Goal: Use online tool/utility: Utilize a website feature to perform a specific function

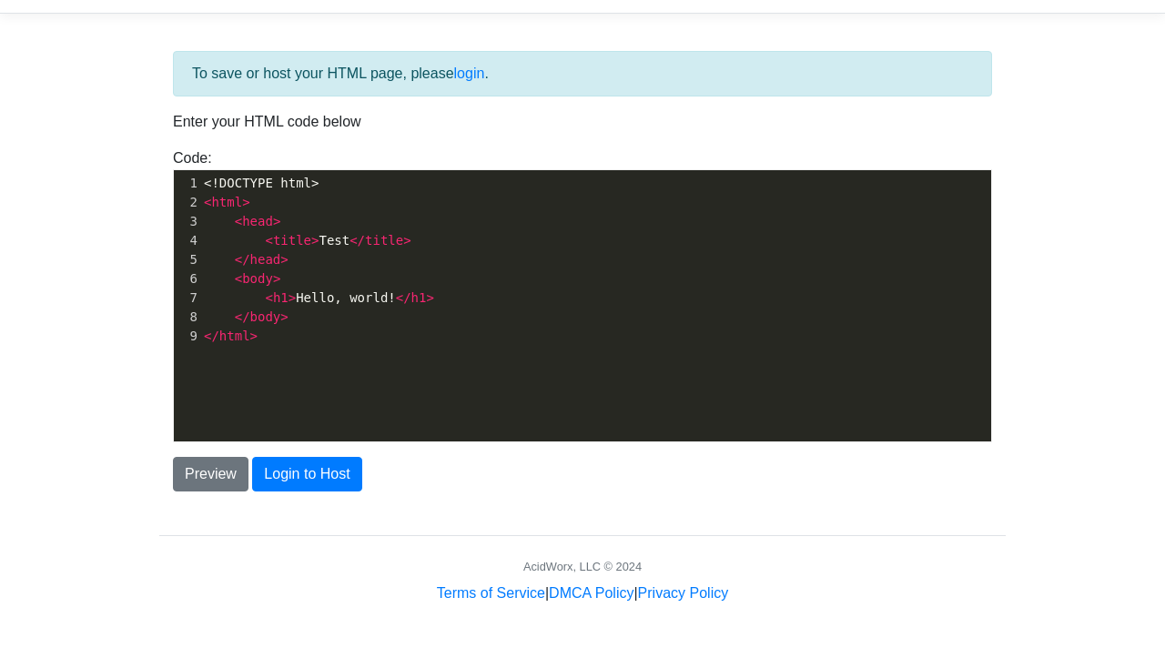
scroll to position [48, 0]
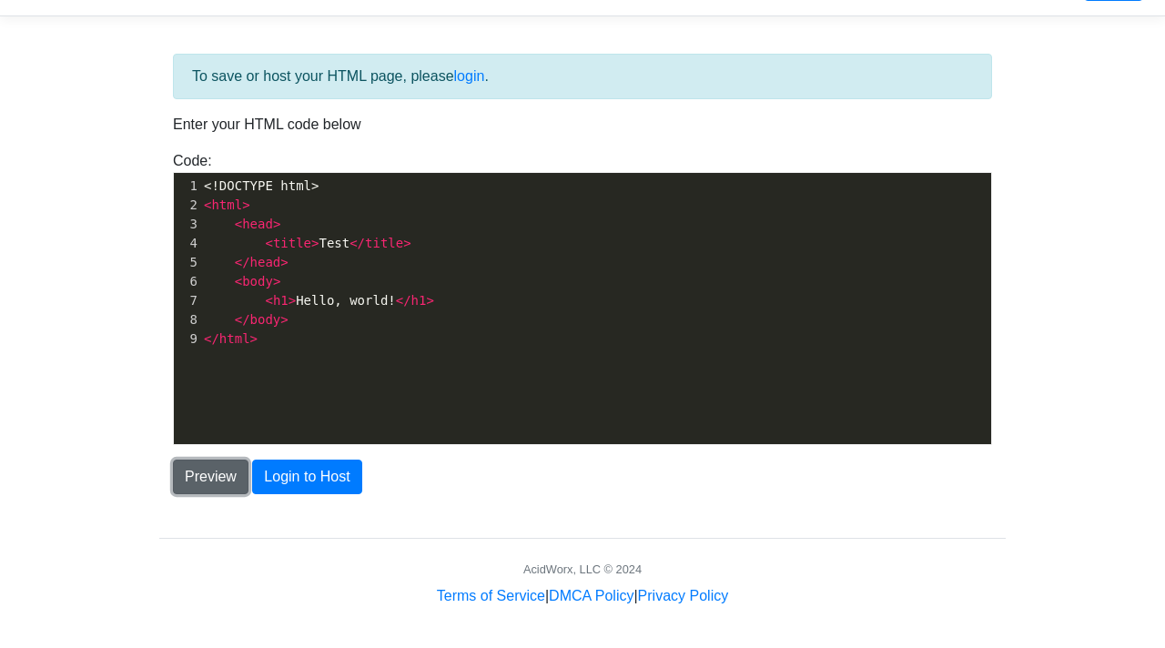
click at [206, 490] on button "Preview" at bounding box center [211, 477] width 76 height 35
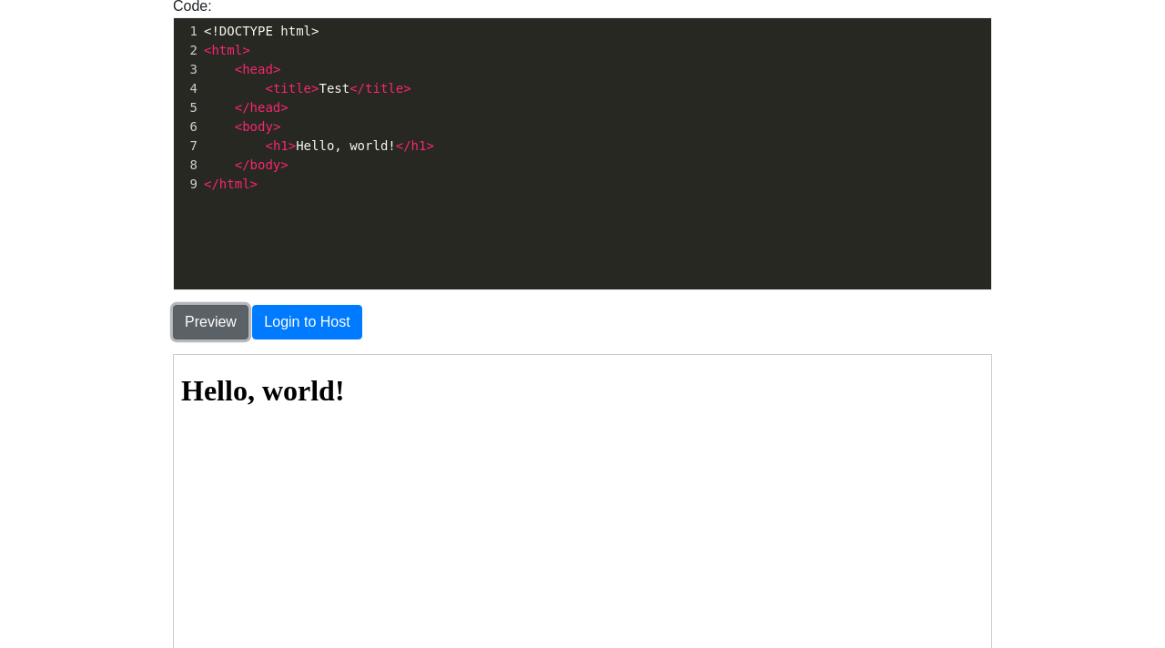
scroll to position [0, 0]
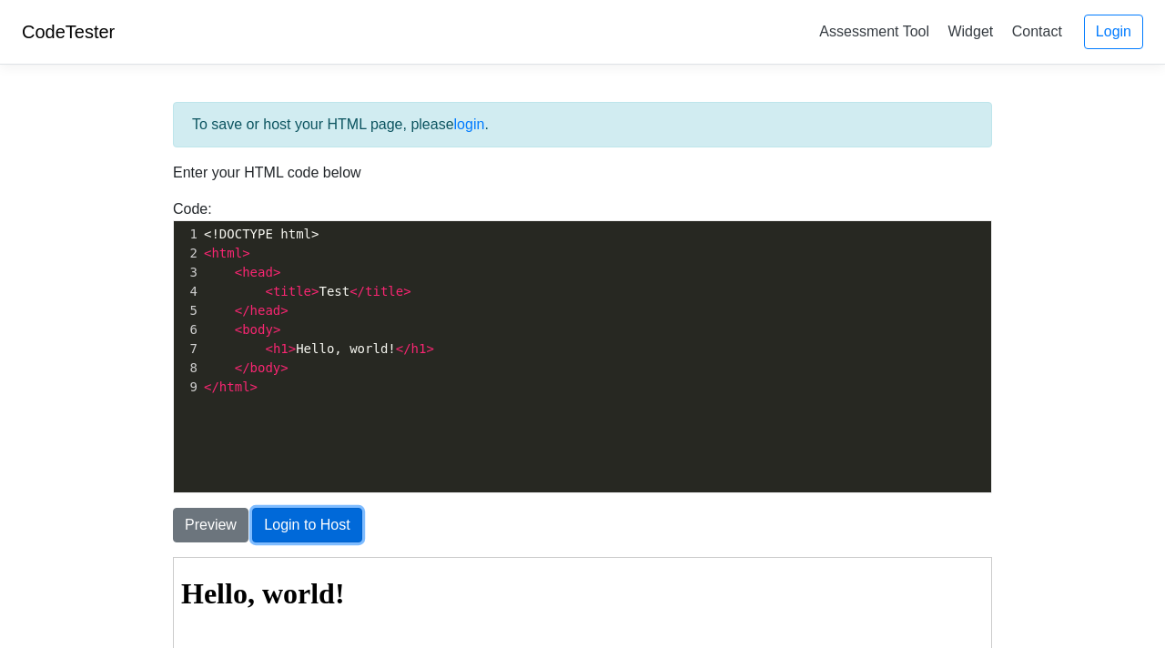
click at [282, 514] on button "Login to Host" at bounding box center [306, 525] width 109 height 35
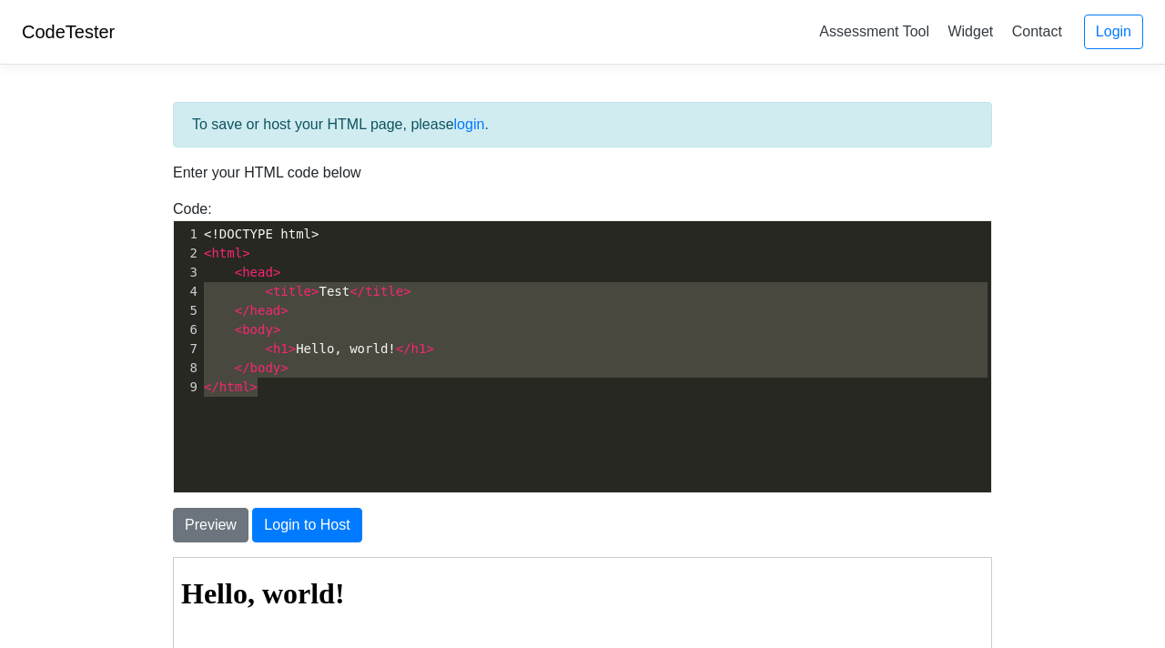
type textarea "<html> <head> <title>Test</title> </head> <body> <h1>Hello, world!</h1> </body>…"
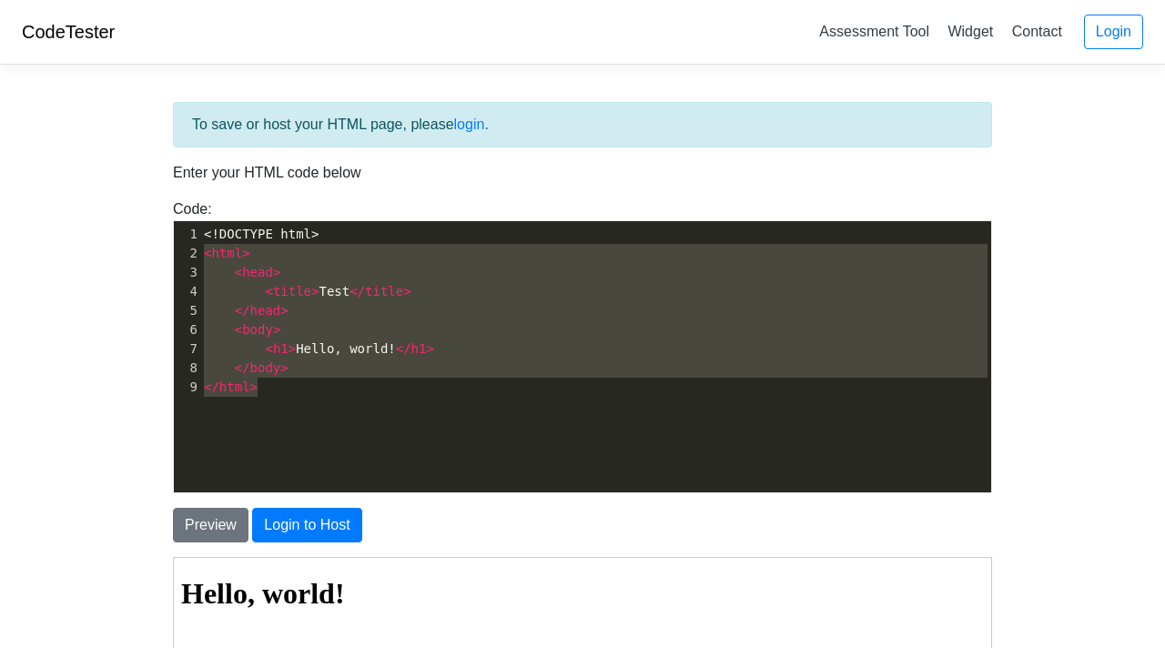
drag, startPoint x: 273, startPoint y: 384, endPoint x: 168, endPoint y: 251, distance: 169.8
click at [168, 251] on div "Code: <!DOCTYPE html> <html> <head> <title>Test</title> </head> <body> <h1>Hell…" at bounding box center [582, 345] width 847 height 295
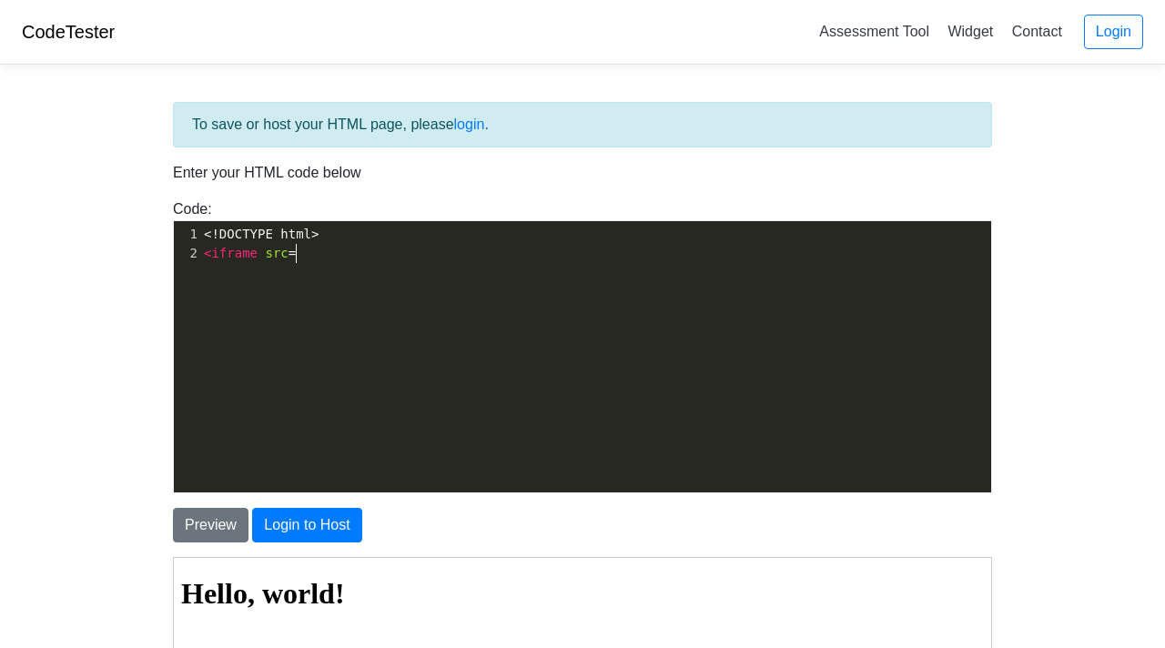
scroll to position [6, 91]
type textarea "<iframe src="
paste textarea "t"
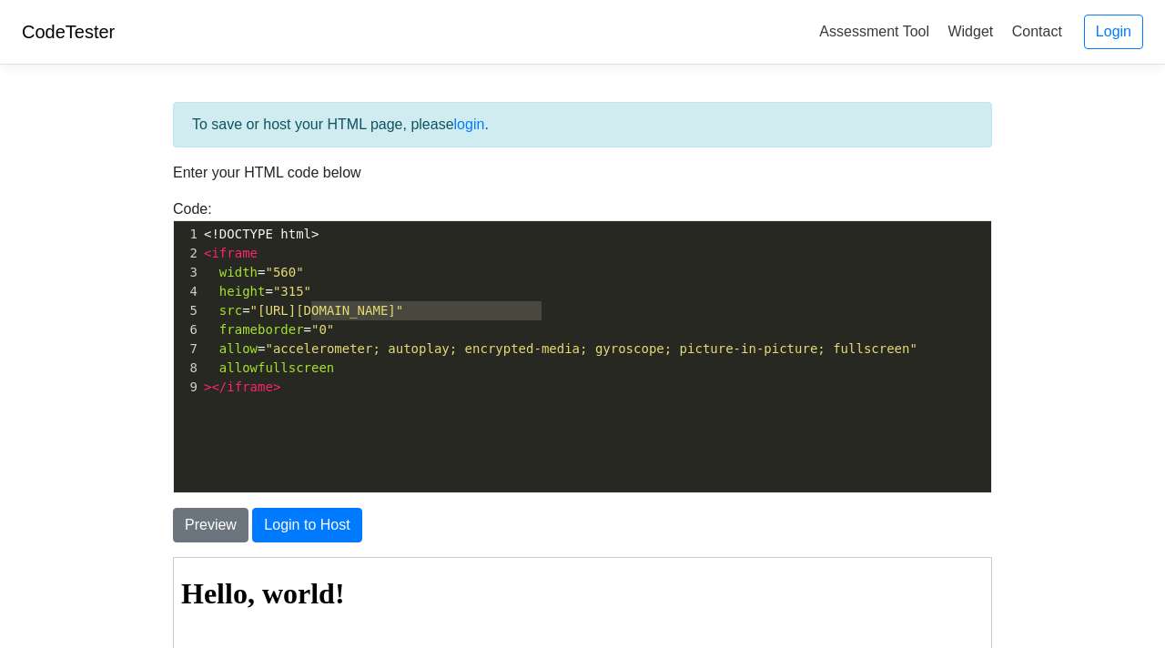
type textarea "[DOMAIN_NAME][URL]"
drag, startPoint x: 540, startPoint y: 310, endPoint x: 317, endPoint y: 302, distance: 223.2
click at [319, 303] on span ""[URL][DOMAIN_NAME]"" at bounding box center [327, 310] width 154 height 15
type textarea "eaglercraft"
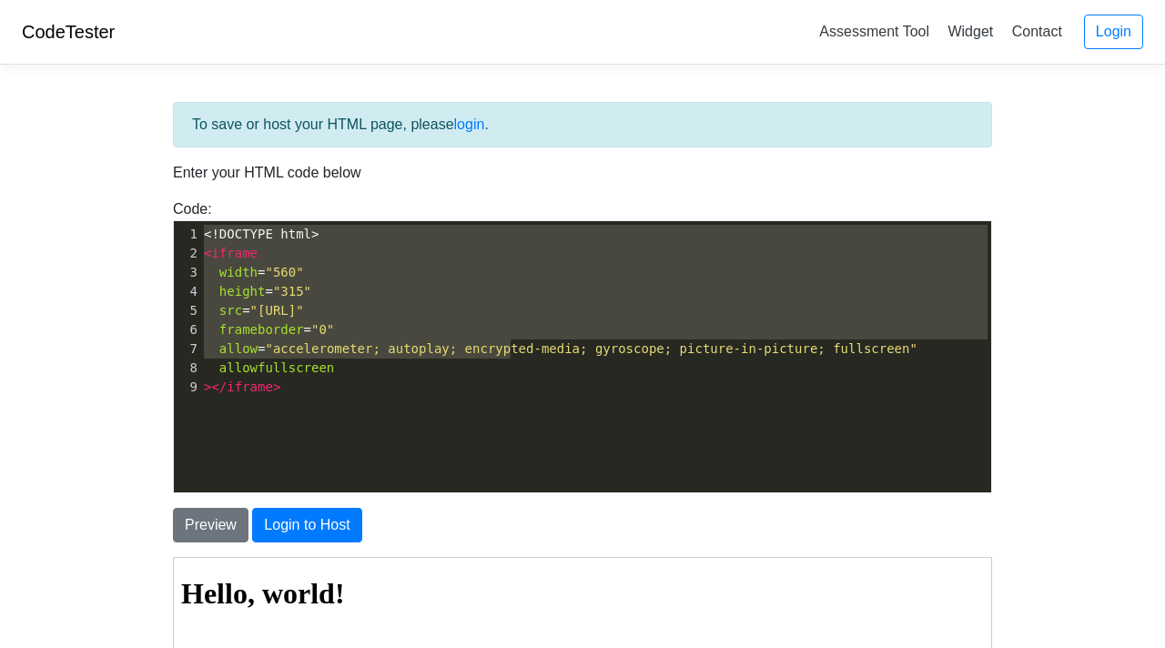
type textarea "<!DOCTYPE html> <iframe width="560" height="315" src="[URL]" frameborder="0" al…"
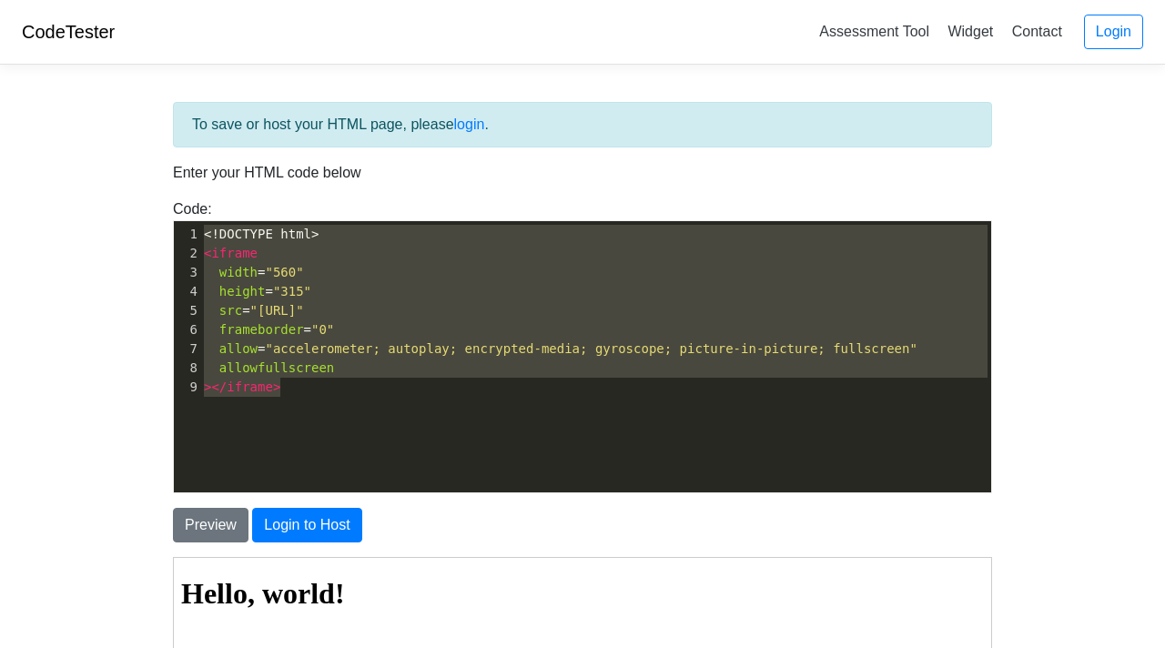
drag, startPoint x: 203, startPoint y: 234, endPoint x: 617, endPoint y: 497, distance: 490.8
click at [615, 506] on div "To save or host your HTML page, please login . Enter your HTML code below Code:…" at bounding box center [582, 515] width 847 height 826
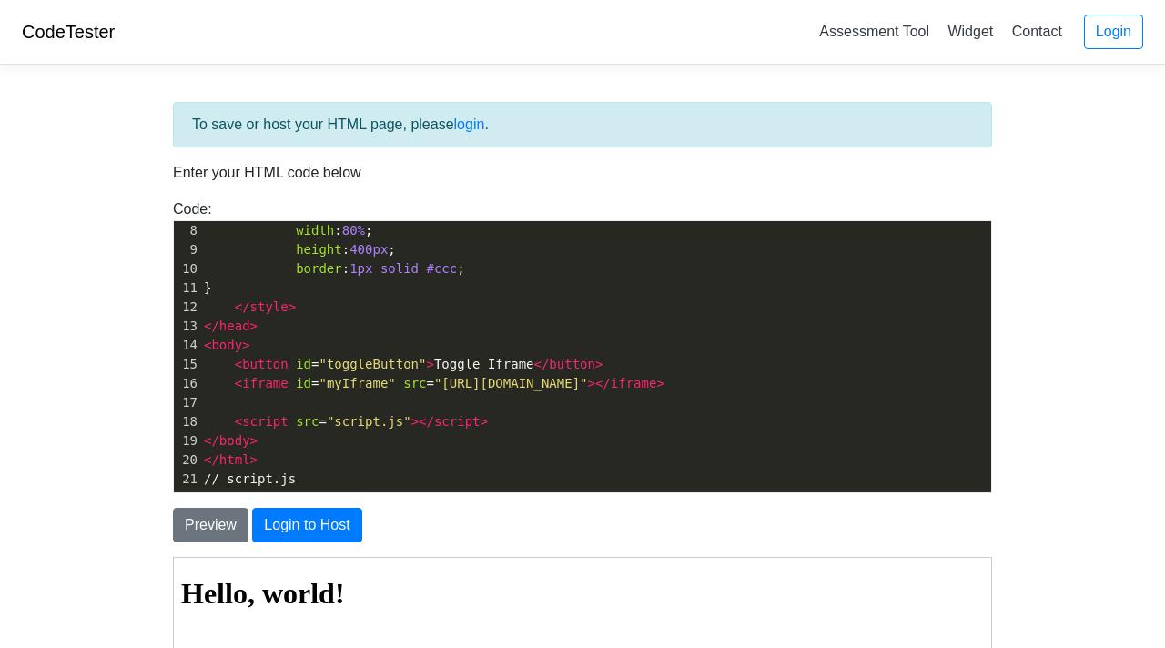
scroll to position [367, 0]
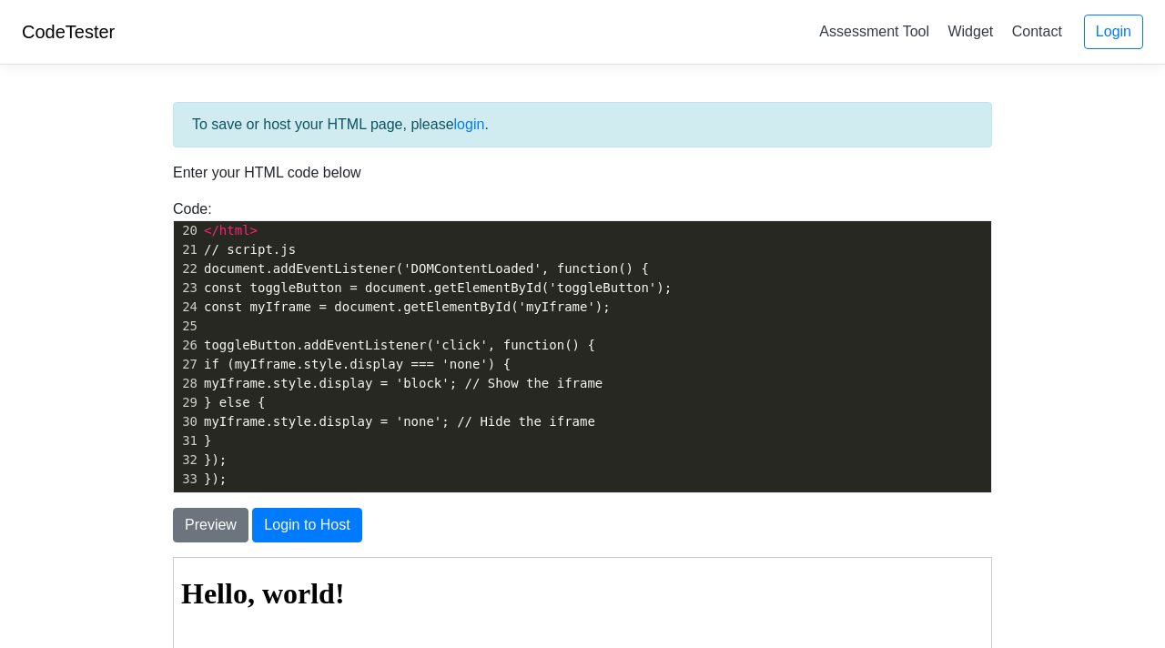
click at [185, 503] on div "Preview Login to Host" at bounding box center [582, 517] width 847 height 49
click at [188, 520] on button "Preview" at bounding box center [211, 525] width 76 height 35
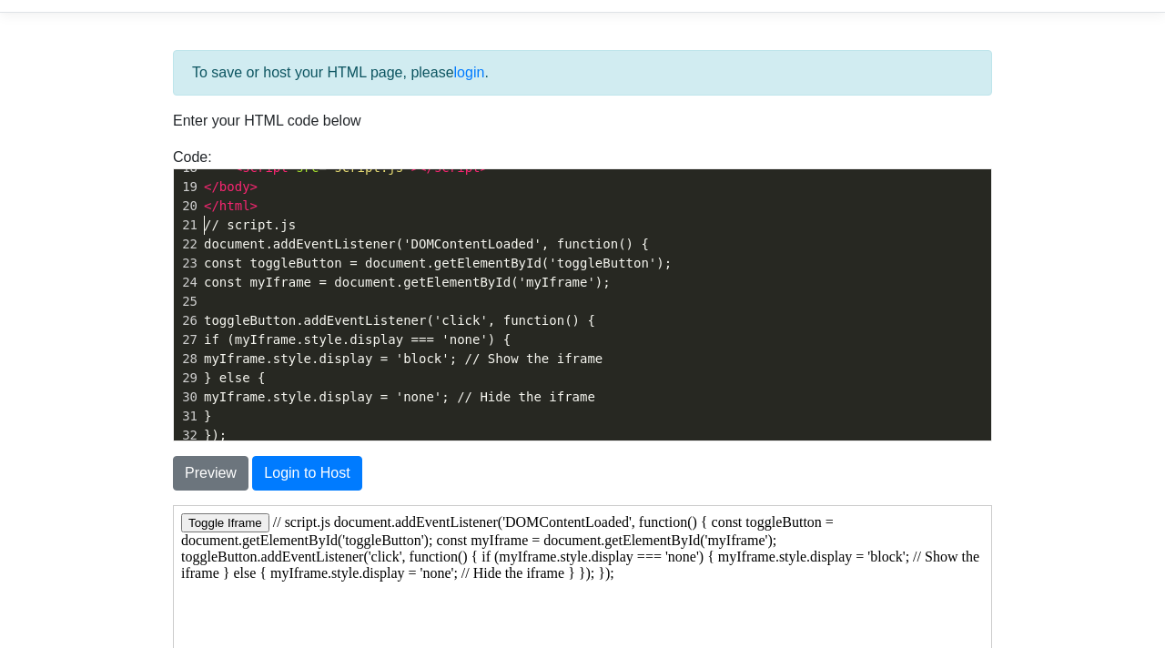
scroll to position [6, 0]
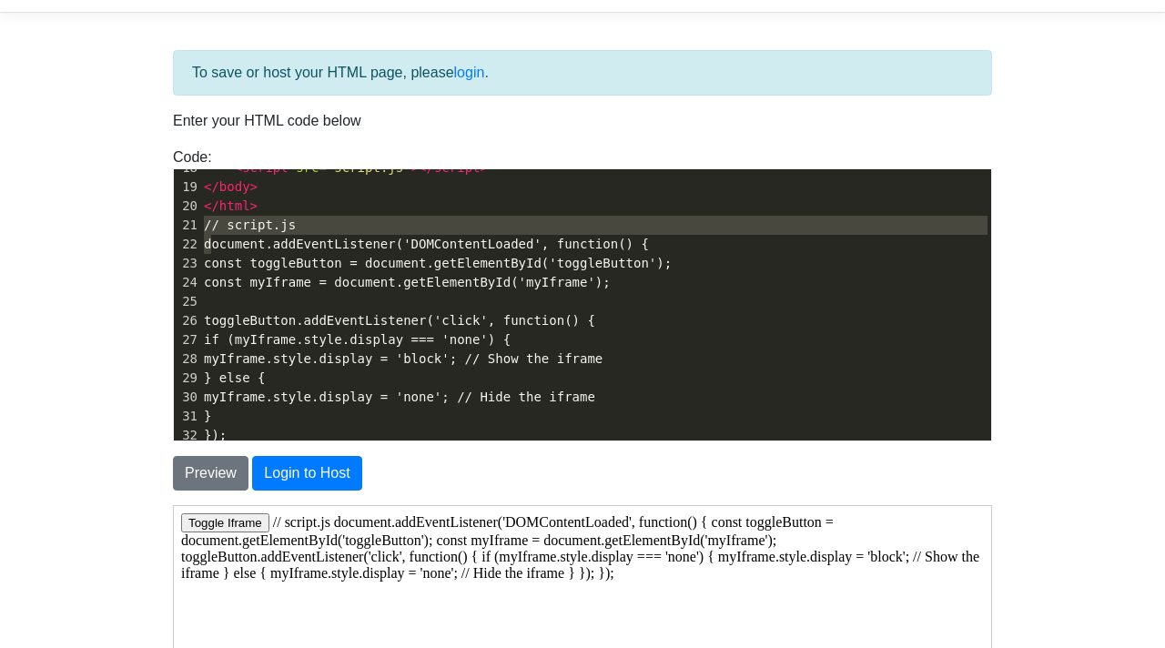
type textarea "// script.js document.addEventListener('DOMContentLoaded', function() { const t…"
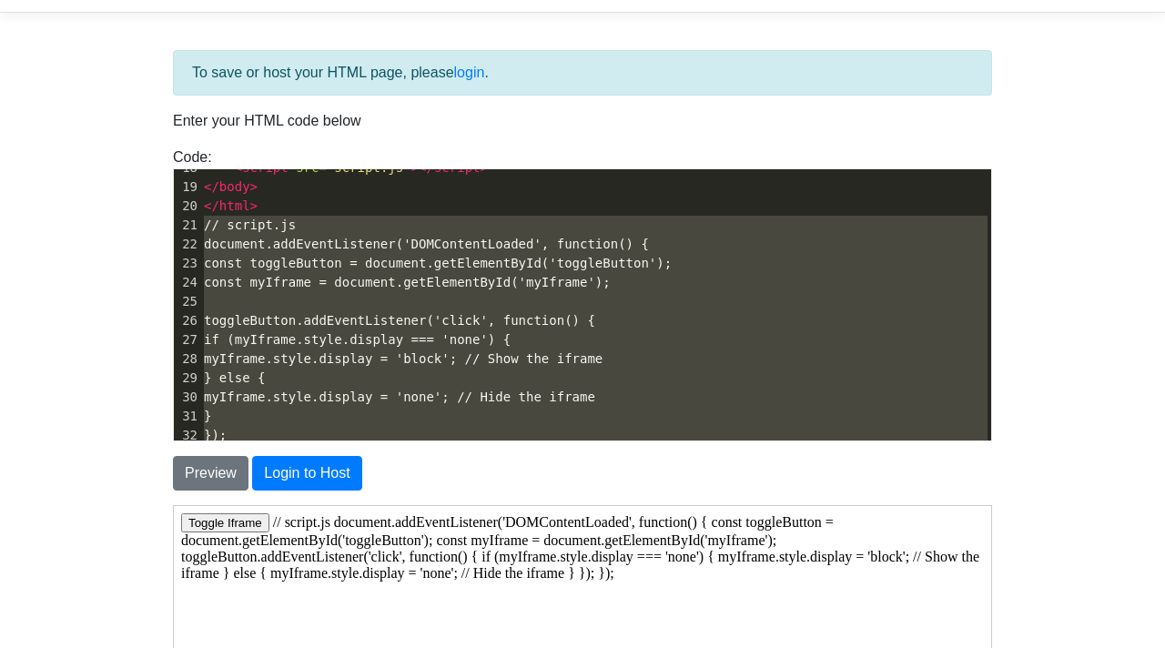
scroll to position [367, 0]
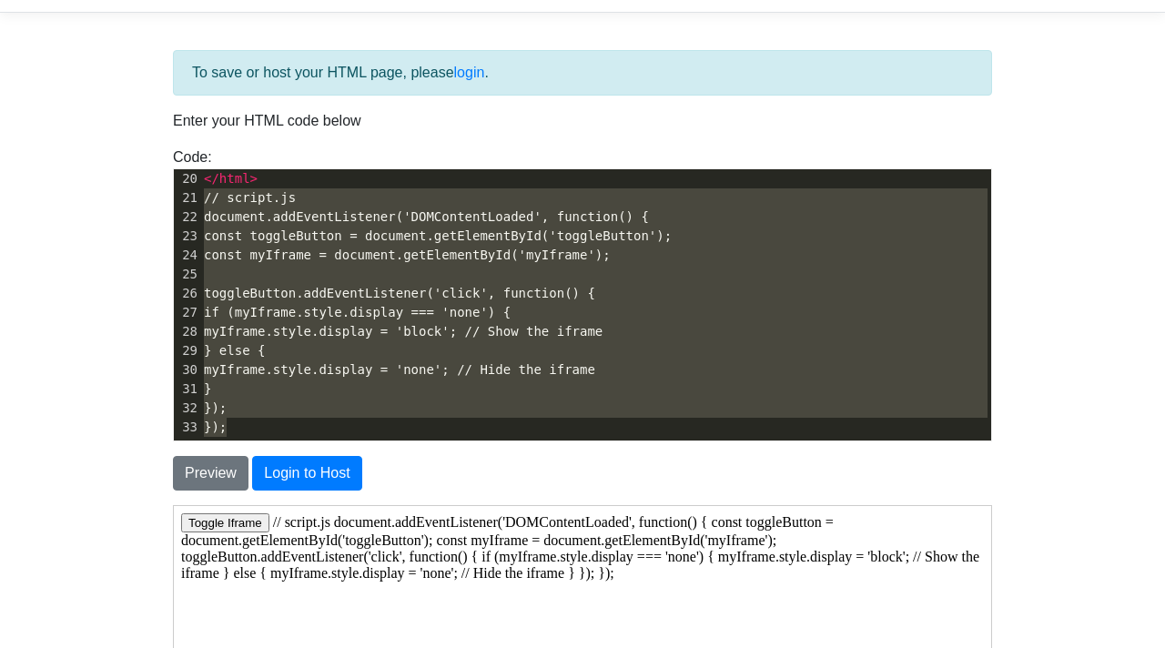
drag, startPoint x: 373, startPoint y: 727, endPoint x: 443, endPoint y: 552, distance: 188.9
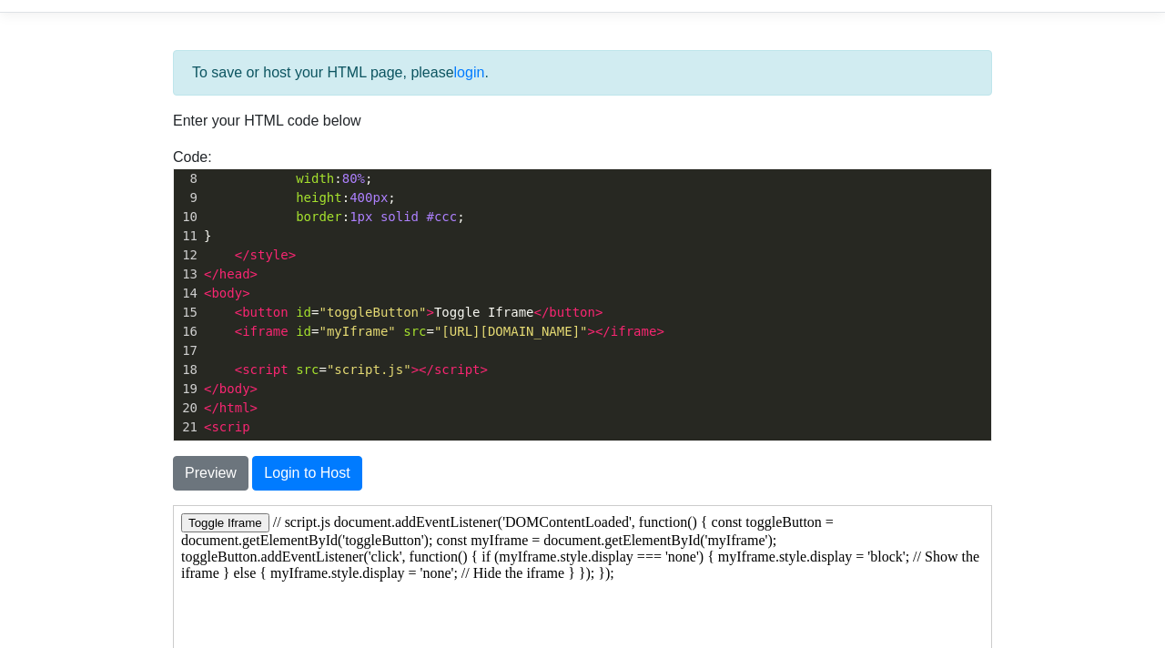
type textarea "<script"
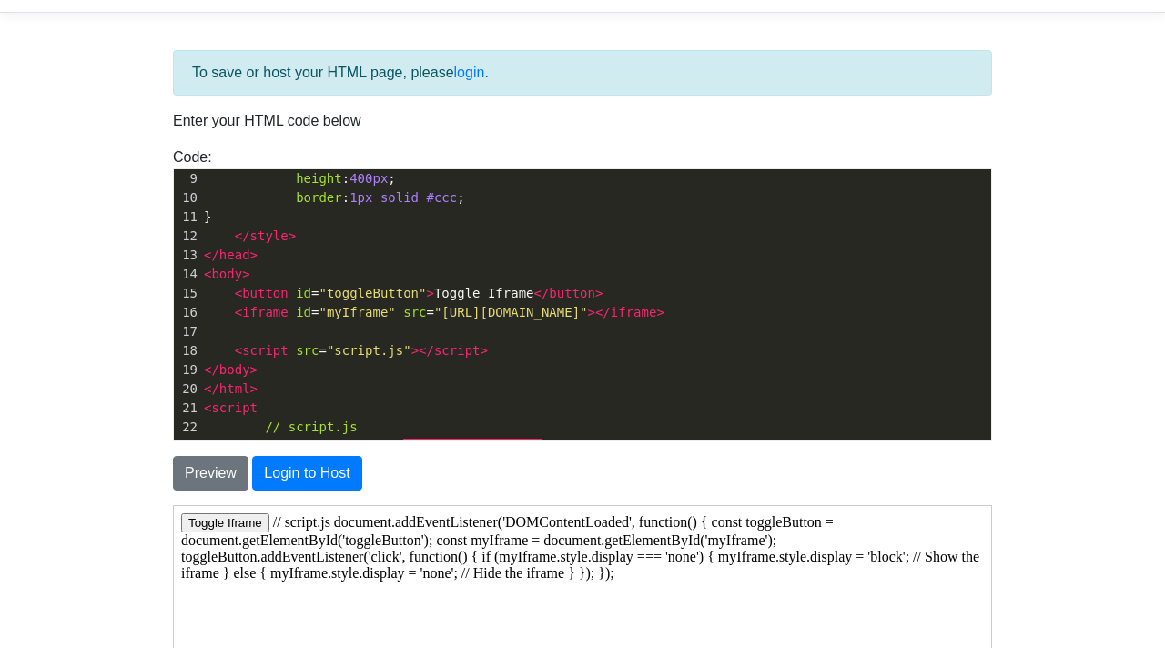
scroll to position [0, 0]
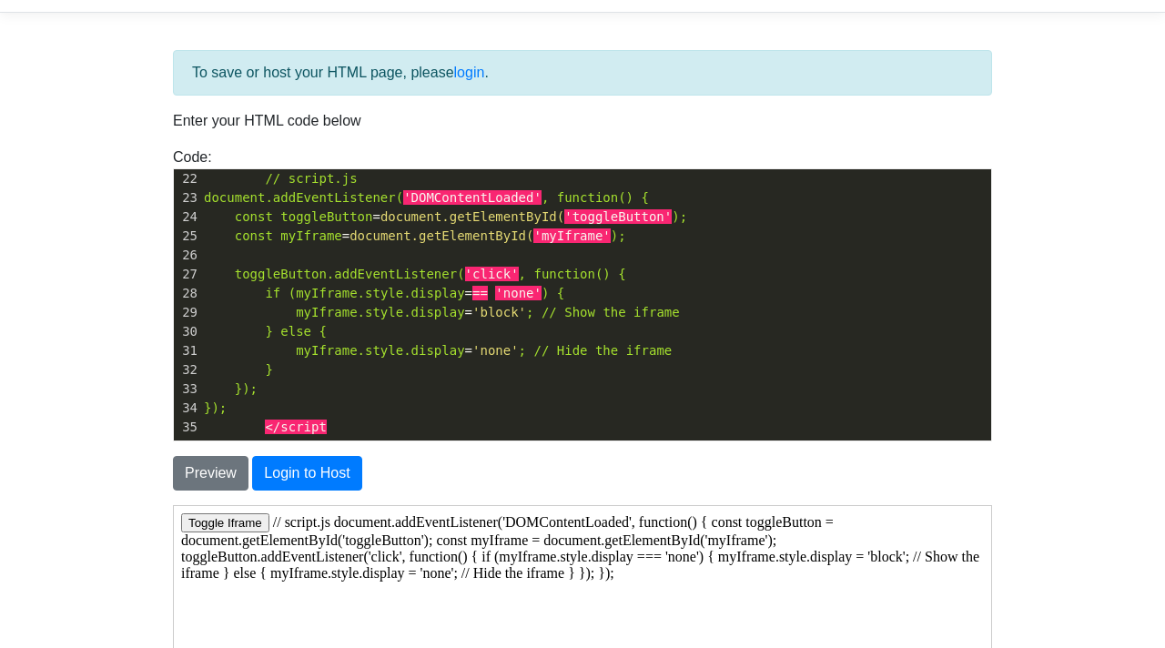
type textarea "</script>"
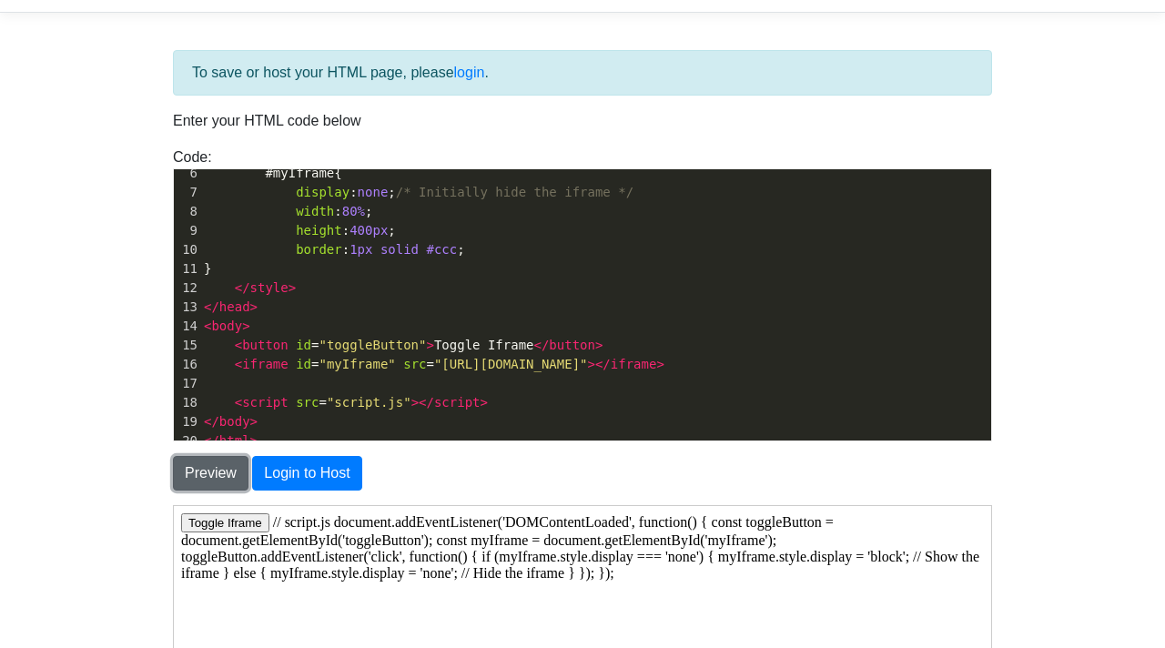
click at [200, 477] on button "Preview" at bounding box center [211, 473] width 76 height 35
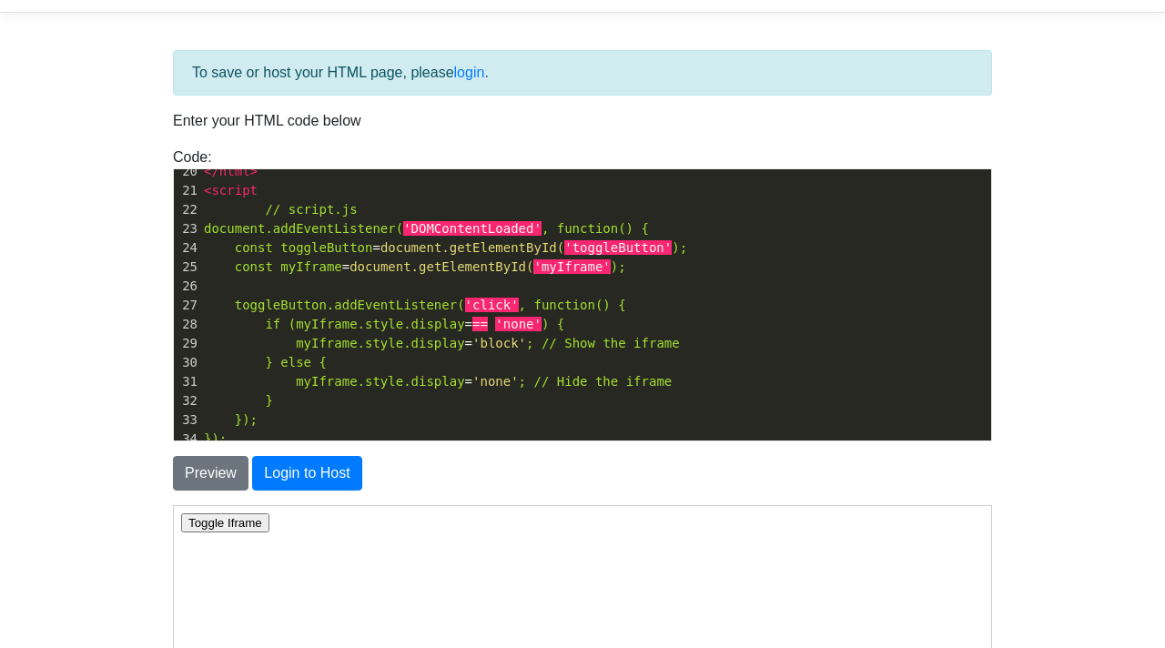
click at [243, 517] on button "Toggle Iframe" at bounding box center [224, 522] width 88 height 19
click at [242, 521] on button "Toggle Iframe" at bounding box center [224, 522] width 88 height 19
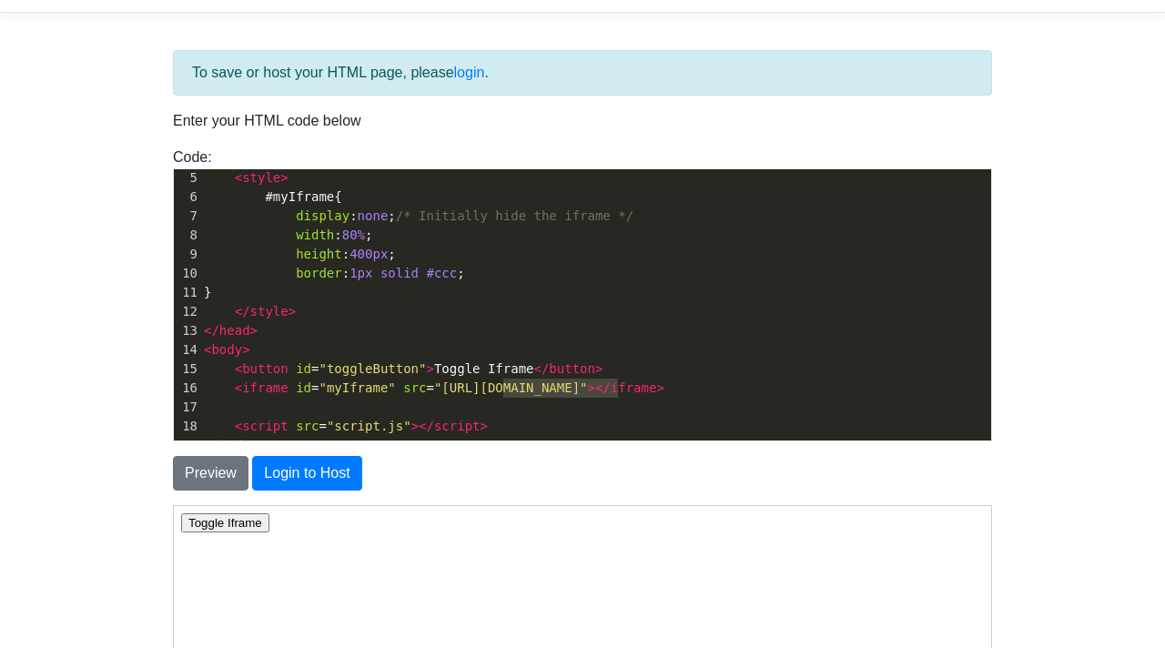
drag, startPoint x: 618, startPoint y: 386, endPoint x: 503, endPoint y: 391, distance: 115.7
click at [503, 391] on span ""https://www.example.com"" at bounding box center [511, 388] width 154 height 15
type textarea "eaglercraft.com/mc/1.12.2/"
click at [219, 478] on button "Preview" at bounding box center [211, 473] width 76 height 35
click at [225, 520] on button "Toggle Iframe" at bounding box center [224, 522] width 88 height 19
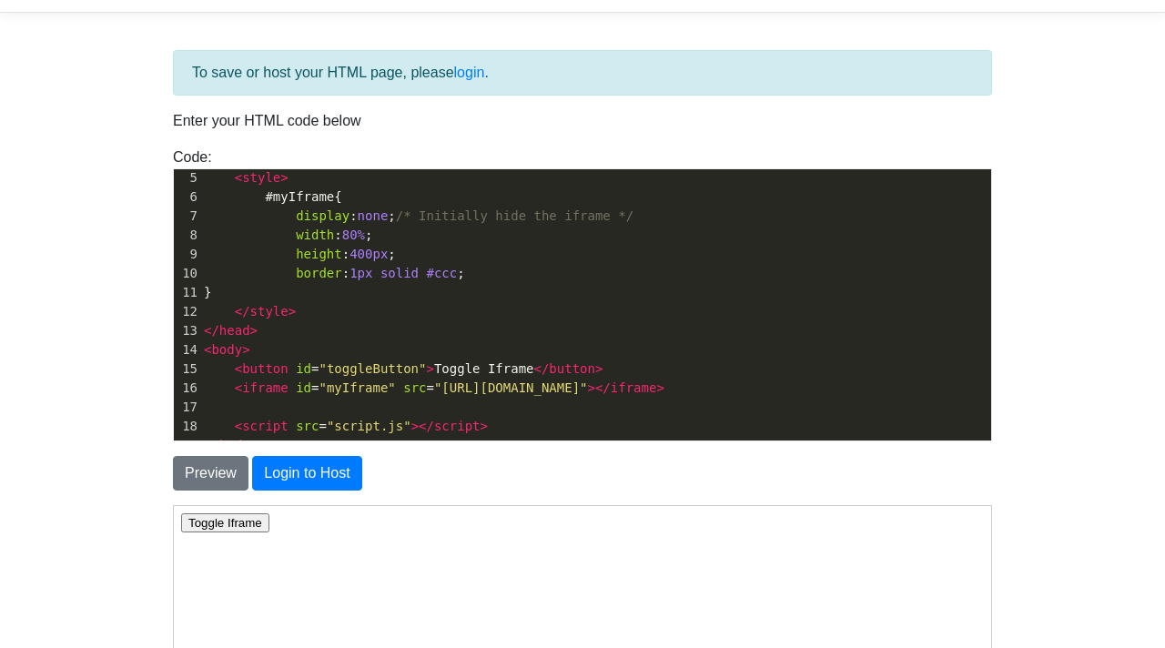
click at [221, 524] on button "Toggle Iframe" at bounding box center [224, 522] width 88 height 19
click at [220, 524] on button "Toggle Iframe" at bounding box center [224, 522] width 88 height 19
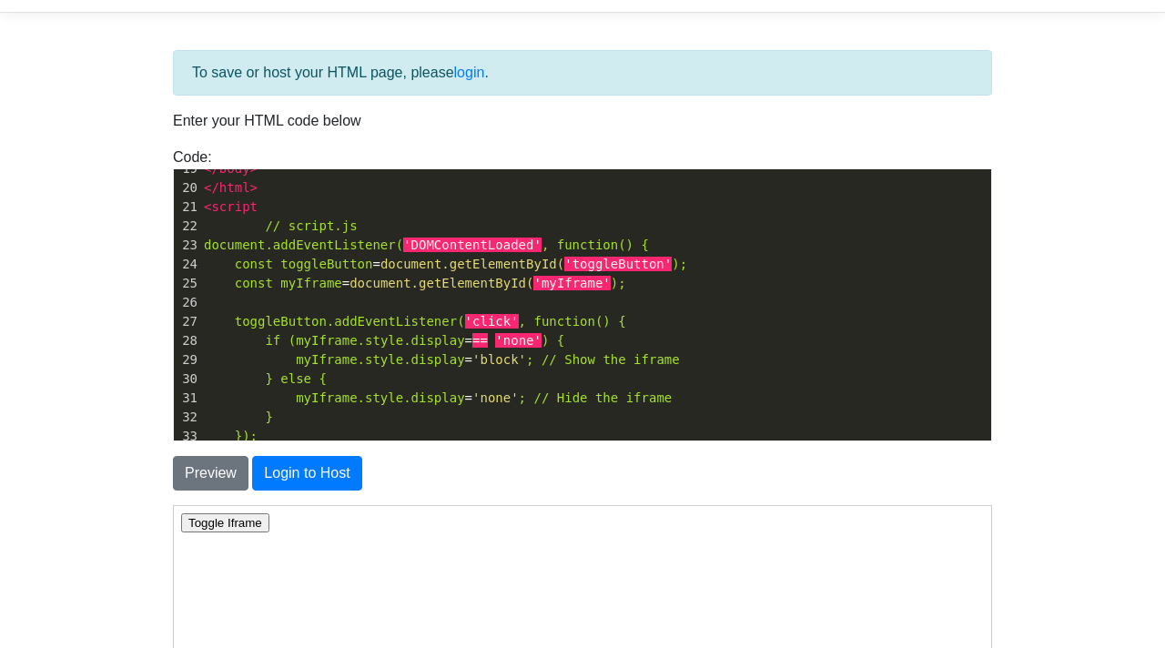
scroll to position [405, 0]
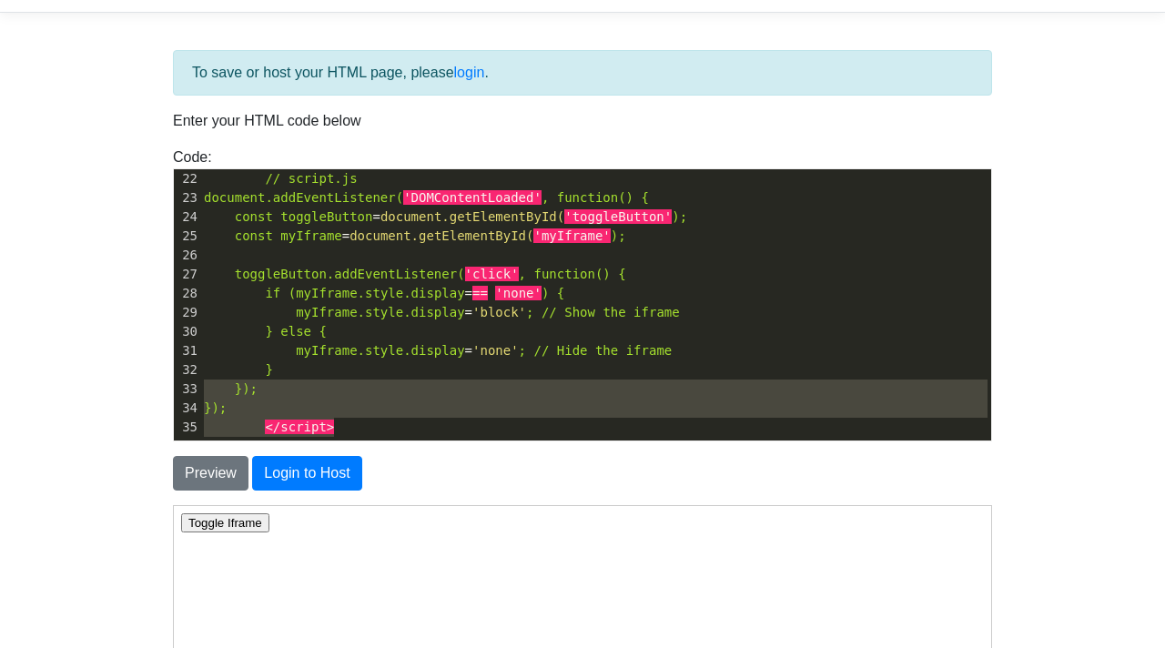
type textarea "<!DOCTYPE html> <html> <head> <title>Iframe Toggle</title> <style> #myIframe { …"
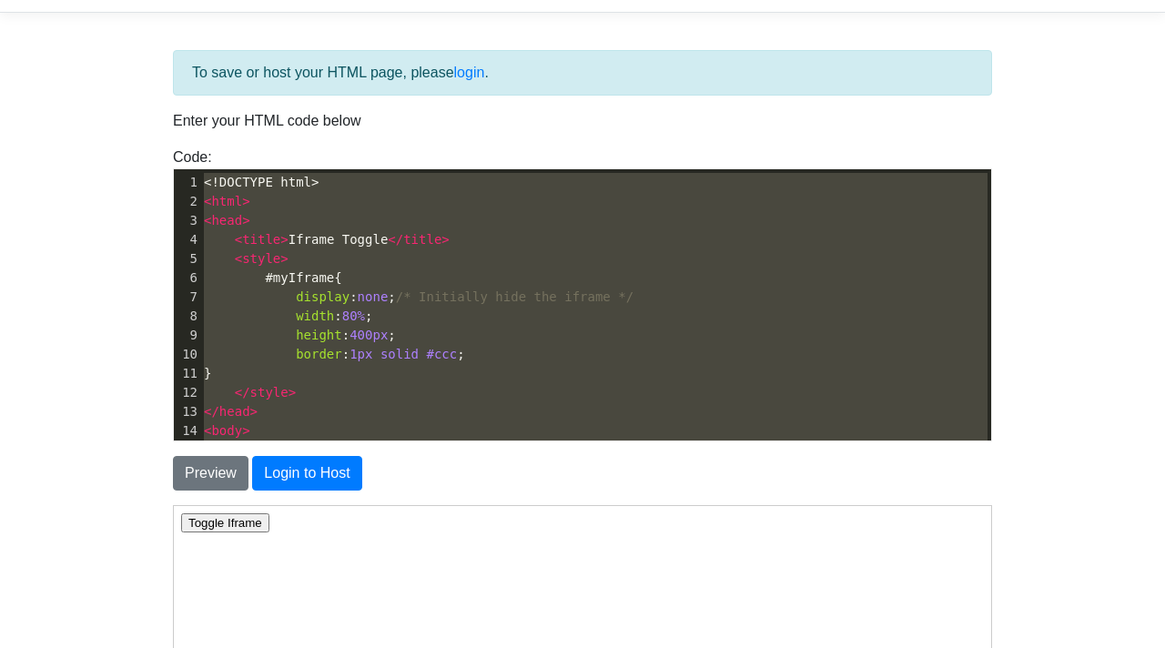
drag, startPoint x: 354, startPoint y: 432, endPoint x: 194, endPoint y: -11, distance: 471.5
click at [194, 0] on html "CodeTester Assessment Tool Widget Contact Login To save or host your HTML page,…" at bounding box center [582, 490] width 1165 height 1084
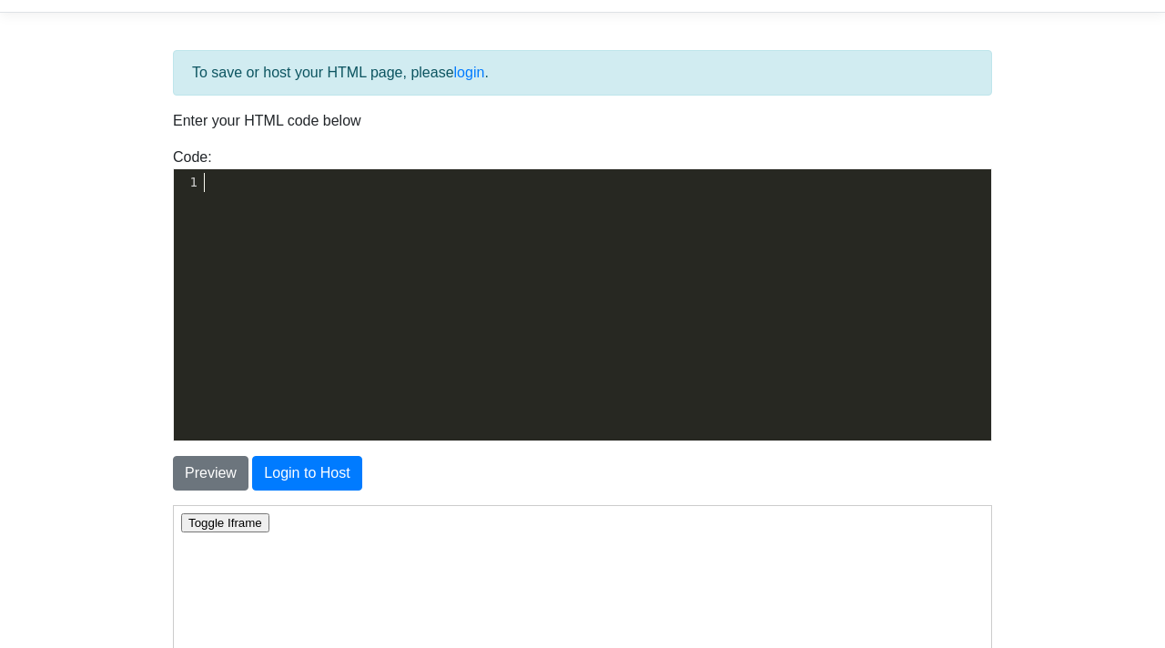
scroll to position [118, 0]
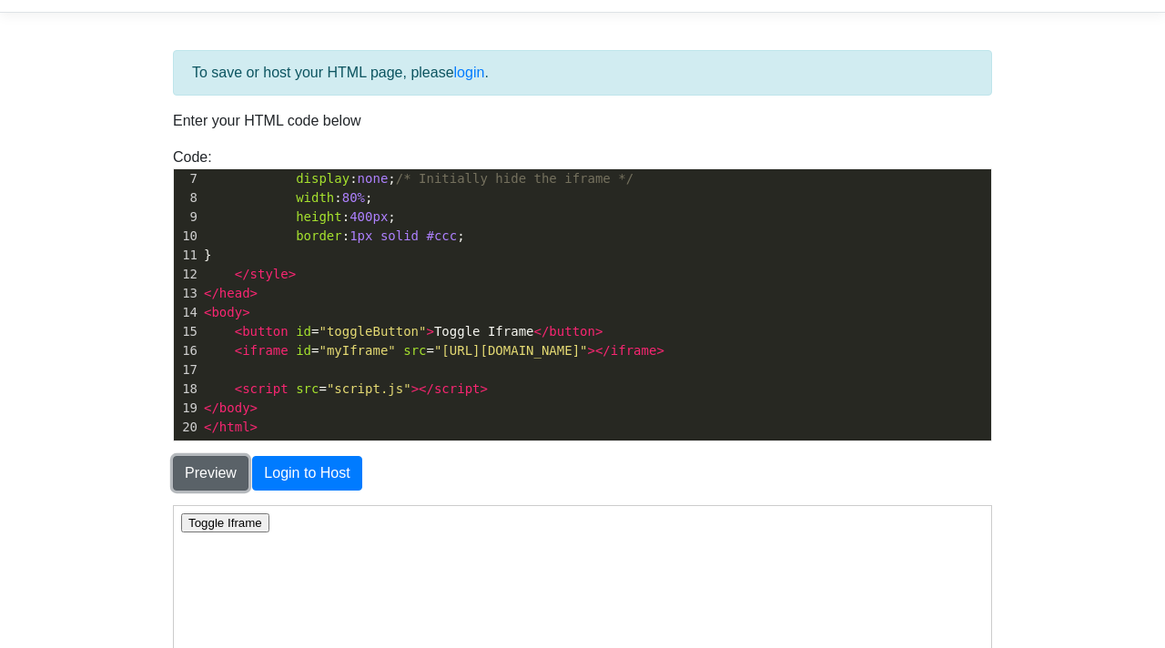
click at [205, 476] on button "Preview" at bounding box center [211, 473] width 76 height 35
type textarea "<!DOCTYPE html> <html> <head> <title>Iframe Toggle</title> <style> #myIframe { …"
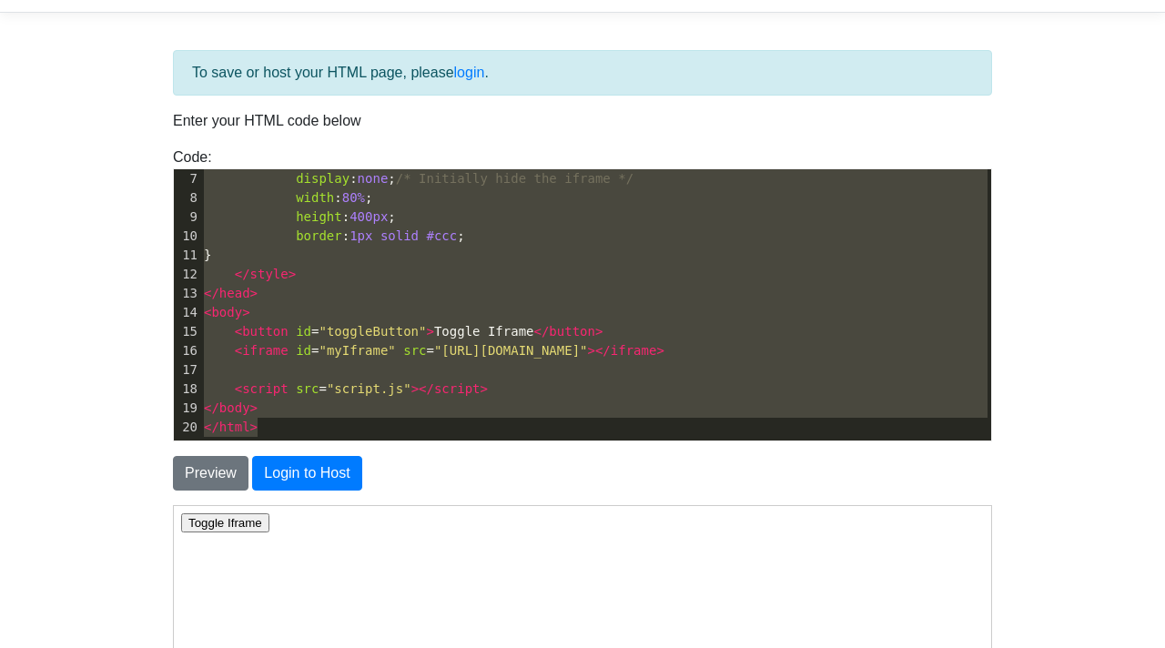
scroll to position [0, 0]
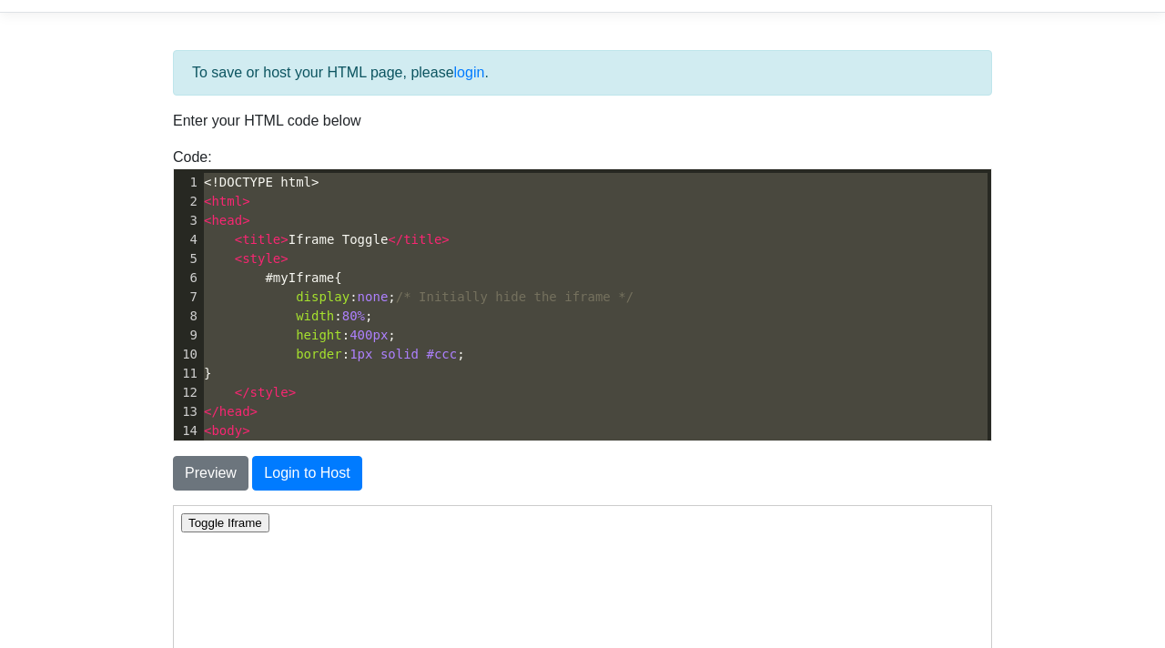
drag, startPoint x: 267, startPoint y: 422, endPoint x: 15, endPoint y: -63, distance: 546.5
click at [15, 0] on html "CodeTester Assessment Tool Widget Contact Login To save or host your HTML page,…" at bounding box center [582, 490] width 1165 height 1084
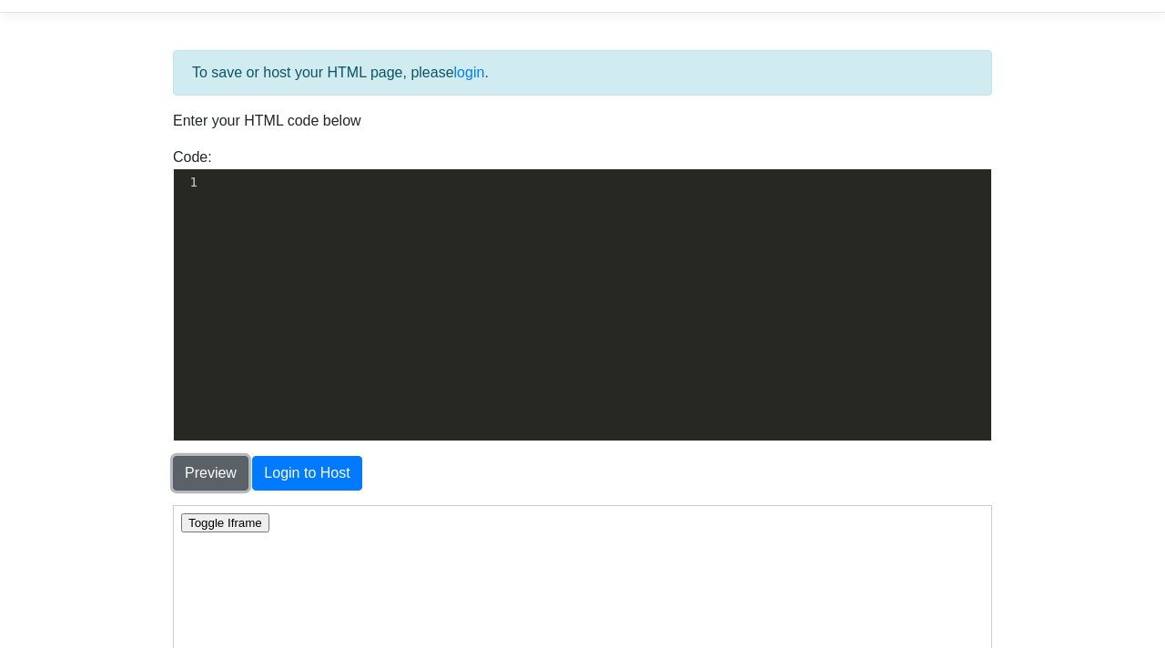
click at [199, 473] on button "Preview" at bounding box center [211, 473] width 76 height 35
click at [242, 169] on div "​ x 20 1 20 1 1 ​ 14 < body >" at bounding box center [595, 182] width 791 height 26
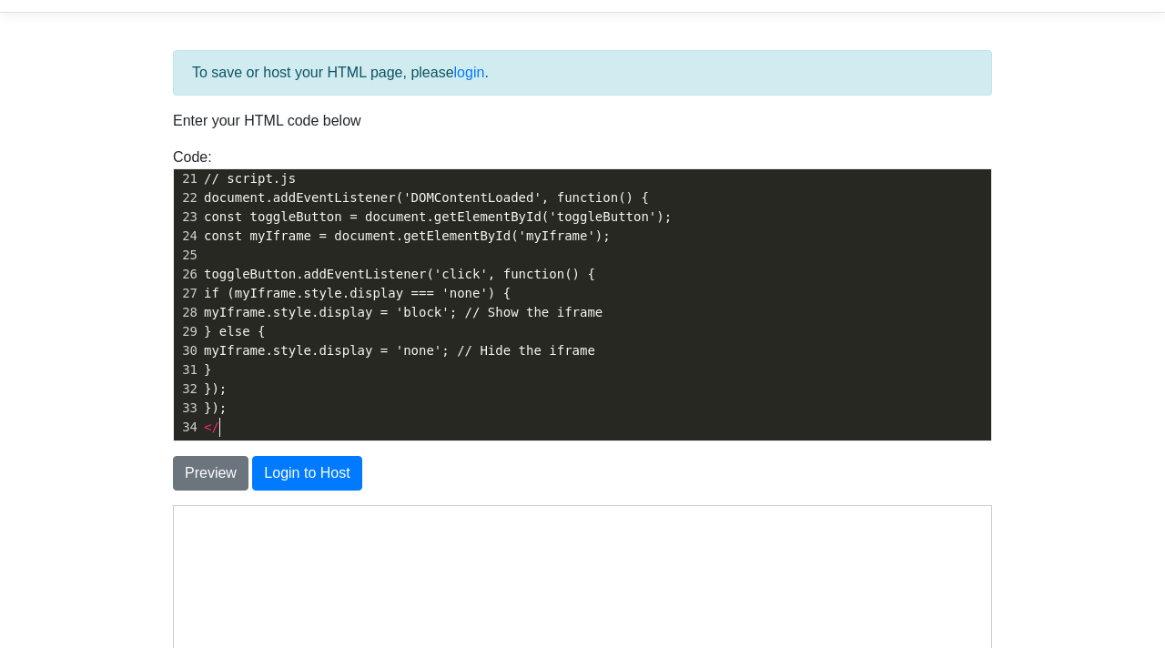
scroll to position [6, 14]
type textarea "</scr"
type textarea "r"
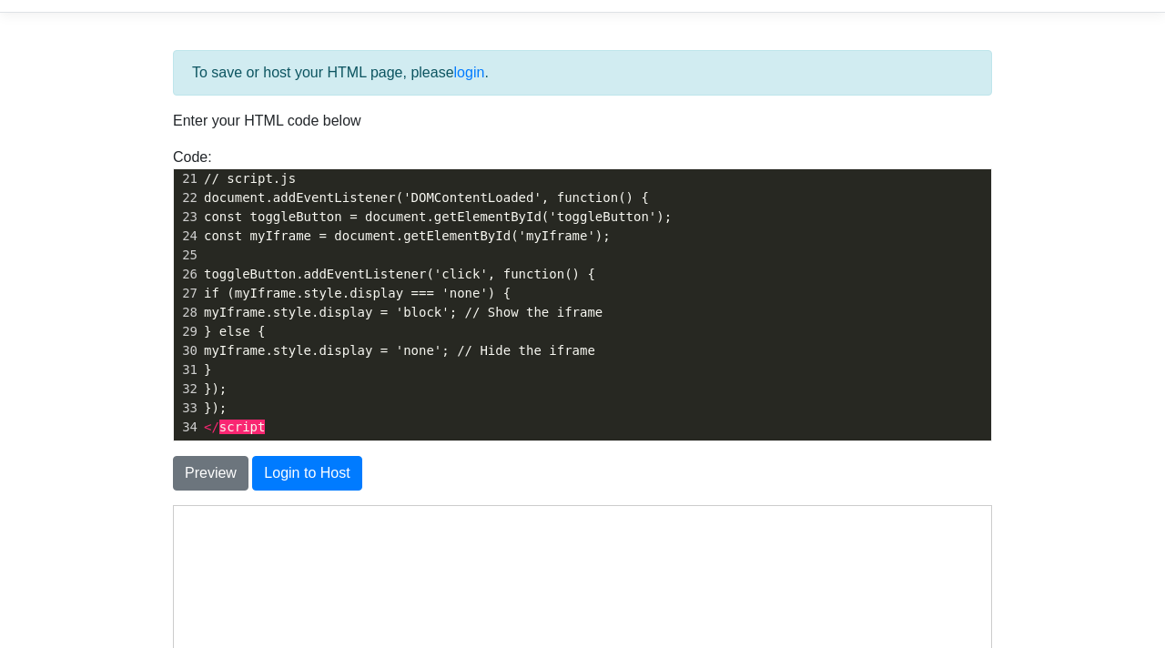
type textarea "ript>"
type textarea ".js"
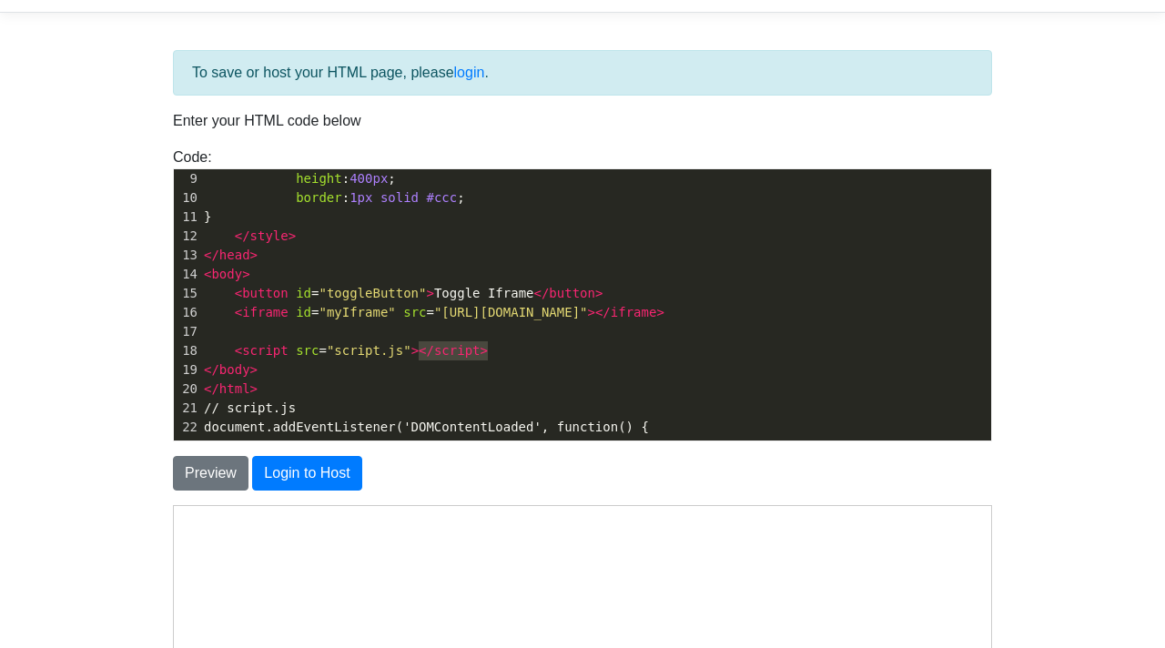
type textarea "<script src="script.js"></script>"
drag, startPoint x: 510, startPoint y: 352, endPoint x: 117, endPoint y: 349, distance: 393.4
click at [115, 349] on body "CodeTester Assessment Tool Widget Contact Login To save or host your HTML page,…" at bounding box center [582, 468] width 1165 height 1041
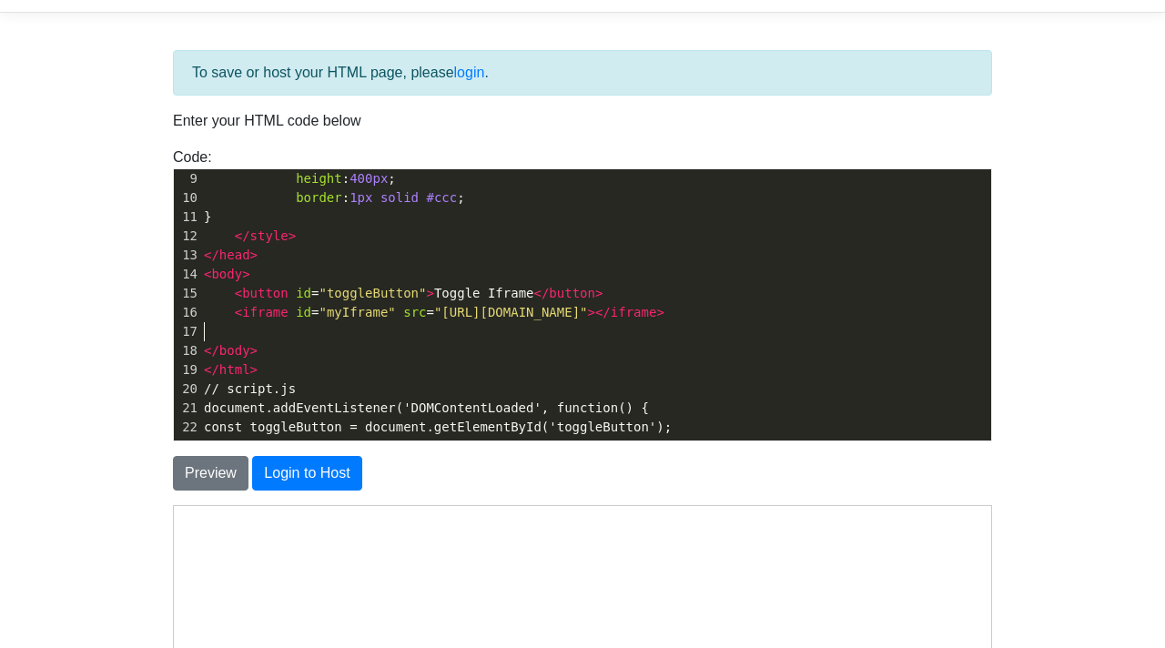
click at [273, 370] on pre "</ html >" at bounding box center [595, 370] width 791 height 19
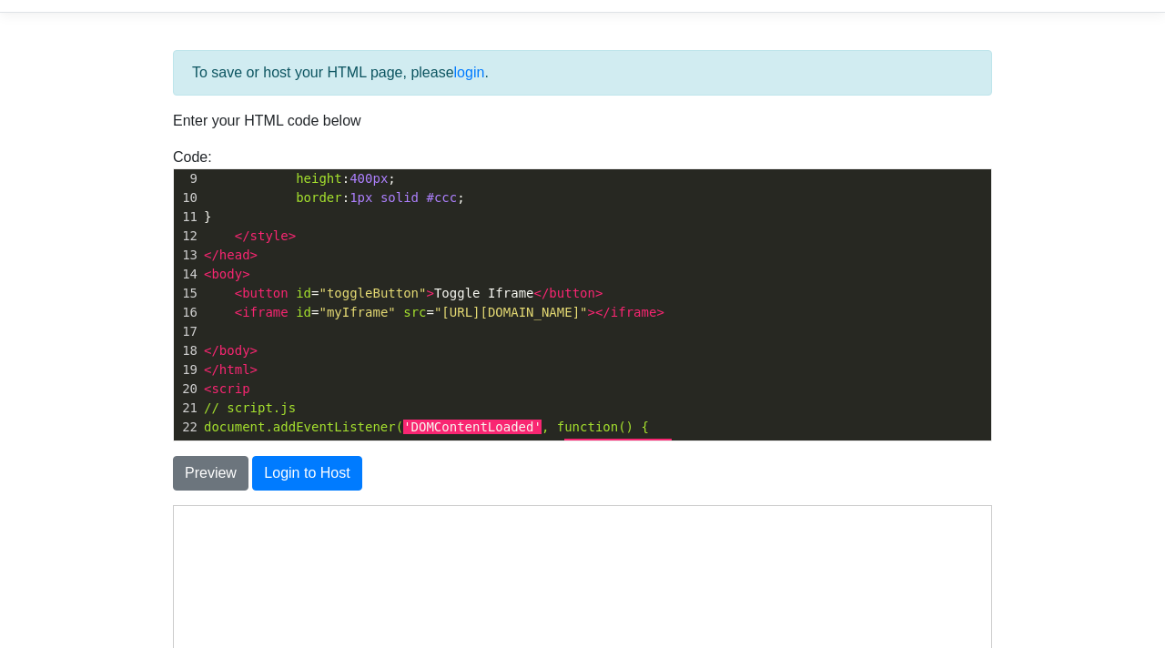
type textarea "<script"
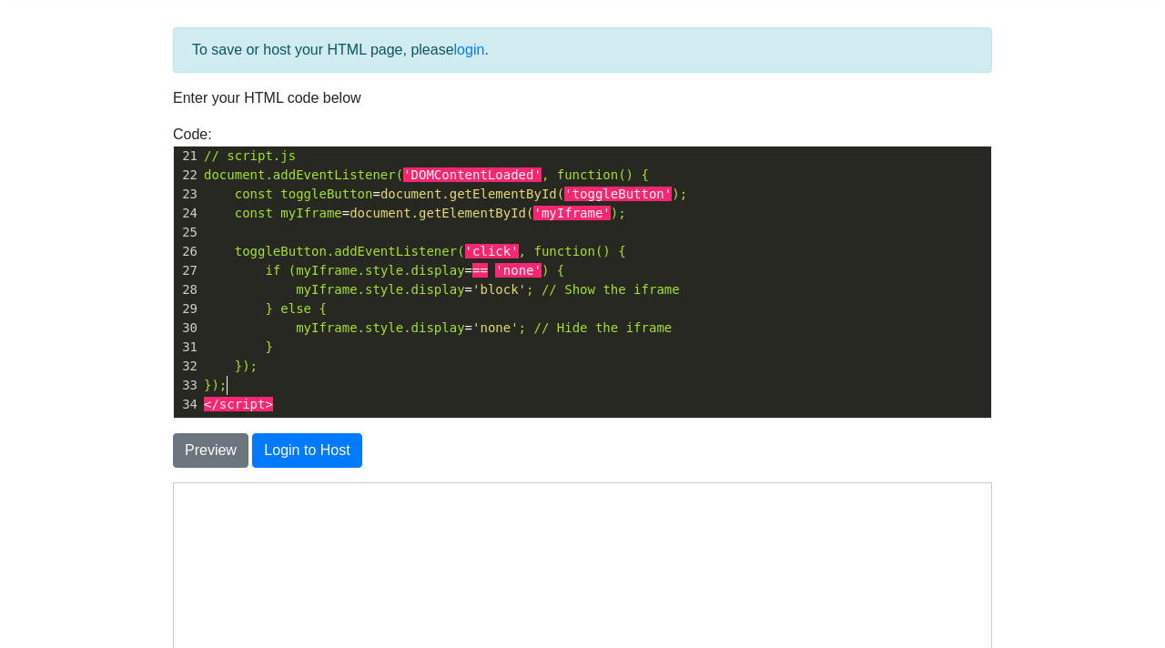
click at [229, 388] on pre "});" at bounding box center [595, 385] width 791 height 19
type textarea ">"
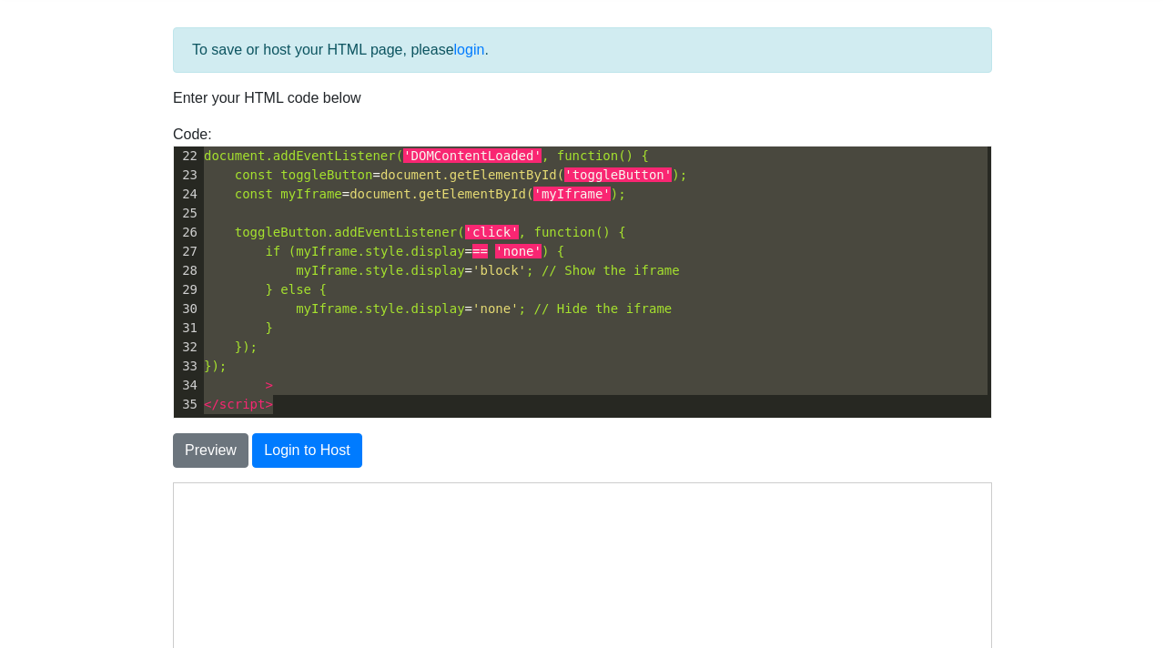
drag, startPoint x: 204, startPoint y: 158, endPoint x: 626, endPoint y: 416, distance: 494.5
click at [626, 416] on div "​ x 20 1 20 1 20 1 <!DOCTYPE html> 2 < html > 3 < head > 4 < title > Iframe Tog…" at bounding box center [595, 79] width 791 height 676
type textarea "<!DOCTYPE html> <html> <head> <title>Iframe Toggle</title> <style> #myIframe { …"
click at [219, 437] on button "Preview" at bounding box center [211, 450] width 76 height 35
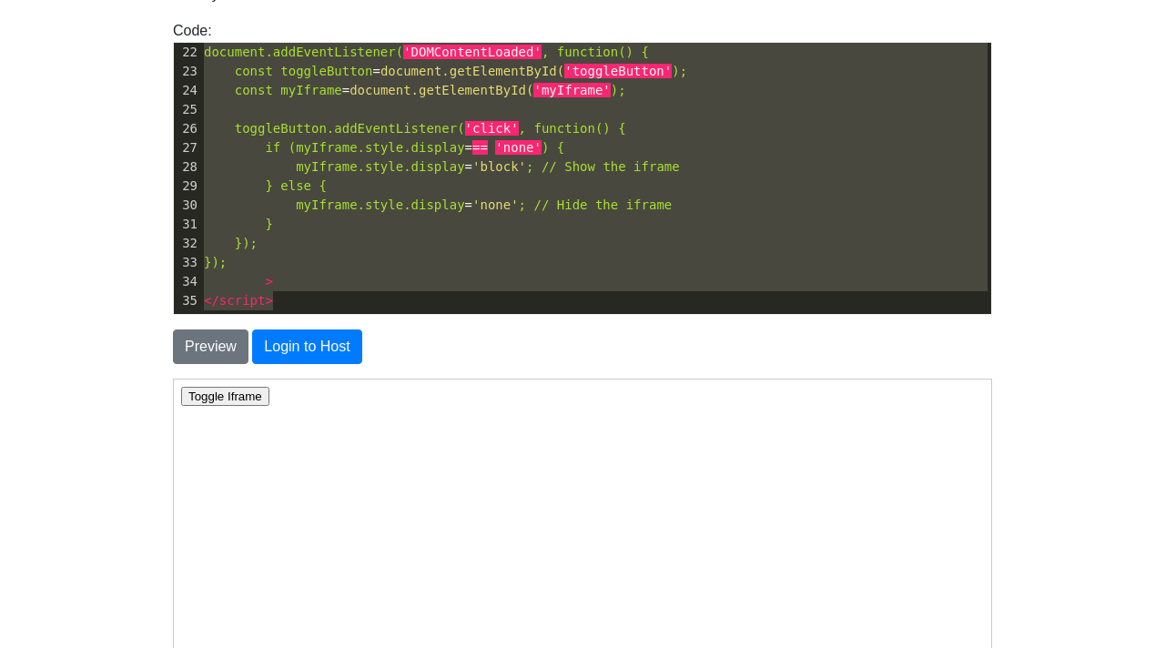
click at [208, 396] on button "Toggle Iframe" at bounding box center [224, 395] width 88 height 19
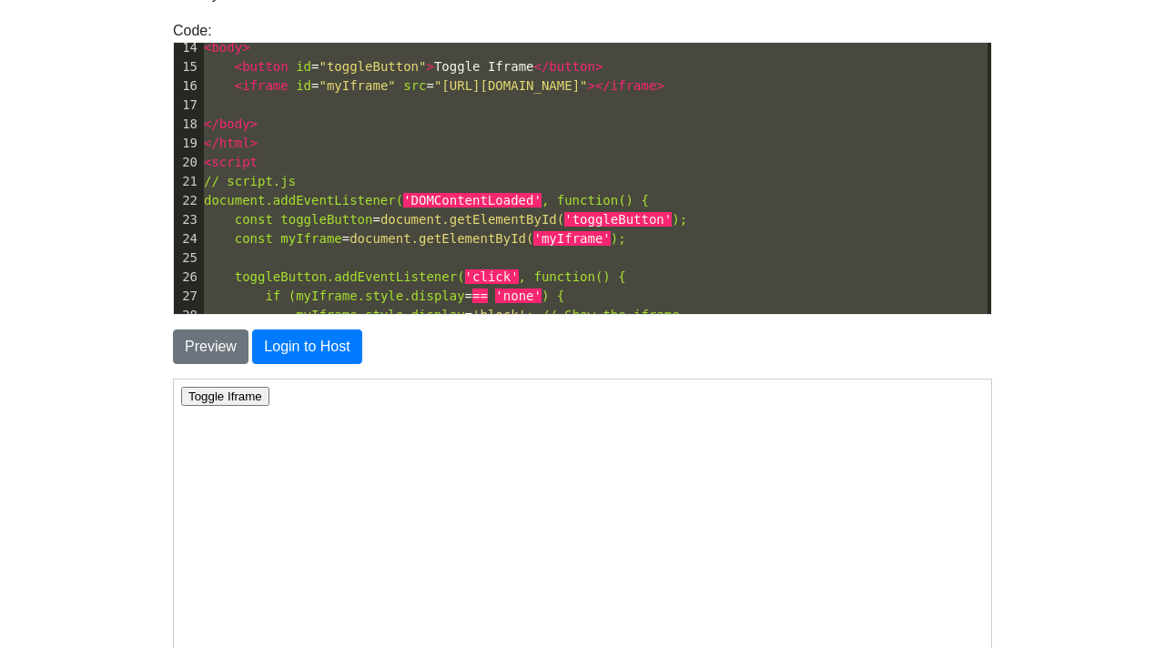
click at [290, 225] on span "toggleButton" at bounding box center [326, 219] width 92 height 15
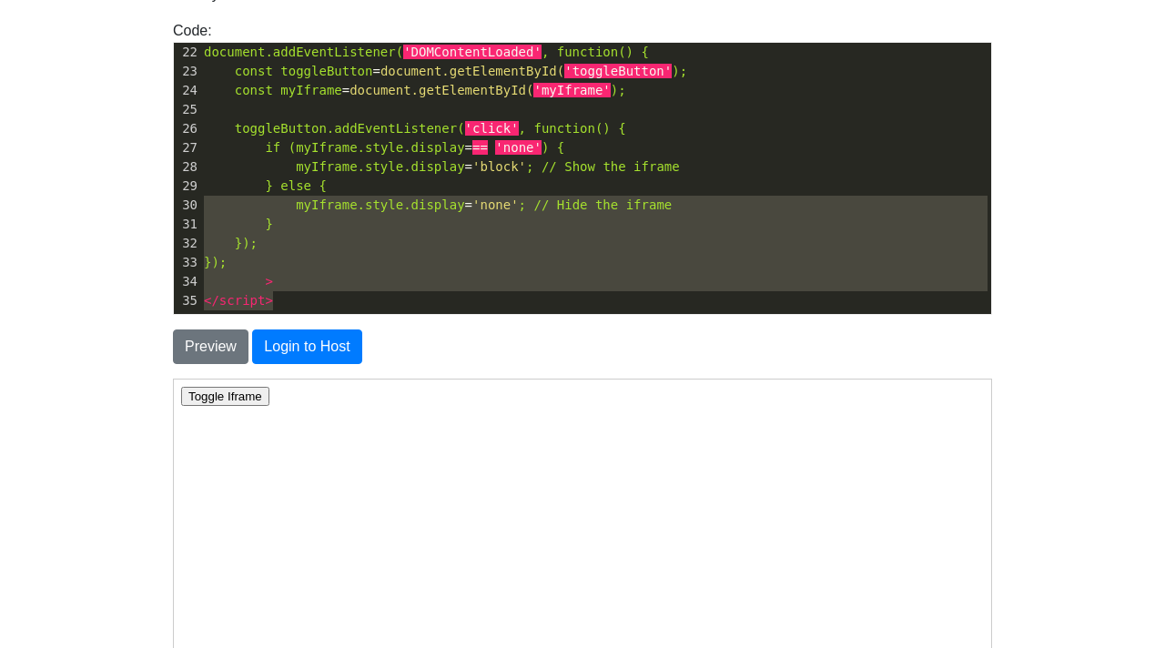
type textarea "<!DOCTYPE html> <html> <head> <title>Iframe Toggle</title> <style> #myIframe { …"
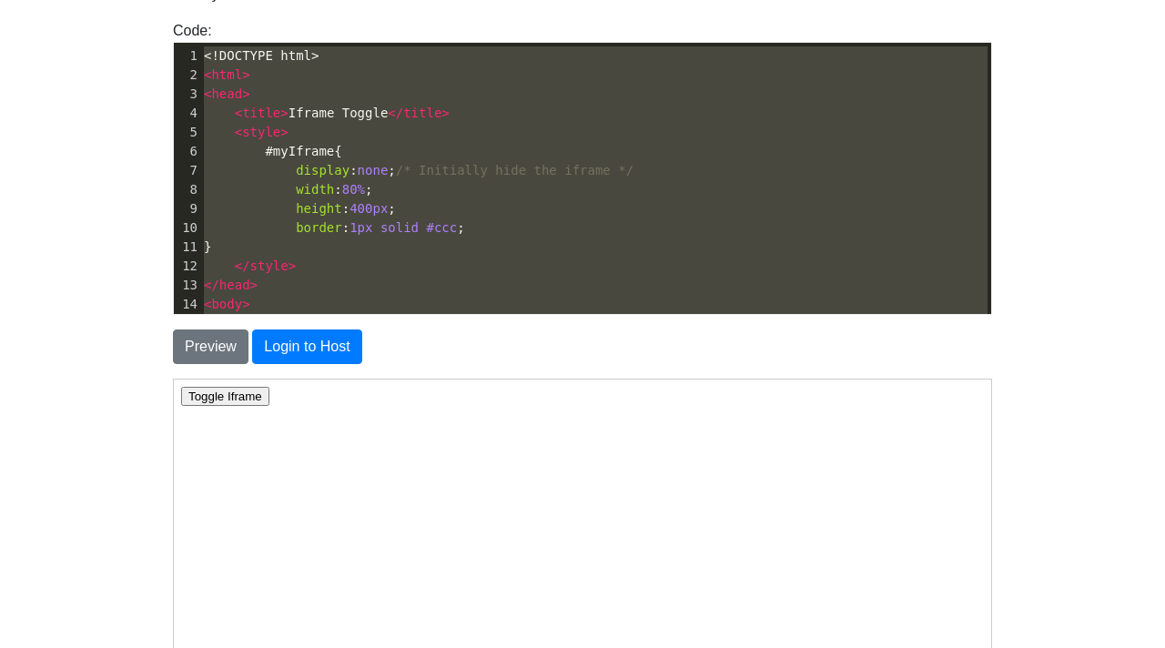
drag, startPoint x: 294, startPoint y: 310, endPoint x: 58, endPoint y: -70, distance: 447.0
click at [58, 0] on html "CodeTester Assessment Tool Widget Contact Login To save or host your HTML page,…" at bounding box center [582, 364] width 1165 height 1084
click at [422, 173] on span "/* Initially hide the iframe */" at bounding box center [515, 170] width 238 height 15
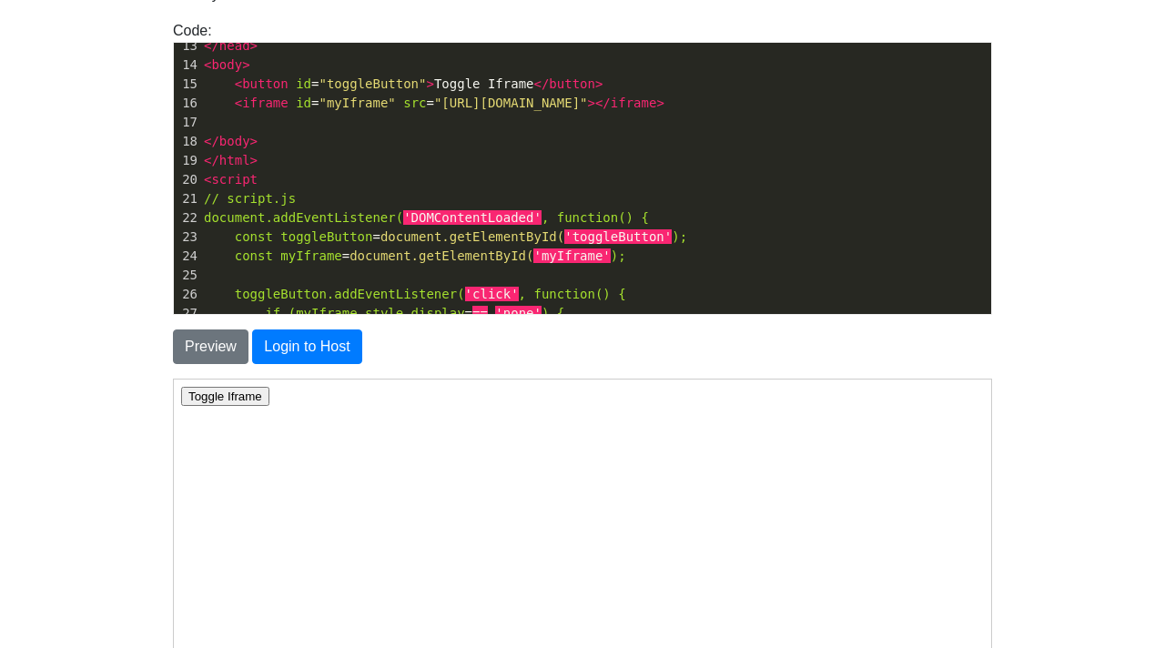
scroll to position [268, 0]
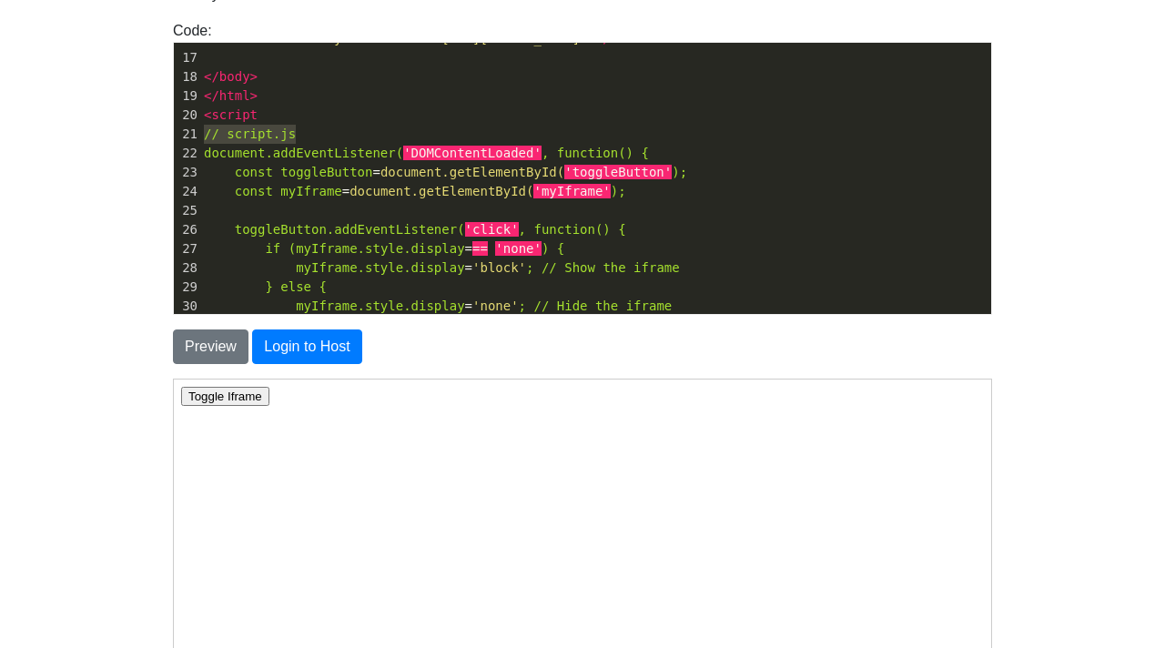
drag, startPoint x: 316, startPoint y: 136, endPoint x: 154, endPoint y: 127, distance: 162.3
type textarea "\"
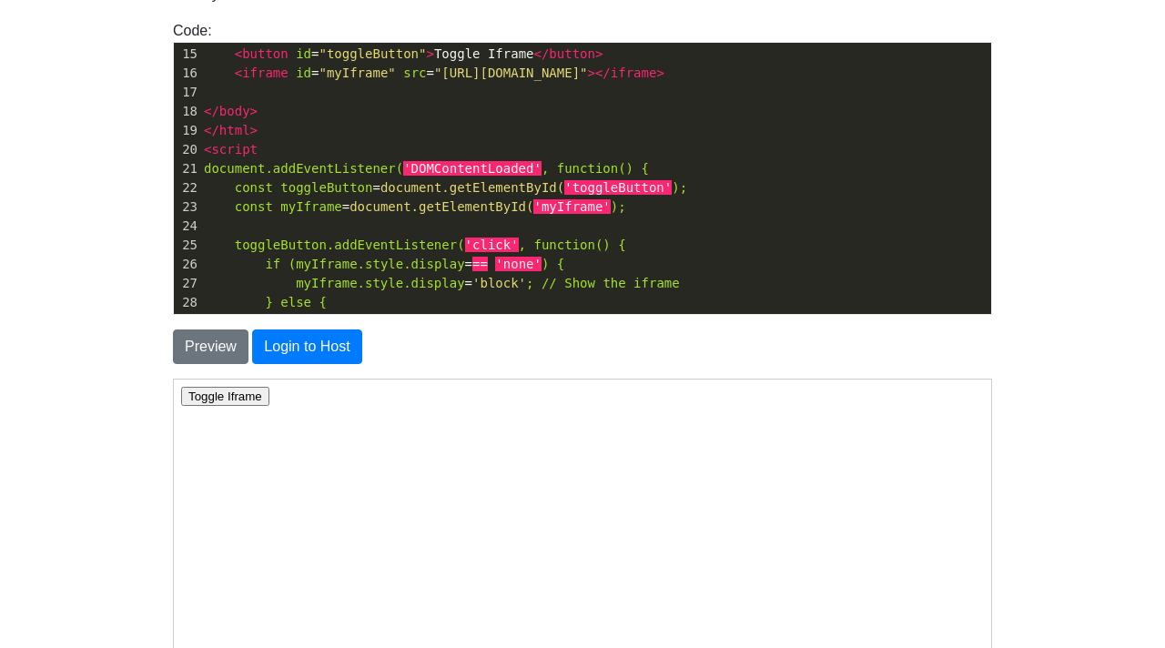
scroll to position [252, 0]
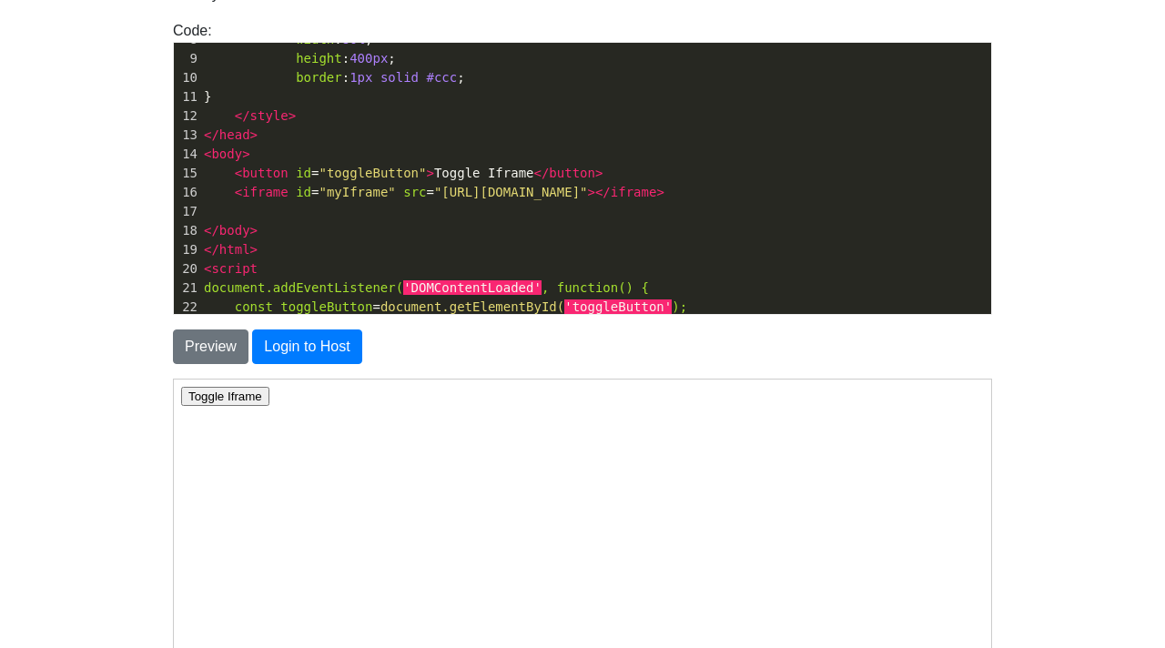
type textarea ">"
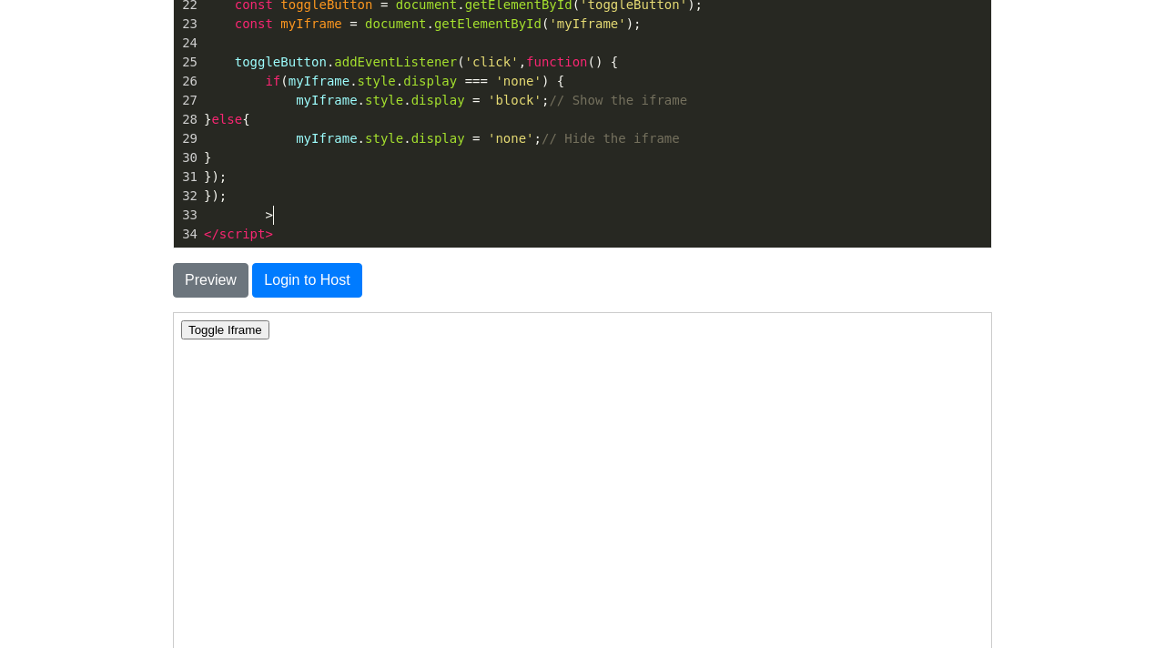
click at [274, 212] on pre ">" at bounding box center [595, 215] width 791 height 19
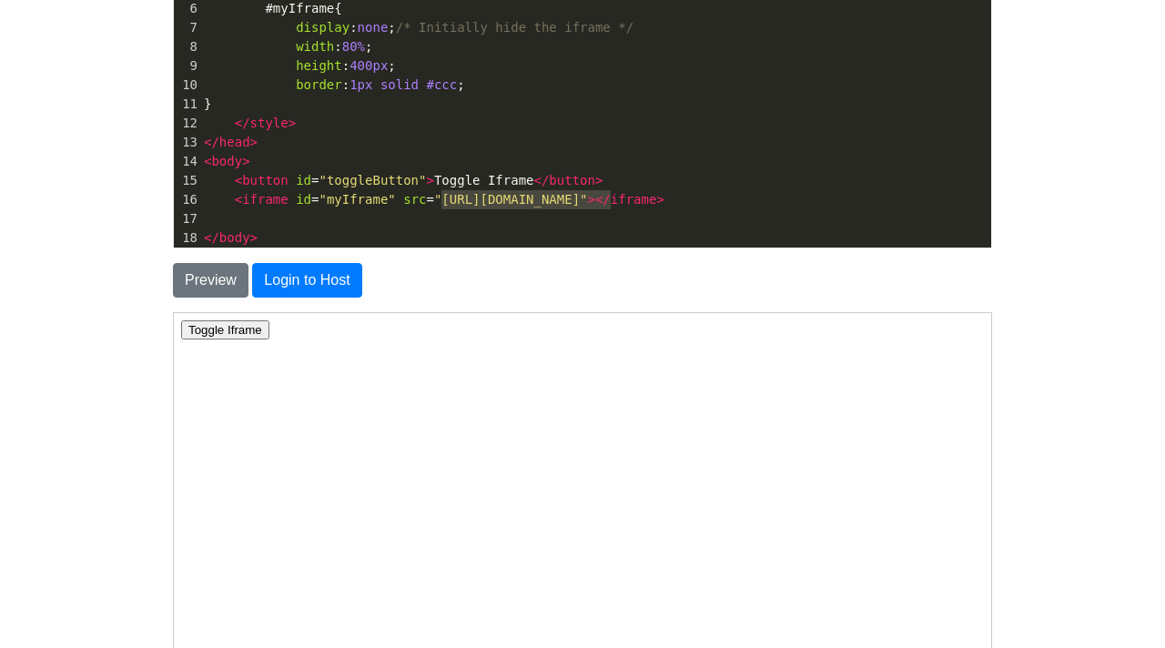
type textarea "https://www.example.com"
drag, startPoint x: 443, startPoint y: 200, endPoint x: 615, endPoint y: 198, distance: 172.1
click at [588, 198] on span ""https://www.example.com"" at bounding box center [511, 199] width 154 height 15
type textarea "https://google.com/"
click at [195, 278] on button "Preview" at bounding box center [211, 280] width 76 height 35
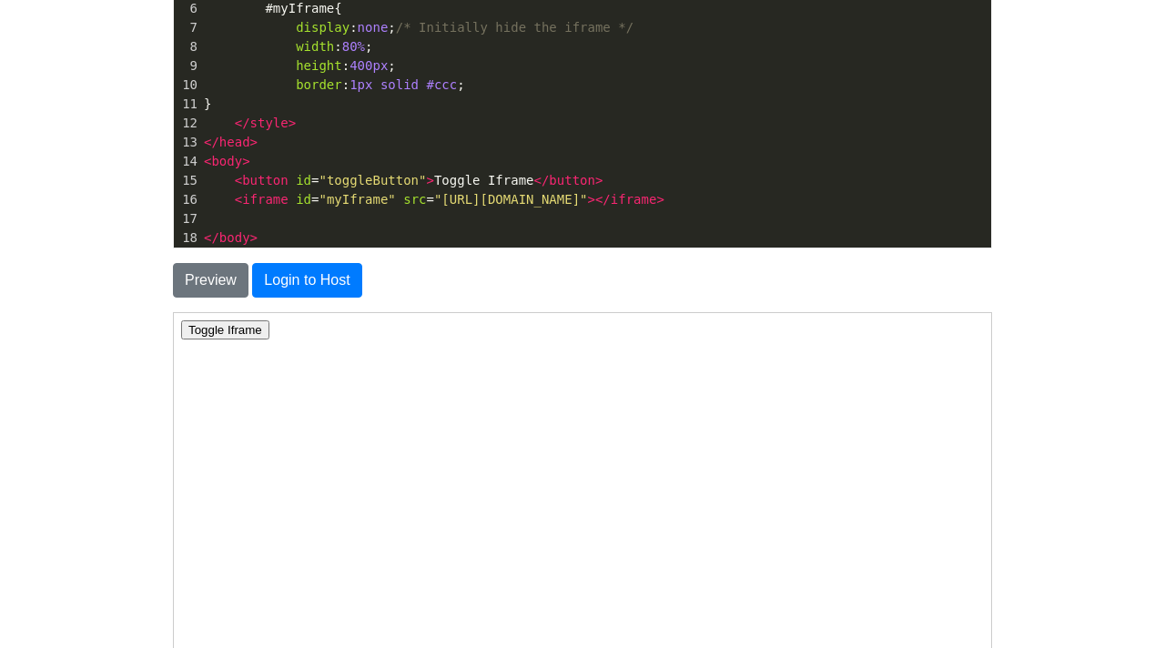
click at [212, 340] on html "Toggle Iframe" at bounding box center [582, 329] width 818 height 34
click at [212, 337] on button "Toggle Iframe" at bounding box center [224, 329] width 88 height 19
click at [212, 335] on button "Toggle Iframe" at bounding box center [224, 329] width 88 height 19
click at [249, 325] on button "Toggle Iframe" at bounding box center [224, 329] width 88 height 19
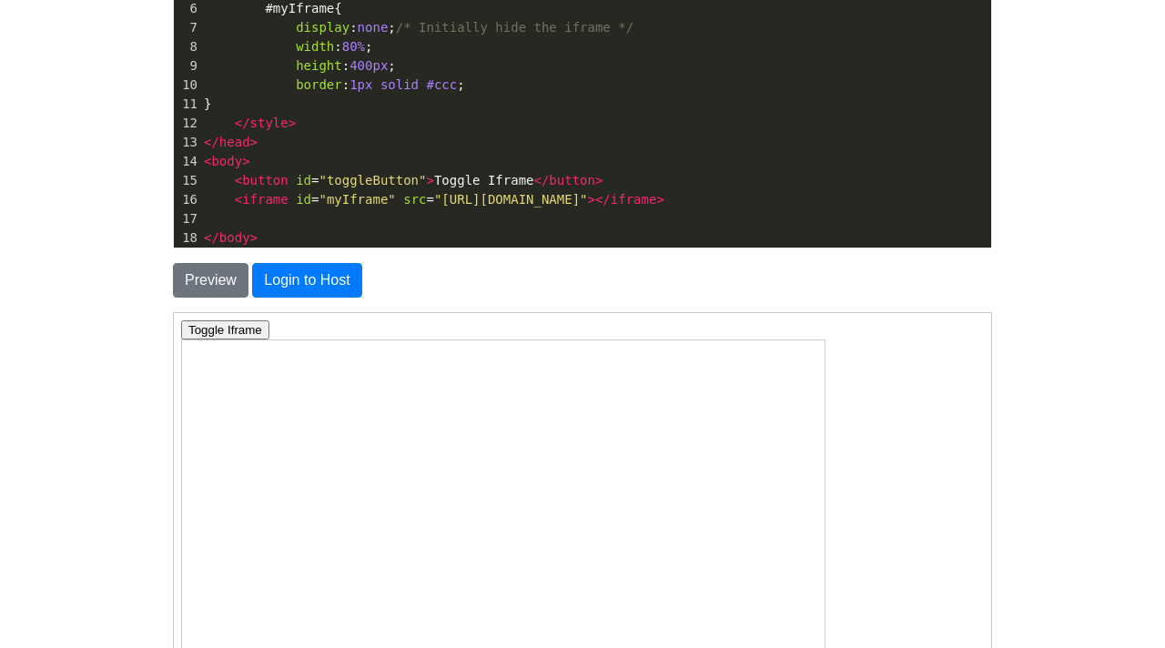
click at [249, 326] on button "Toggle Iframe" at bounding box center [224, 329] width 88 height 19
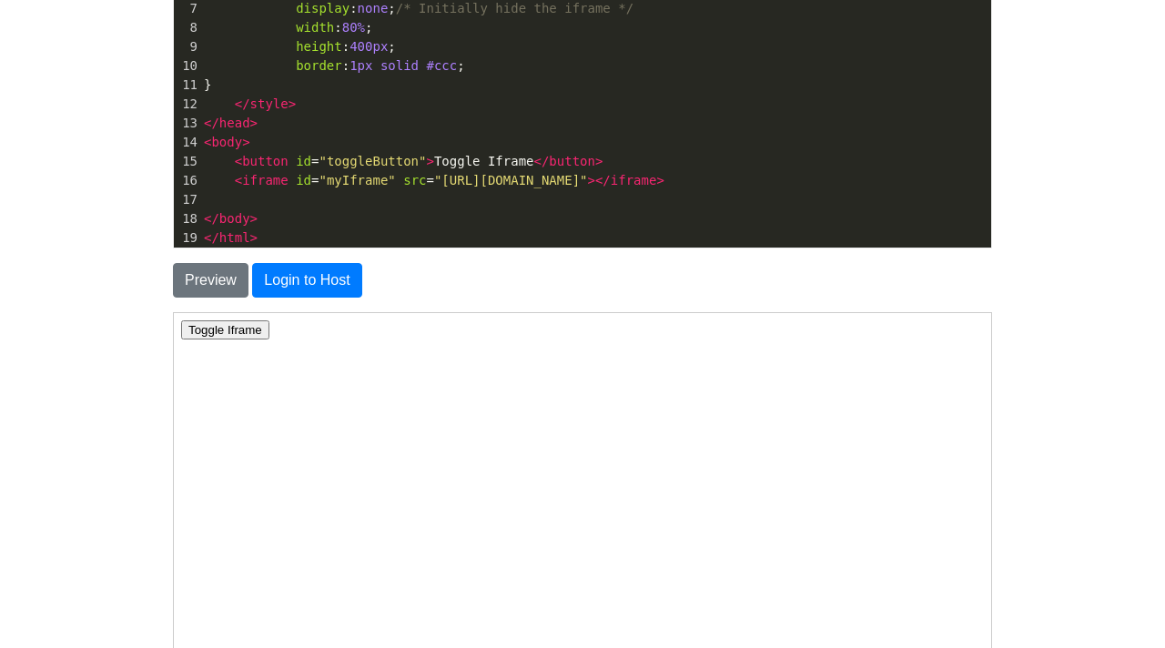
click at [530, 156] on span "< button id = "toggleButton" > Toggle Iframe </ button >" at bounding box center [403, 161] width 399 height 15
click at [535, 156] on span "</" at bounding box center [541, 161] width 15 height 15
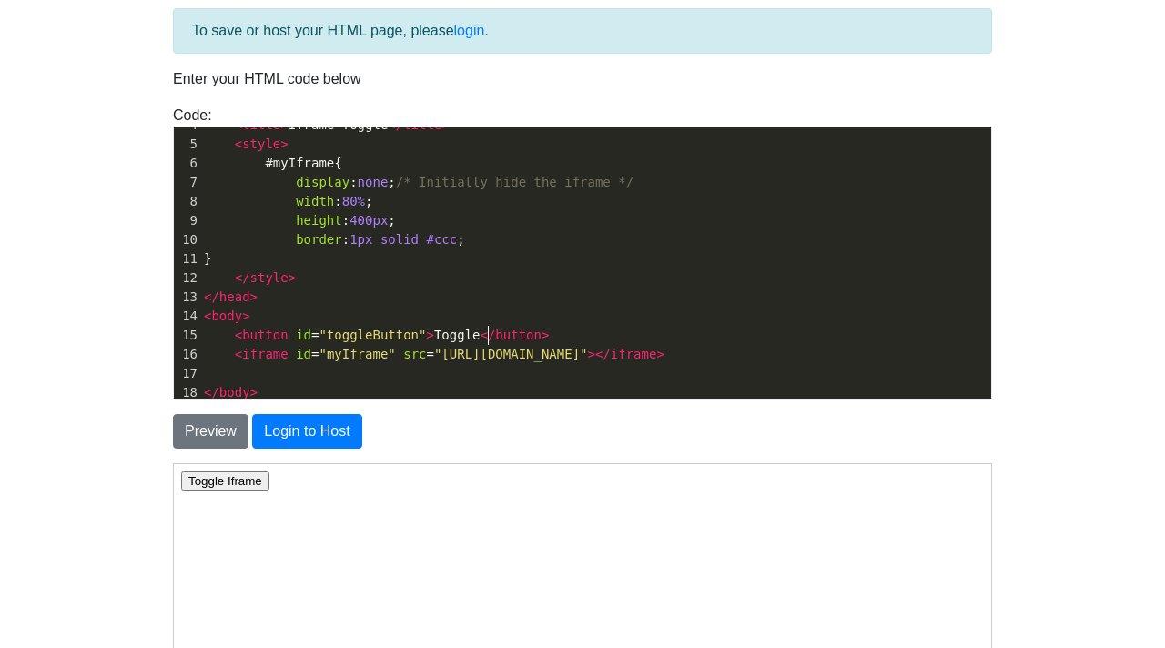
scroll to position [73, 0]
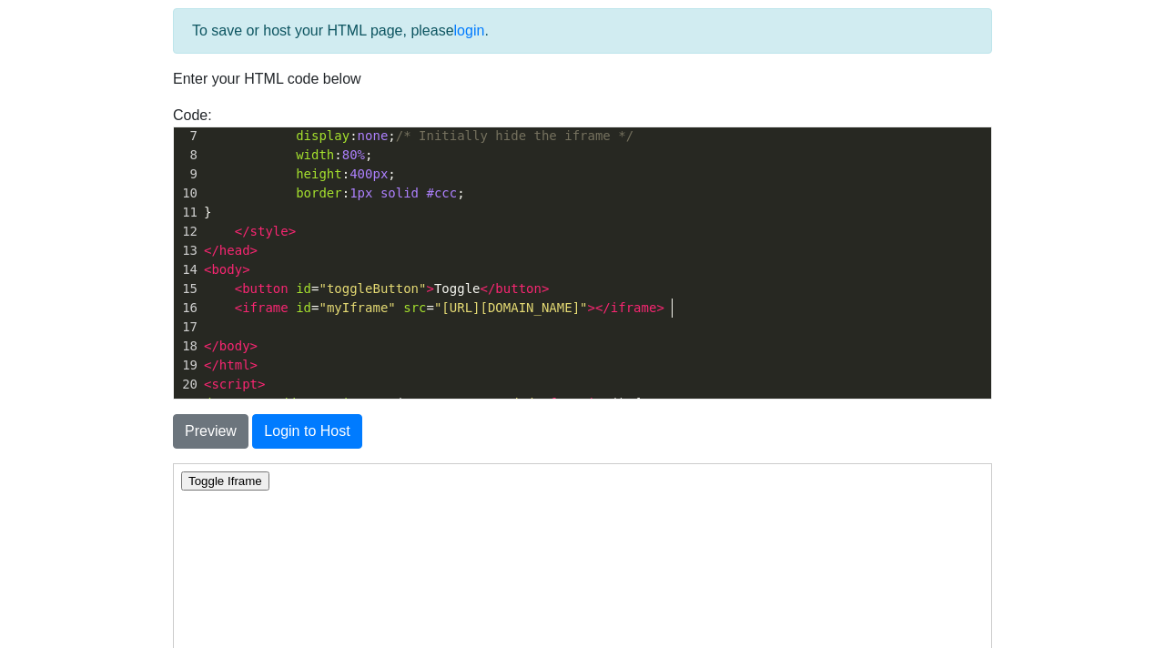
click at [686, 313] on pre "< iframe id = "myIframe" src = "https://google.com/" ></ iframe >" at bounding box center [595, 308] width 791 height 19
click at [240, 331] on pre "​" at bounding box center [595, 327] width 791 height 19
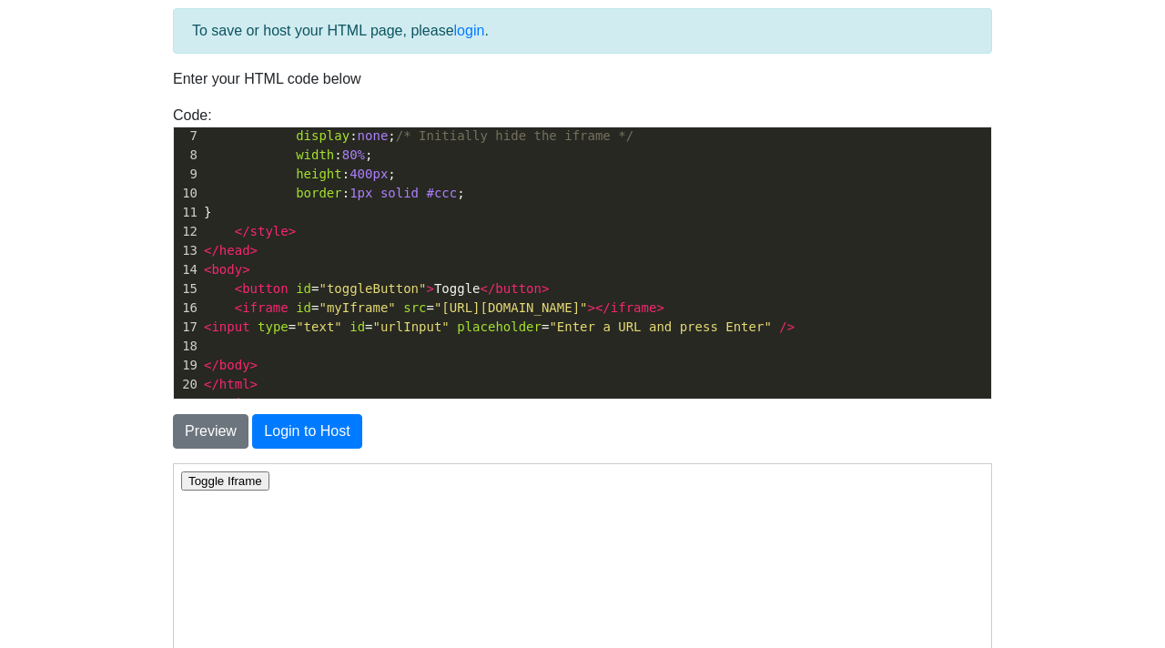
click at [723, 95] on div "To save or host your HTML page, please login . Enter your HTML code below Code:…" at bounding box center [582, 421] width 847 height 826
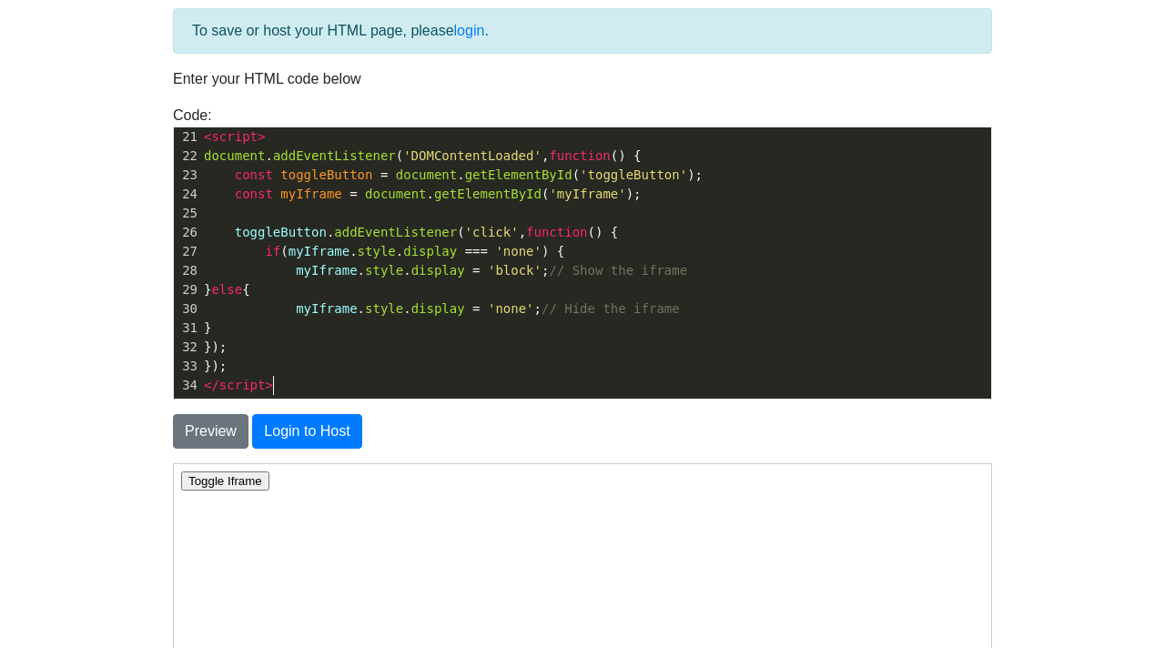
scroll to position [6, 0]
click at [274, 392] on pre "</ script >" at bounding box center [595, 385] width 791 height 19
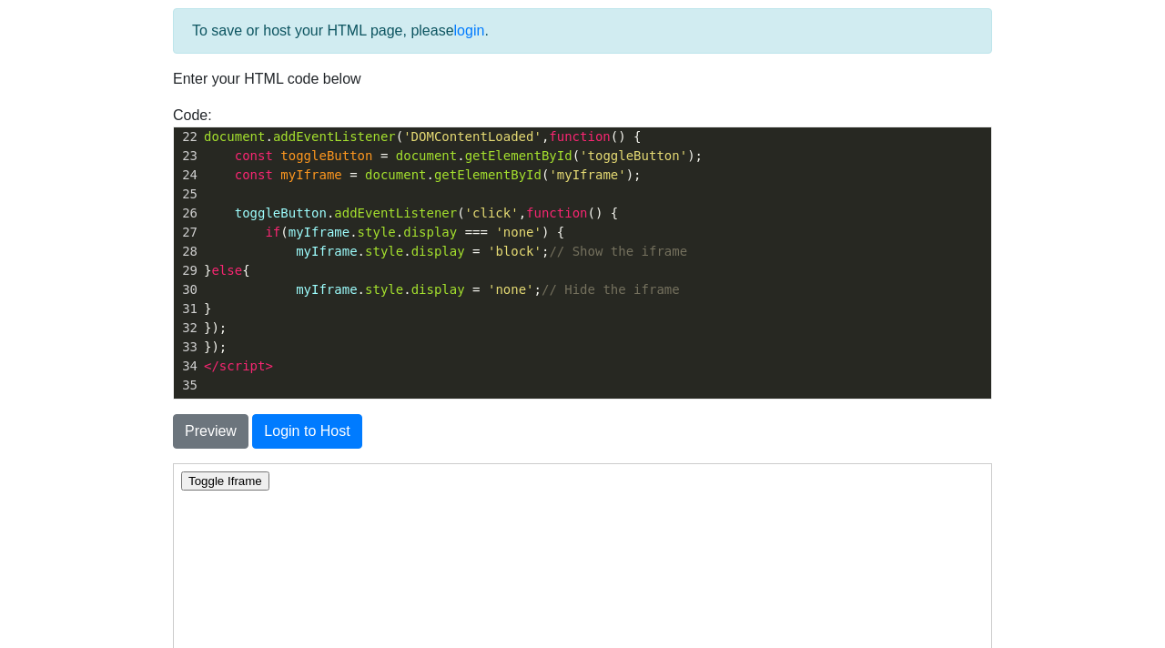
scroll to position [826, 0]
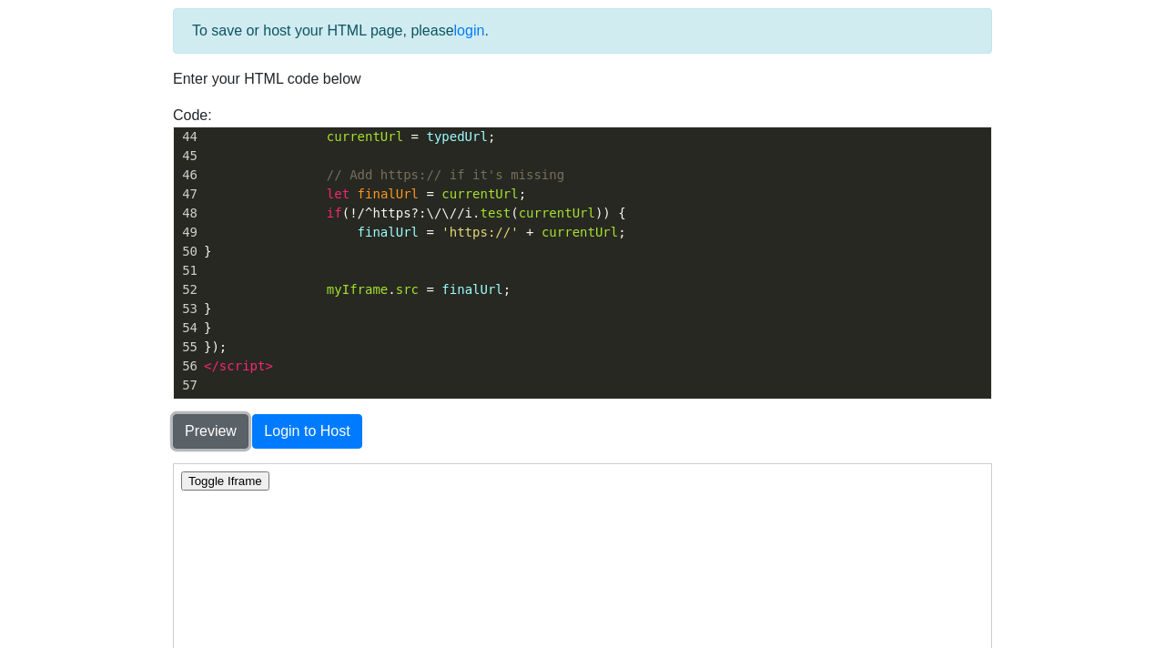
click at [207, 428] on button "Preview" at bounding box center [211, 431] width 76 height 35
click at [269, 483] on input "text" at bounding box center [314, 480] width 161 height 19
click at [208, 493] on html "Toggle" at bounding box center [582, 480] width 818 height 34
click at [208, 486] on button "Toggle" at bounding box center [205, 480] width 50 height 19
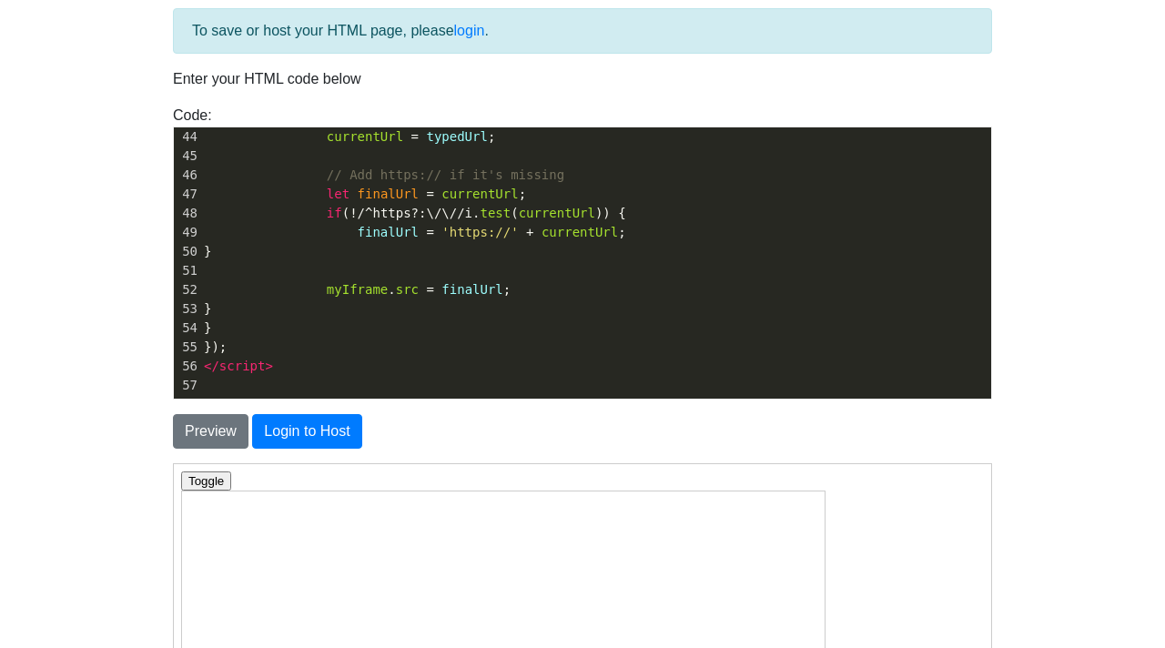
click at [196, 479] on button "Toggle" at bounding box center [205, 480] width 50 height 19
click at [273, 481] on input "text" at bounding box center [314, 480] width 161 height 19
type input "banana"
click at [194, 484] on button "Toggle" at bounding box center [205, 480] width 50 height 19
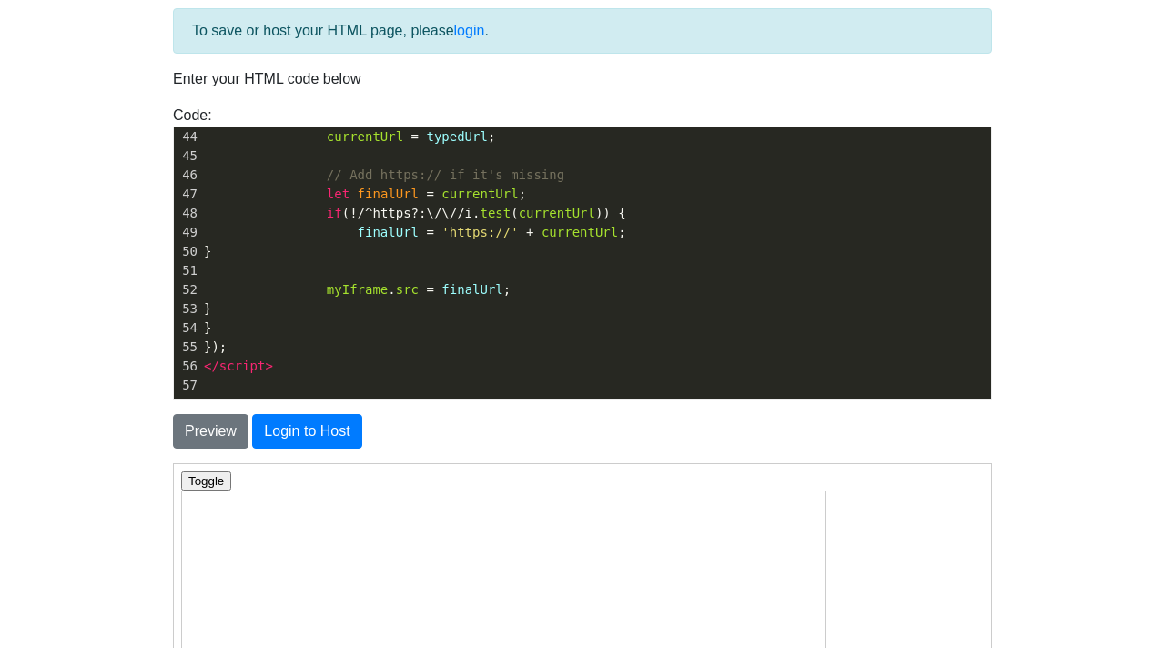
click at [180, 471] on button "Toggle" at bounding box center [205, 480] width 50 height 19
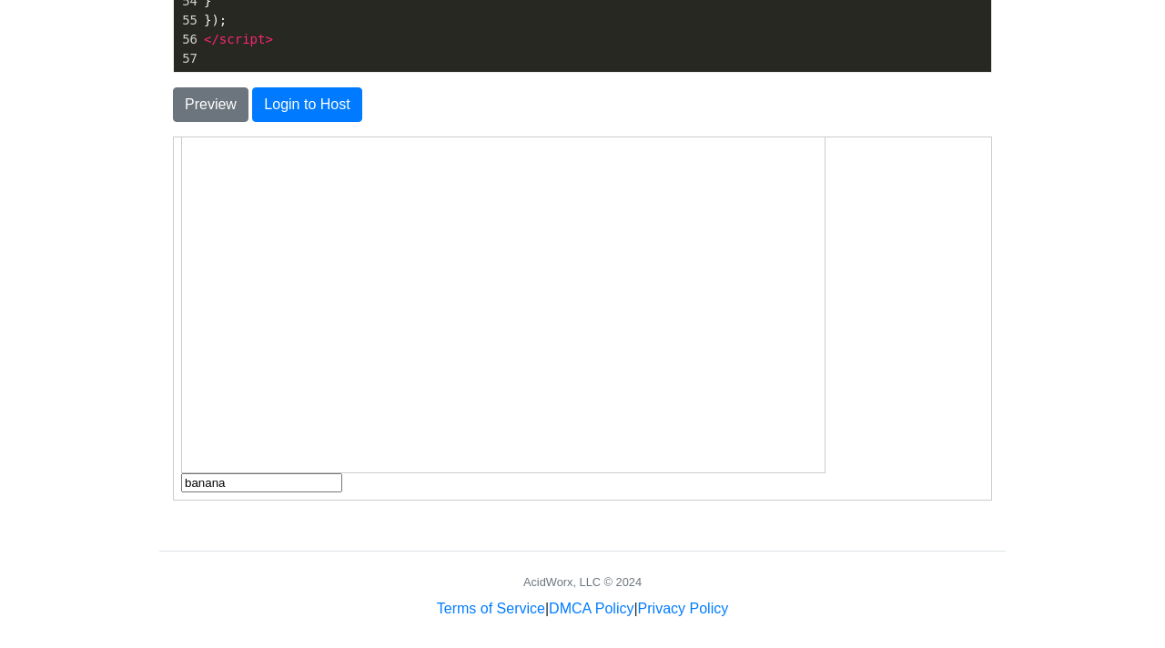
click at [266, 483] on input "banana" at bounding box center [260, 482] width 161 height 19
type input "b"
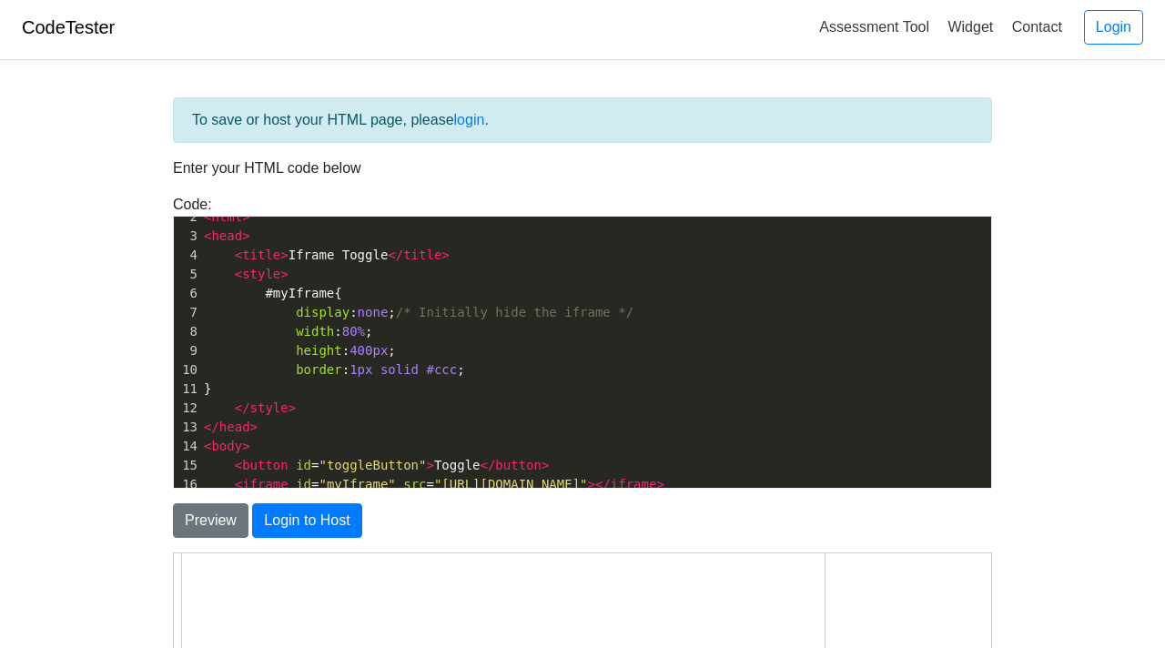
scroll to position [46, 0]
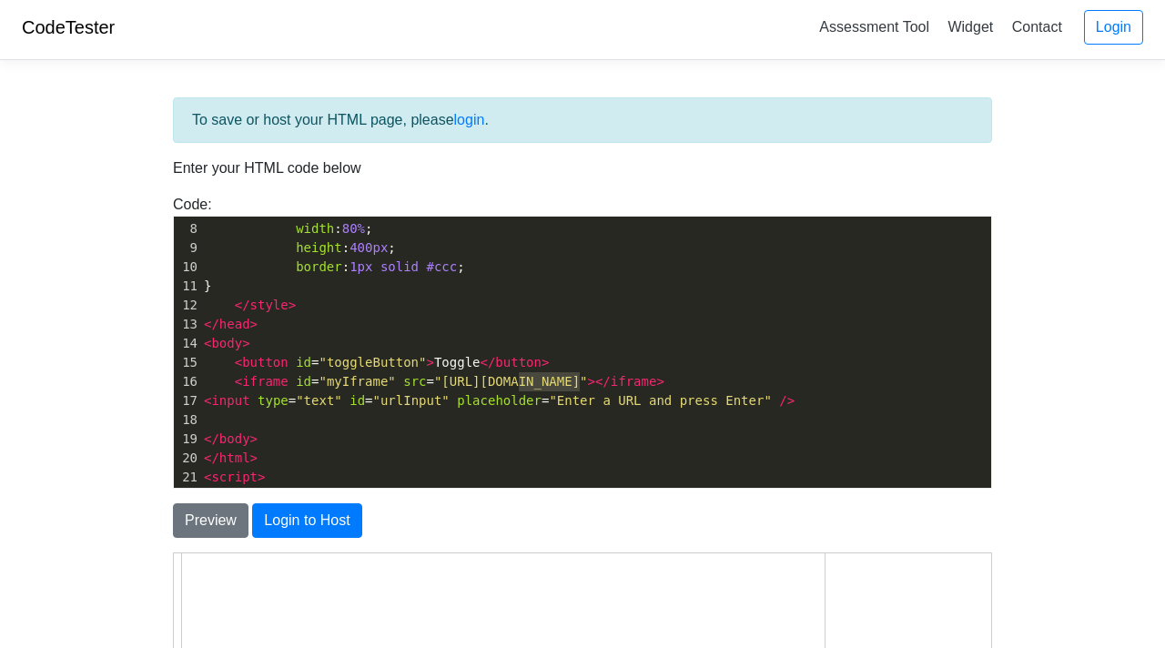
type textarea "google.com"
drag, startPoint x: 579, startPoint y: 382, endPoint x: 502, endPoint y: 387, distance: 77.5
click at [502, 387] on span ""https://google.com/"" at bounding box center [511, 381] width 154 height 15
click at [206, 524] on button "Preview" at bounding box center [211, 521] width 76 height 35
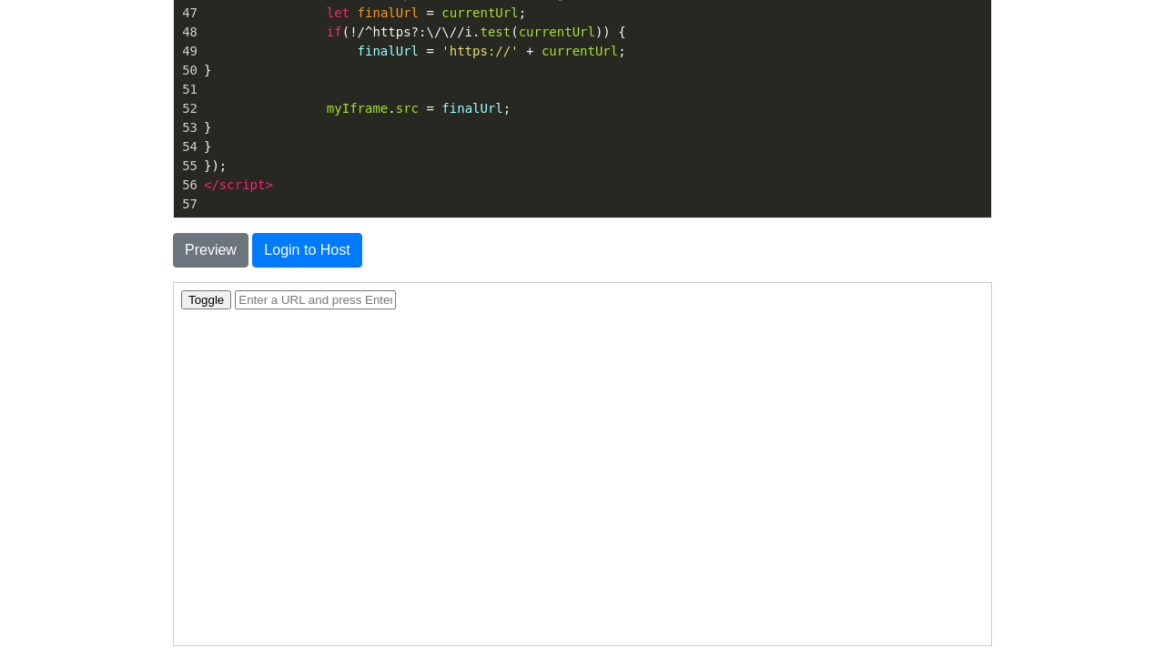
click at [283, 303] on input "text" at bounding box center [314, 299] width 161 height 19
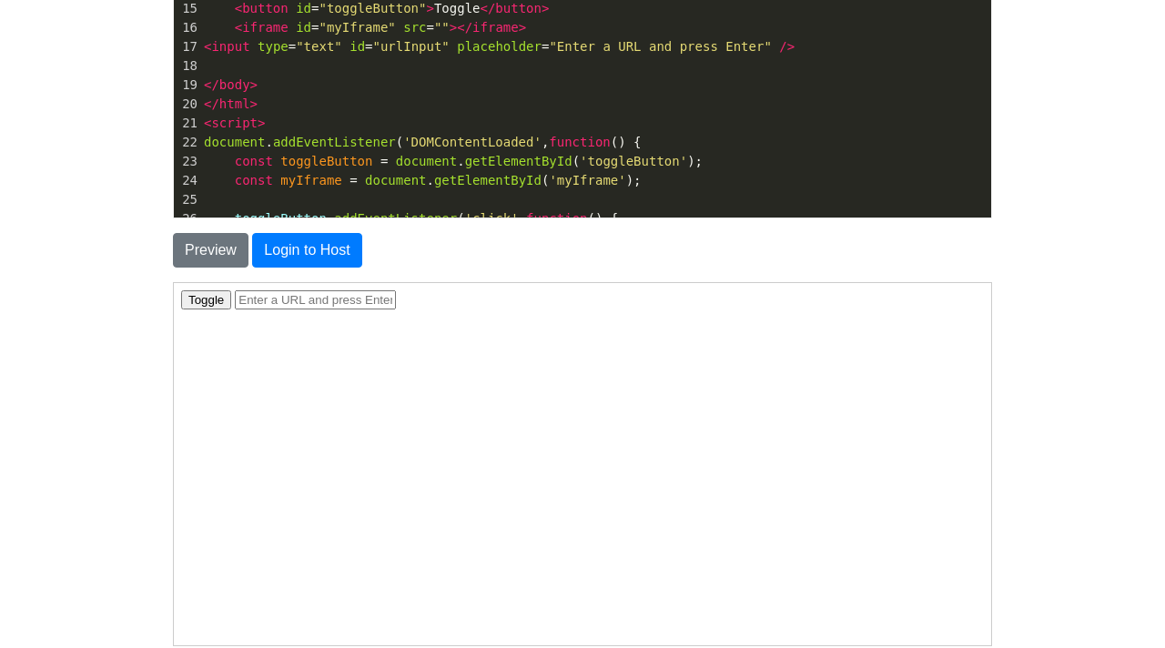
scroll to position [224, 0]
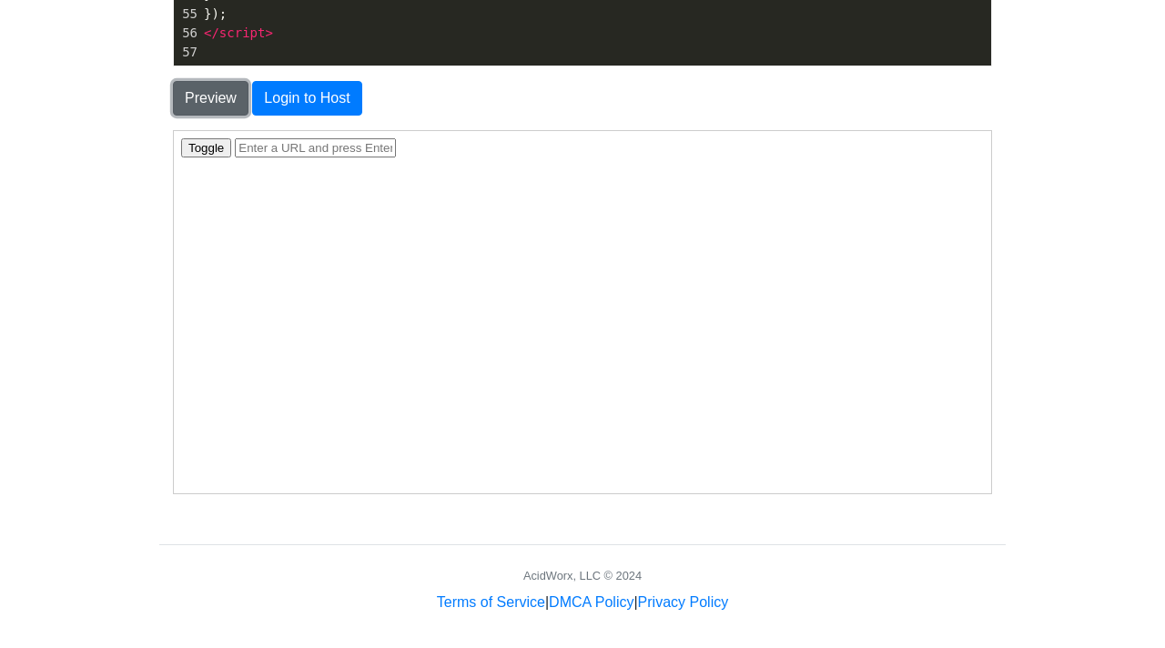
click at [209, 104] on button "Preview" at bounding box center [211, 98] width 76 height 35
click at [271, 149] on input "text" at bounding box center [314, 146] width 161 height 19
click at [245, 140] on input "5eaglercraft" at bounding box center [314, 146] width 161 height 19
click at [324, 141] on input "eaglercraft" at bounding box center [314, 146] width 161 height 19
type input "eaglercraft.com/mc/1.12.2"
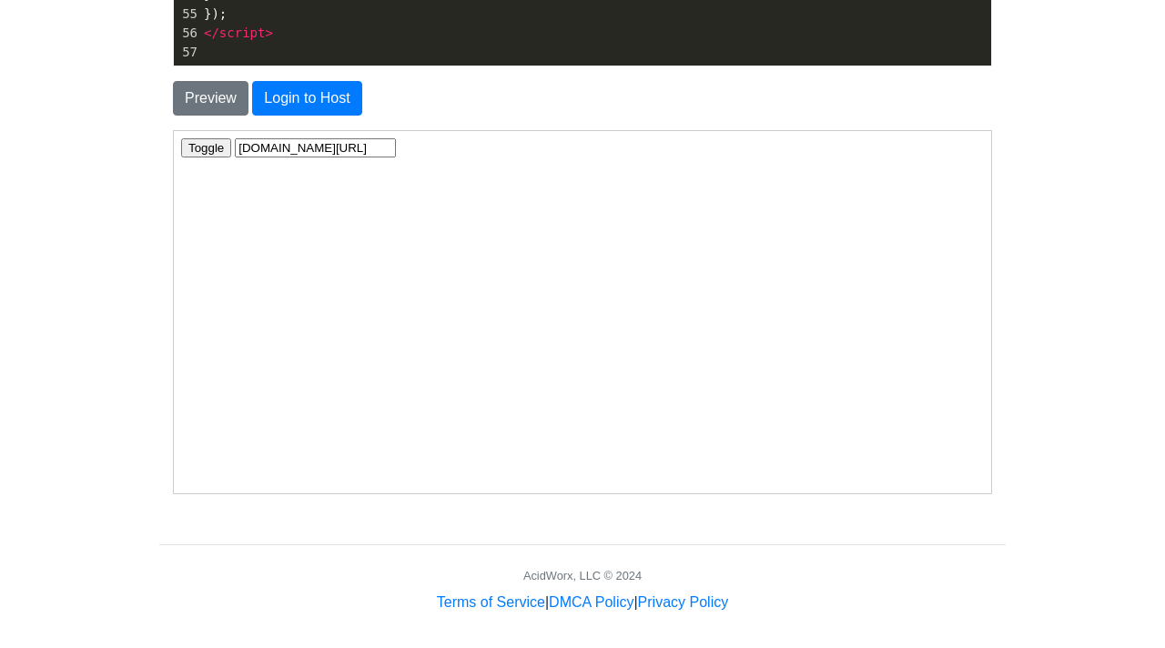
click at [212, 150] on button "Toggle" at bounding box center [205, 146] width 50 height 19
click at [209, 147] on button "Toggle" at bounding box center [205, 146] width 50 height 19
click at [180, 108] on button "Toggle" at bounding box center [205, 98] width 50 height 19
click at [180, 137] on button "Toggle" at bounding box center [205, 146] width 50 height 19
click at [286, 472] on input "eaglercraft.com/mc/1.12.2" at bounding box center [260, 475] width 161 height 19
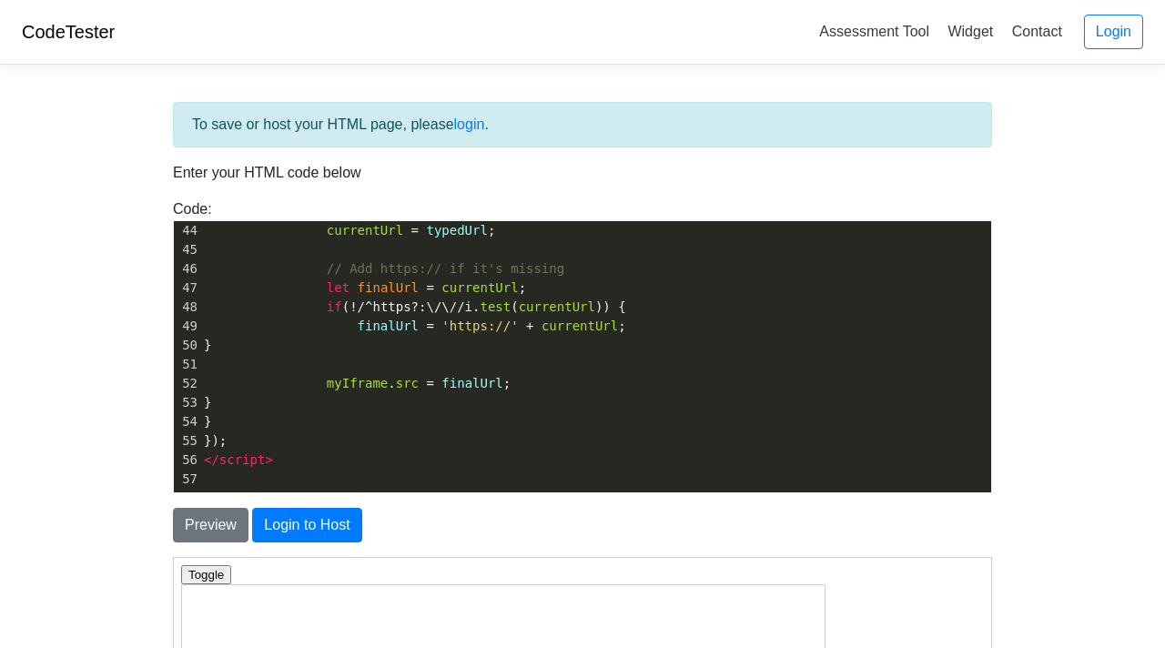
scroll to position [805, 0]
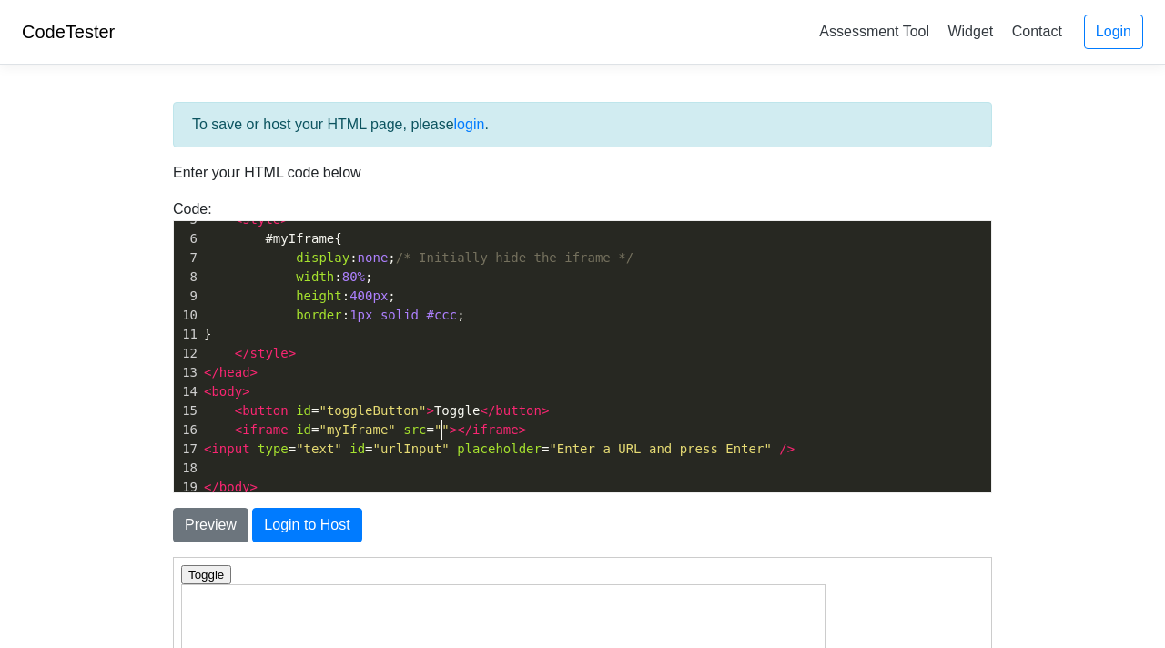
click at [443, 431] on span """" at bounding box center [441, 429] width 15 height 15
type textarea "https,"
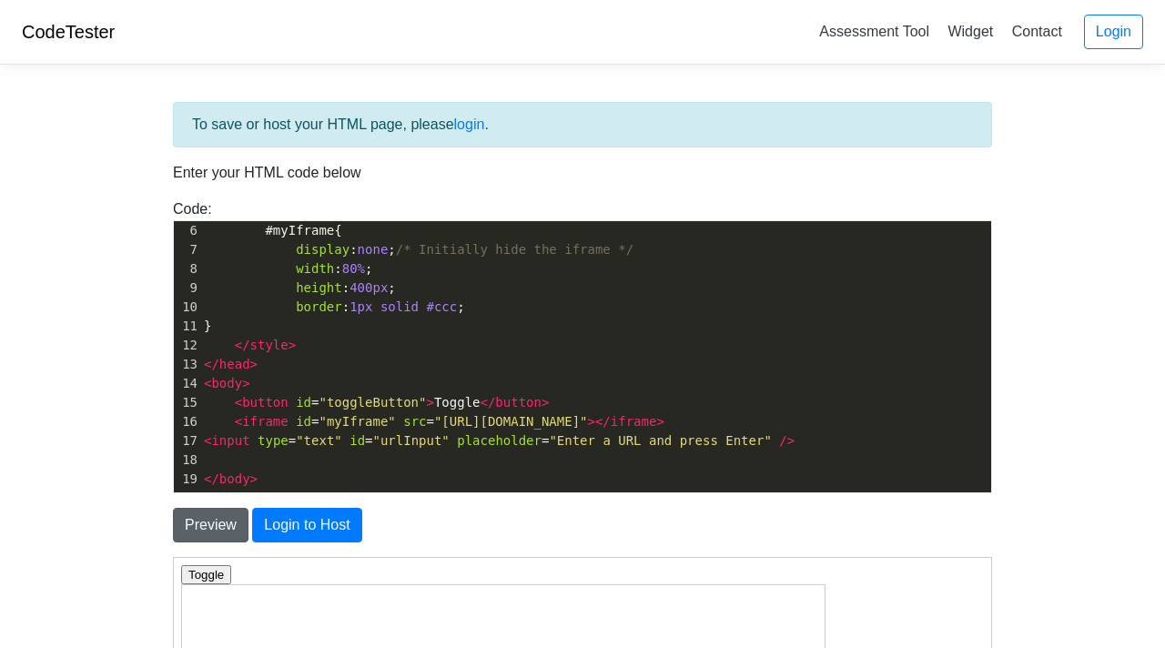
type textarea "://eaglercraft.com/mc/1.12.2/"
click at [216, 530] on button "Preview" at bounding box center [211, 525] width 76 height 35
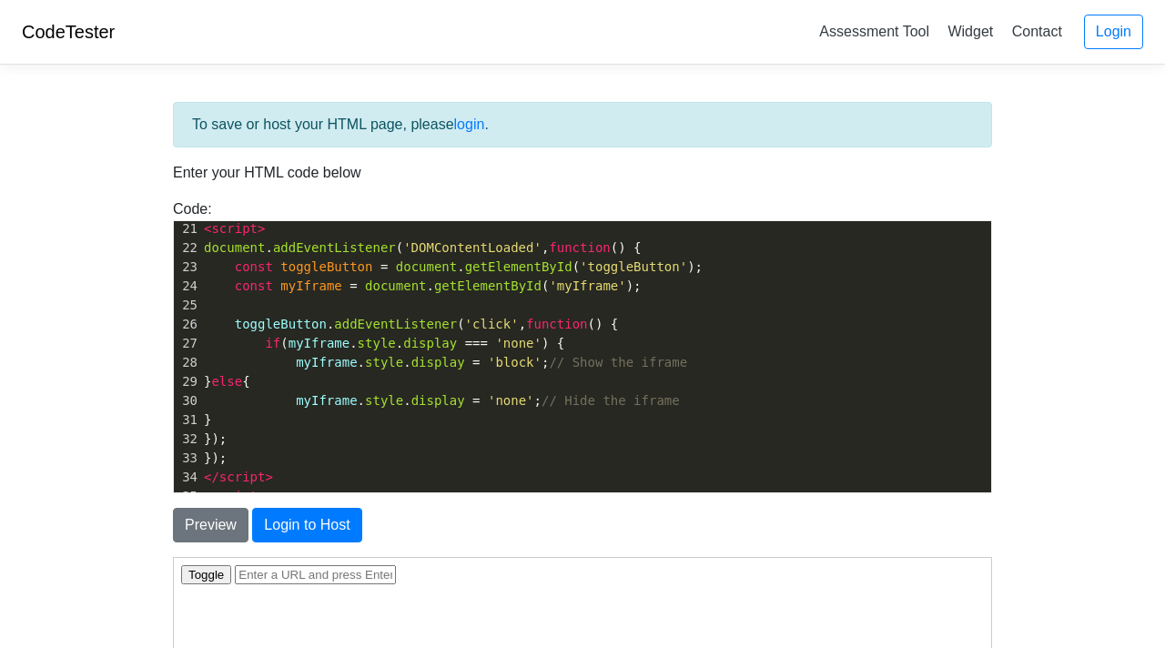
click at [363, 402] on span "myIframe . style . display = 'none' ; // Hide the iframe" at bounding box center [442, 400] width 476 height 15
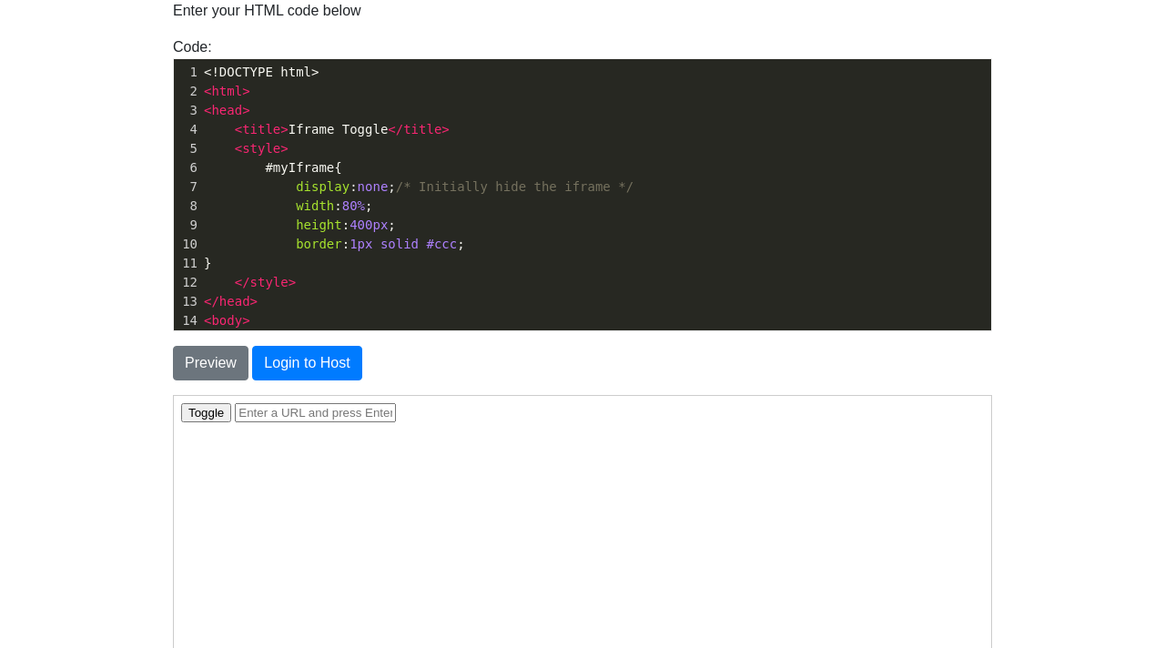
click at [363, 237] on span "1px" at bounding box center [361, 244] width 23 height 15
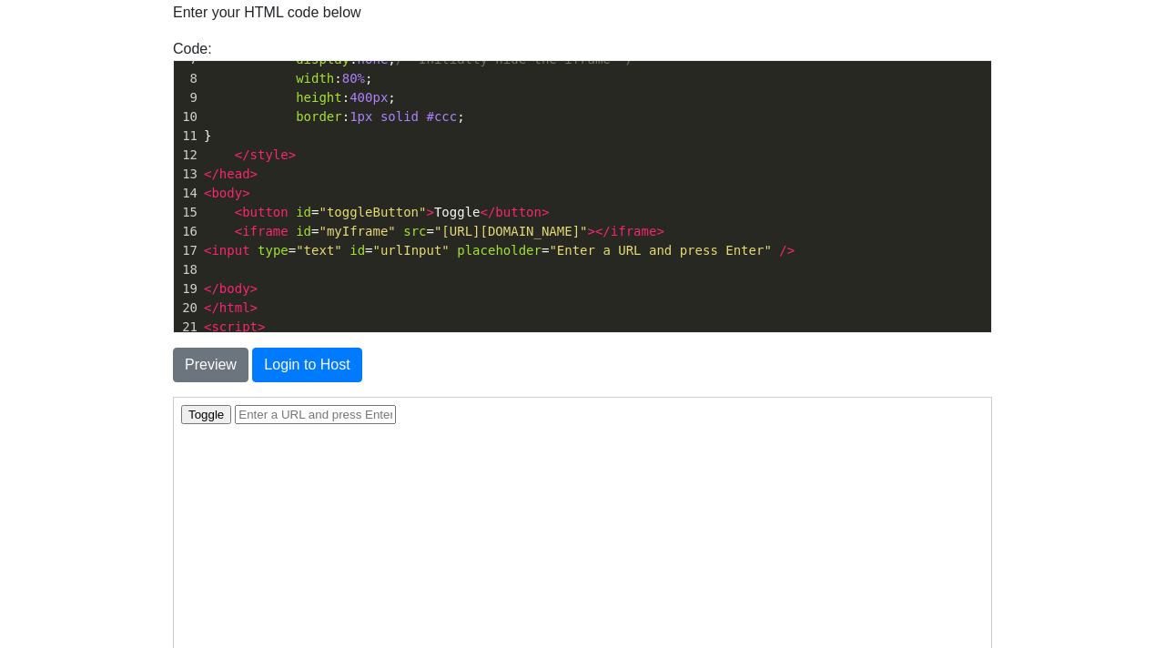
click at [443, 231] on span ""https://eaglercraft.com/mc/1.12.2/"" at bounding box center [511, 231] width 154 height 15
type textarea "https://eaglercraft.com/mc/1.12.2/"></"
drag, startPoint x: 443, startPoint y: 231, endPoint x: 701, endPoint y: 230, distance: 258.6
click at [588, 229] on span ""https://eaglercraft.com/mc/1.12.2/"" at bounding box center [511, 231] width 154 height 15
click at [282, 415] on input "text" at bounding box center [314, 413] width 161 height 19
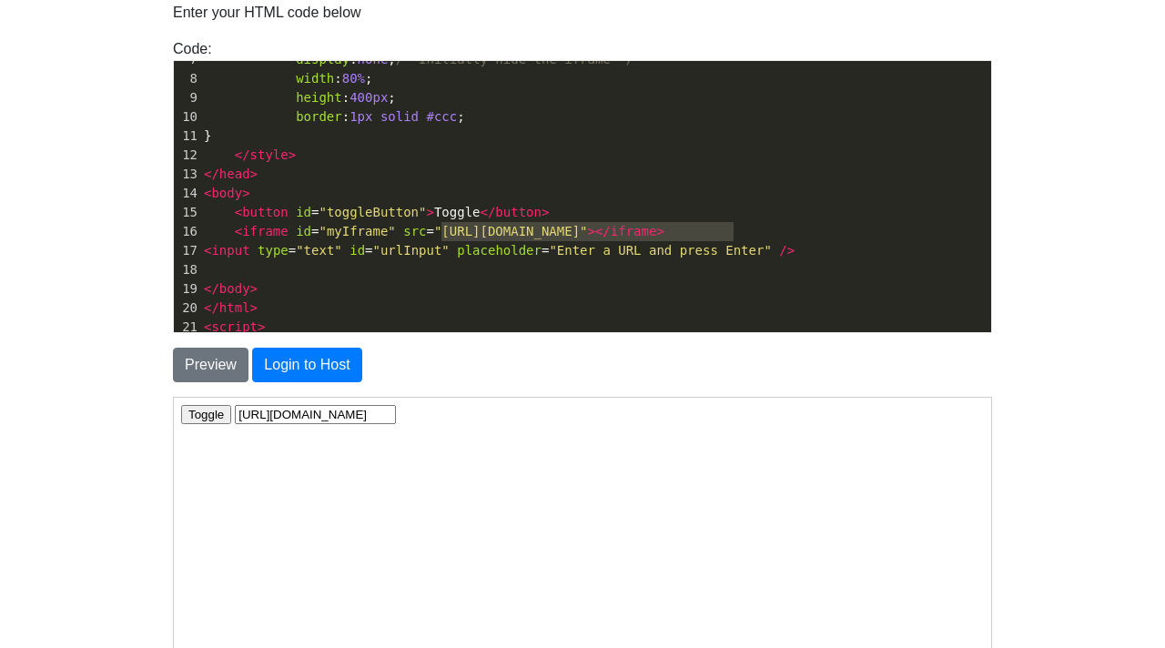
type input "https://eaglercraft.com/mc/1.12.2/"
click at [210, 413] on button "Toggle" at bounding box center [205, 413] width 50 height 19
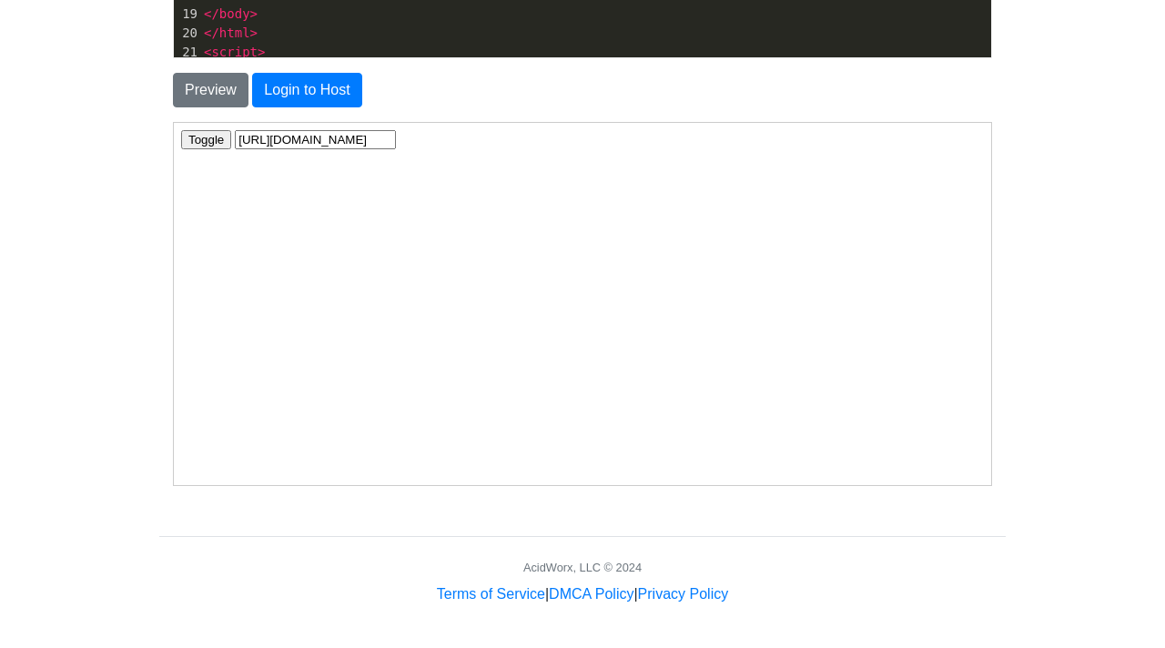
click at [203, 137] on button "Toggle" at bounding box center [205, 138] width 50 height 19
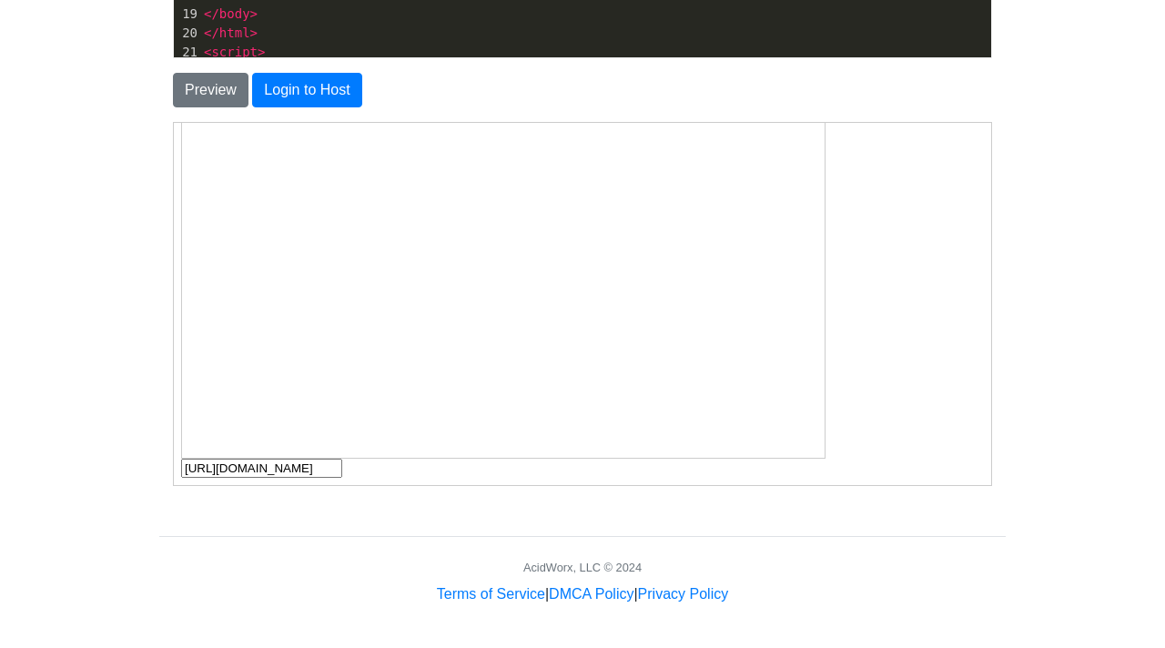
scroll to position [0, 54]
drag, startPoint x: 181, startPoint y: 468, endPoint x: 470, endPoint y: 476, distance: 288.7
click at [472, 476] on body "Toggle https://eaglercraft.com/mc/1.12.2/" at bounding box center [581, 275] width 803 height 404
type input "classic.minecraft.net"
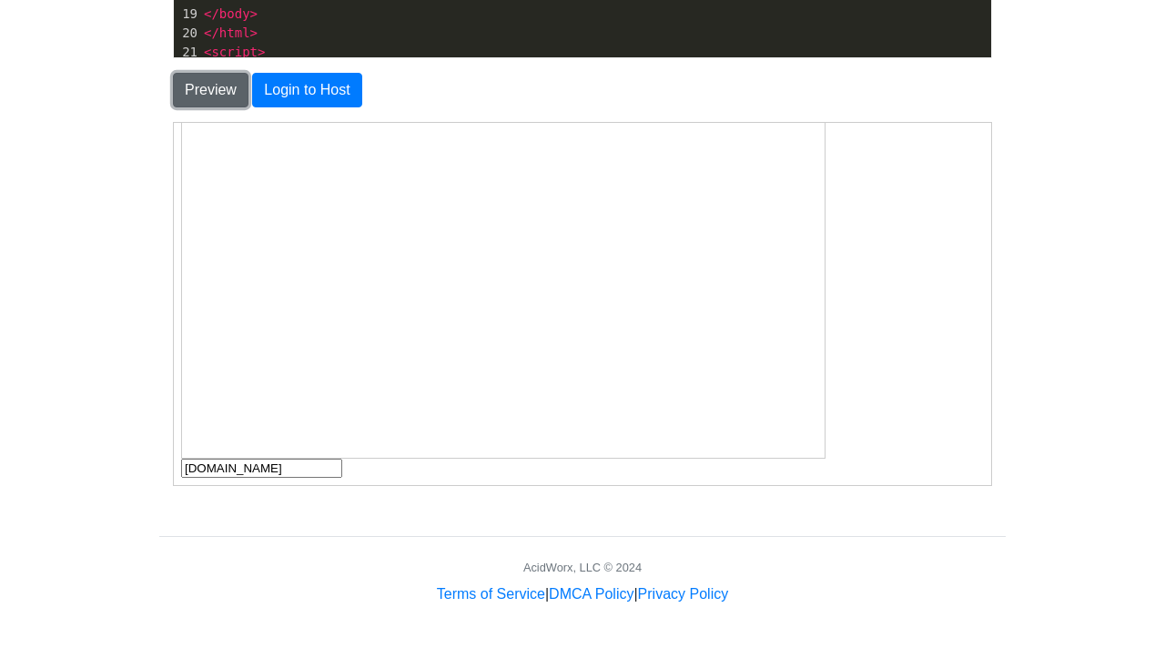
click at [184, 78] on button "Preview" at bounding box center [211, 90] width 76 height 35
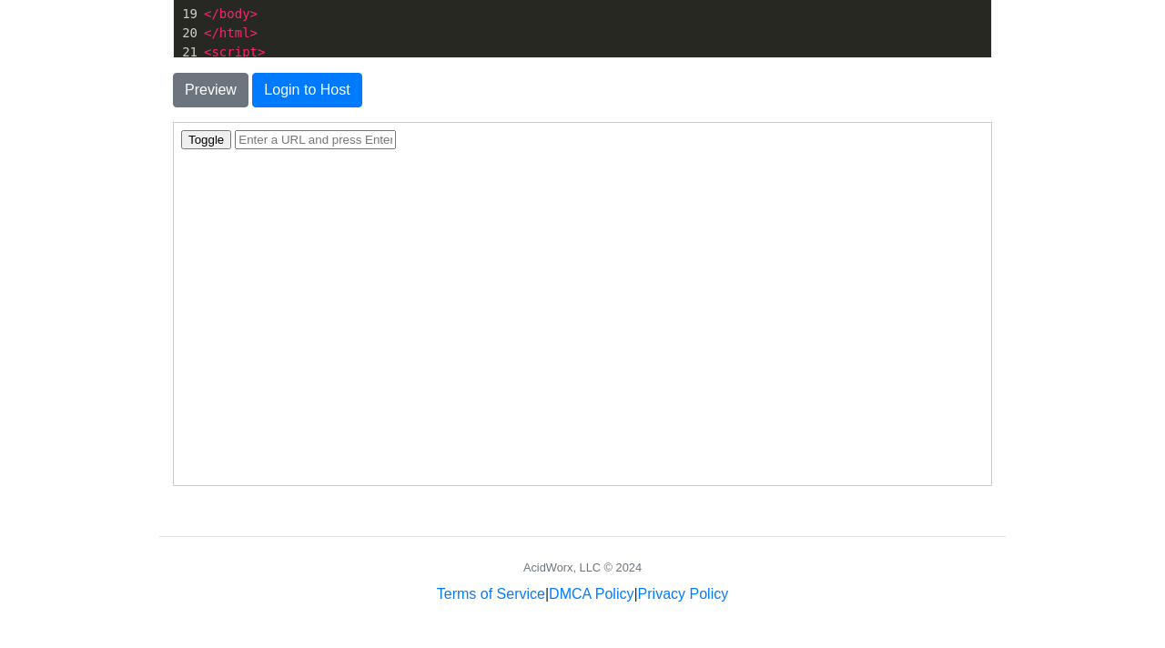
click at [207, 141] on button "Toggle" at bounding box center [205, 138] width 50 height 19
click at [282, 144] on input "text" at bounding box center [314, 138] width 161 height 19
type input "classic.minecraft.net"
click at [213, 142] on button "Toggle" at bounding box center [205, 138] width 50 height 19
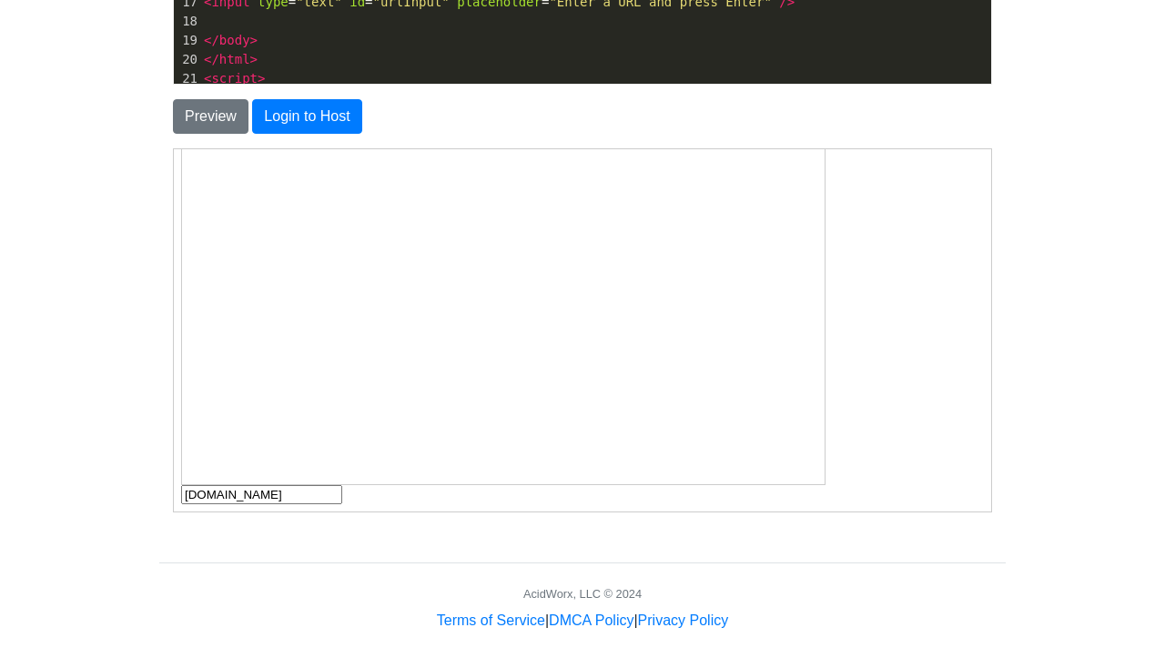
scroll to position [410, 0]
click at [303, 494] on input "classic.minecraft.net" at bounding box center [260, 492] width 161 height 19
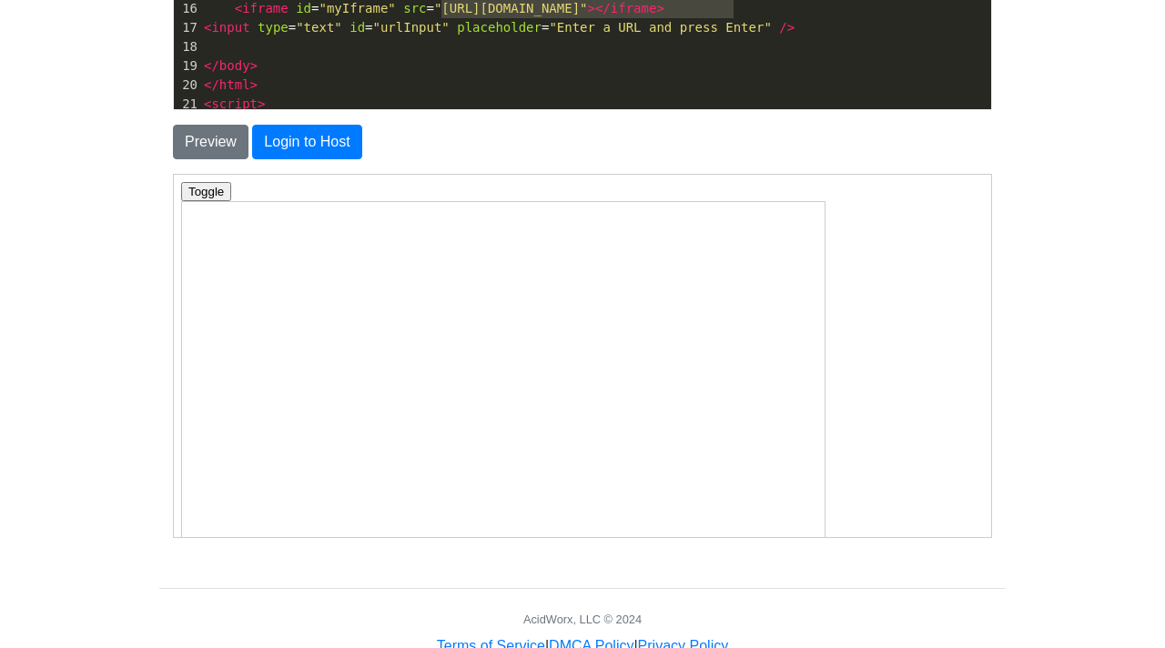
scroll to position [379, 0]
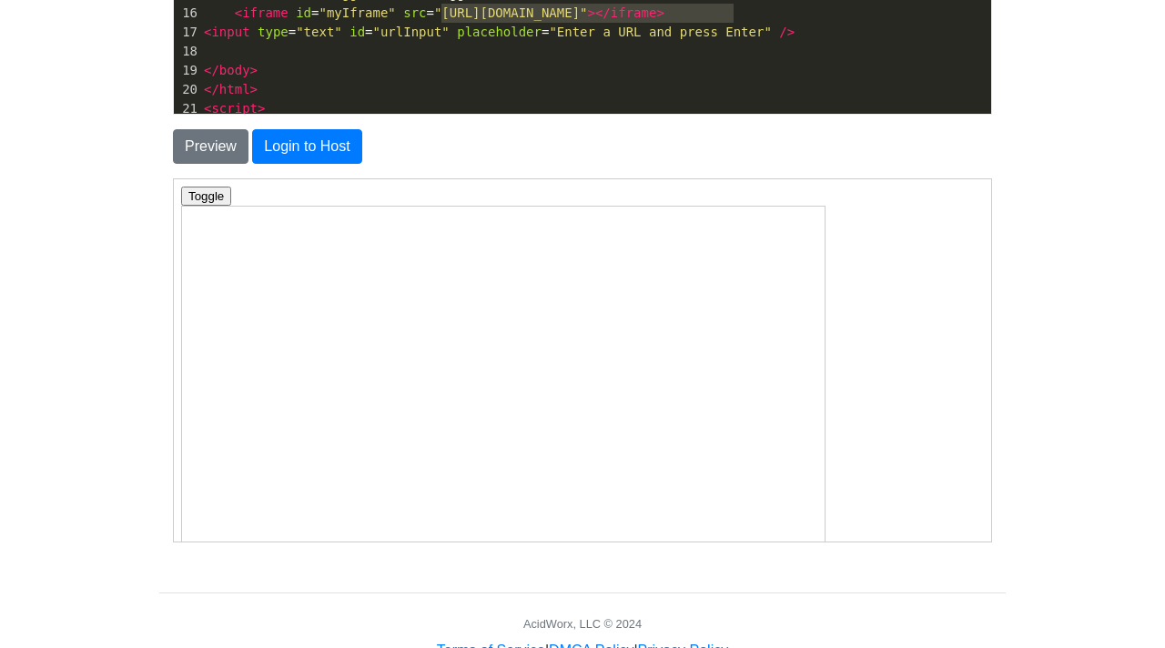
click at [192, 191] on button "Toggle" at bounding box center [205, 195] width 50 height 19
click at [350, 197] on input "classic.minecraft.net" at bounding box center [314, 195] width 161 height 19
click at [197, 206] on html "Toggle classic.minecraft.net" at bounding box center [582, 195] width 818 height 34
click at [198, 198] on button "Toggle" at bounding box center [205, 195] width 50 height 19
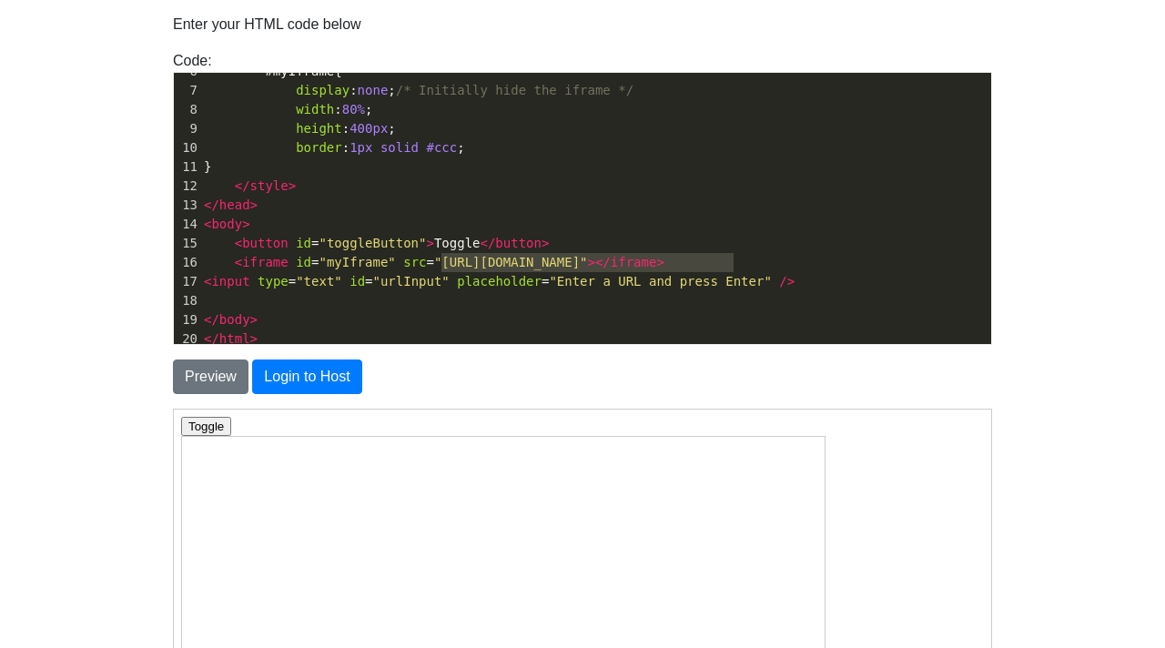
scroll to position [110, 0]
click at [588, 262] on span ""https://eaglercraft.com/mc/1.12.2/"" at bounding box center [511, 262] width 154 height 15
click at [588, 263] on span ""https://eaglercraft.com/mc/1.12.2/"" at bounding box center [511, 262] width 154 height 15
click at [588, 262] on span ""https://eaglercraft.com/mc/1.12.2/"" at bounding box center [511, 262] width 154 height 15
type textarea "12.2/"></"
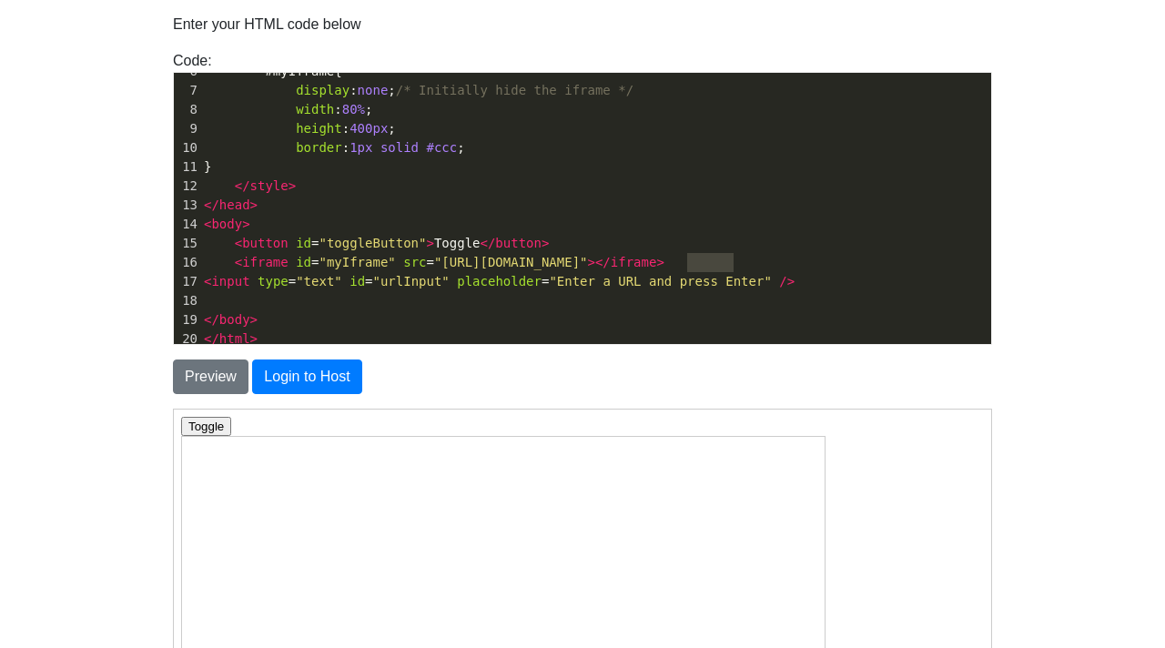
drag, startPoint x: 702, startPoint y: 261, endPoint x: 664, endPoint y: 263, distance: 38.3
click at [588, 262] on span ""https://eaglercraft.com/mc/1.12.2/"" at bounding box center [511, 262] width 154 height 15
click at [611, 262] on span "></" at bounding box center [599, 262] width 23 height 15
type textarea "https://eaglercraft.com/mc/1.12.2/"
drag, startPoint x: 703, startPoint y: 262, endPoint x: 442, endPoint y: 259, distance: 261.3
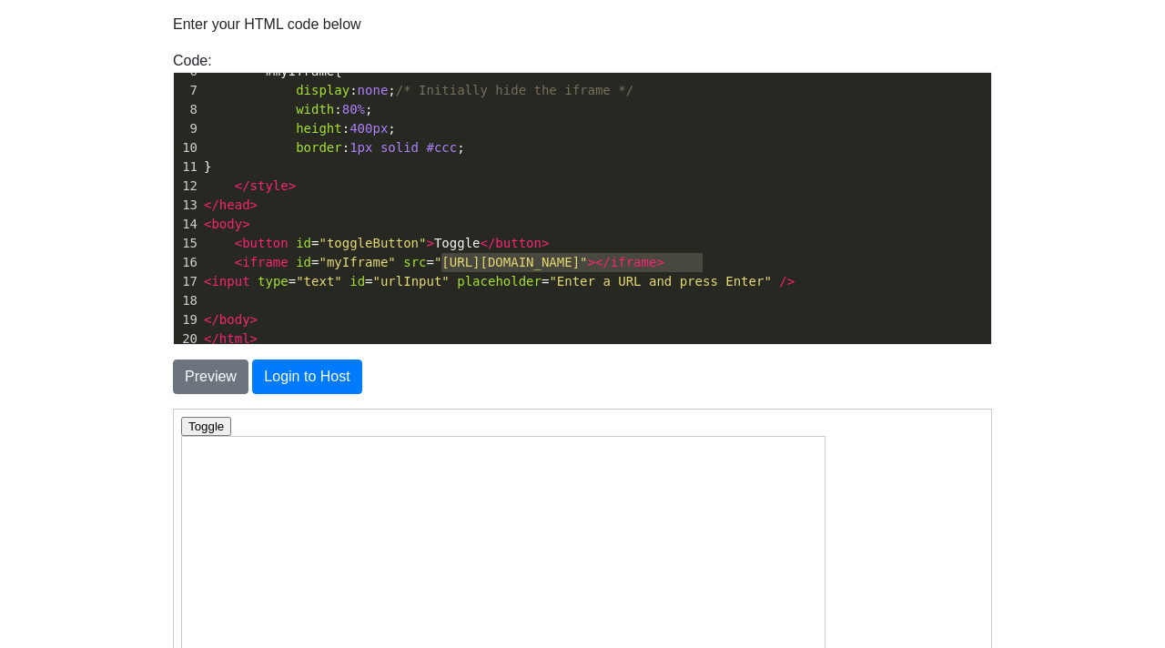
click at [442, 259] on span ""https://eaglercraft.com/mc/1.12.2/"" at bounding box center [511, 262] width 154 height 15
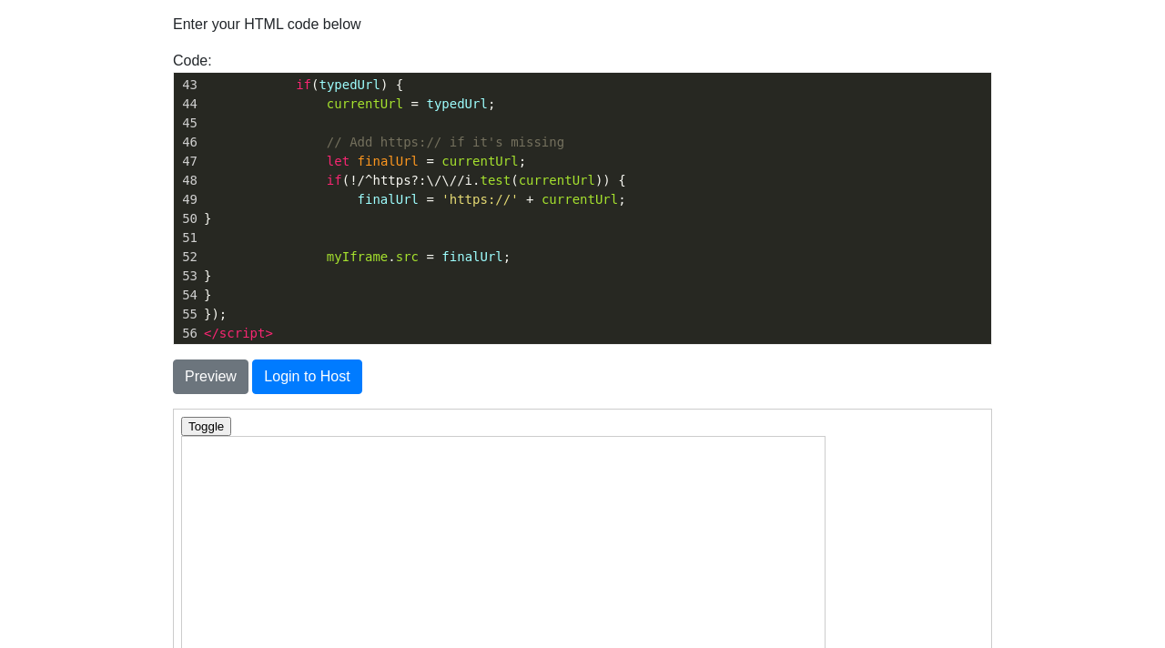
scroll to position [802, 0]
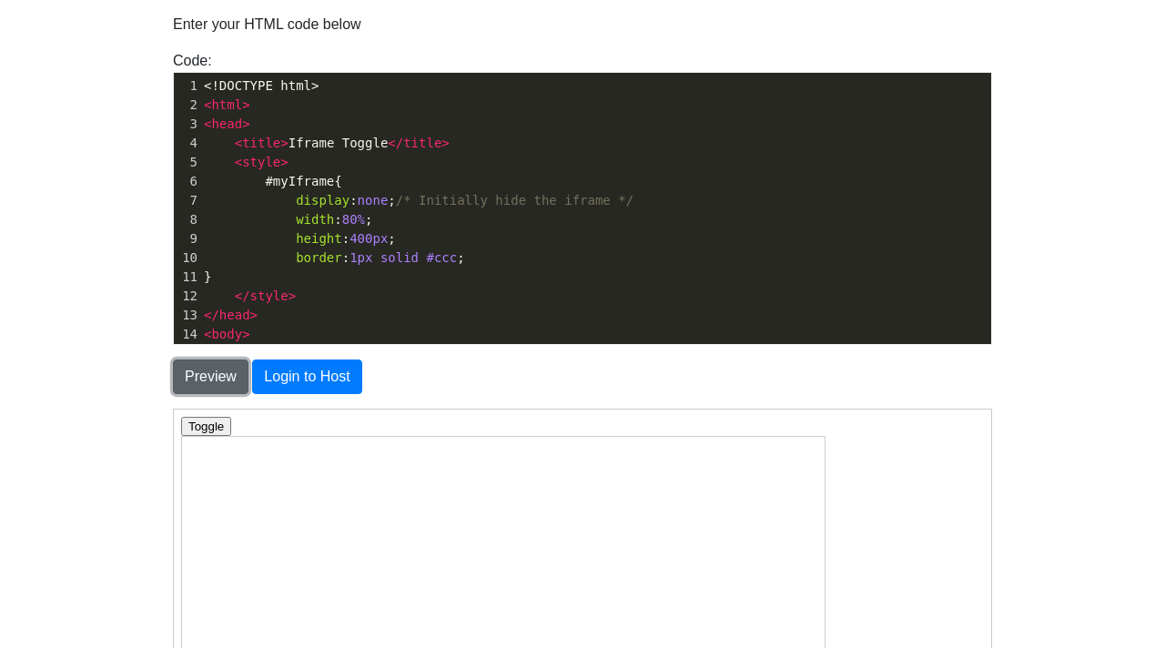
click at [189, 381] on button "Preview" at bounding box center [211, 377] width 76 height 35
click at [283, 422] on input "text" at bounding box center [314, 425] width 161 height 19
type input "classic.minecraft.net"
click at [201, 414] on html "Toggle classic.minecraft.net" at bounding box center [582, 426] width 818 height 34
click at [201, 423] on button "Toggle" at bounding box center [205, 425] width 50 height 19
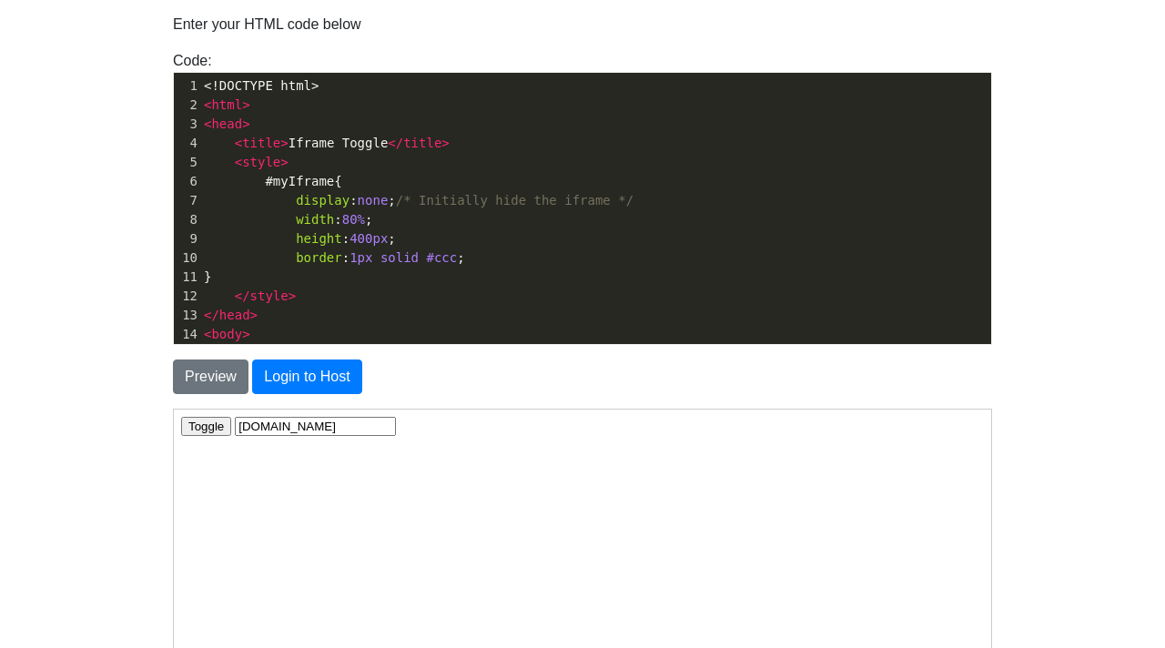
click at [189, 427] on button "Toggle" at bounding box center [205, 425] width 50 height 19
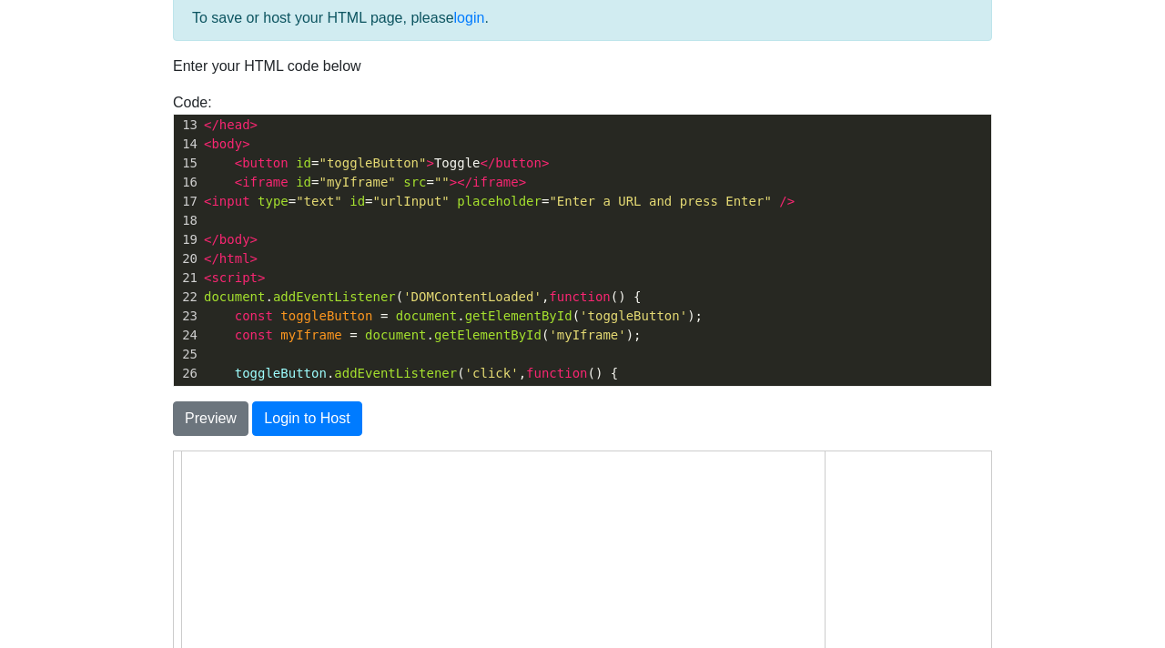
scroll to position [0, 0]
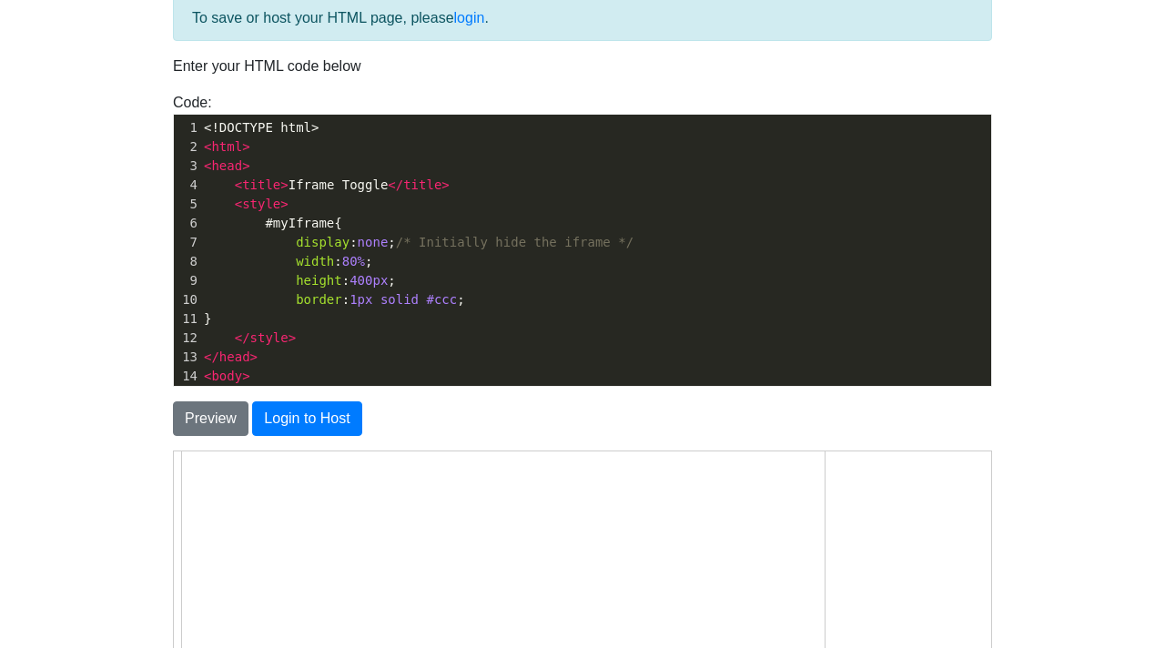
drag, startPoint x: 198, startPoint y: 125, endPoint x: 216, endPoint y: 134, distance: 20.4
click at [216, 134] on div "1 <!DOCTYPE html>" at bounding box center [595, 127] width 791 height 19
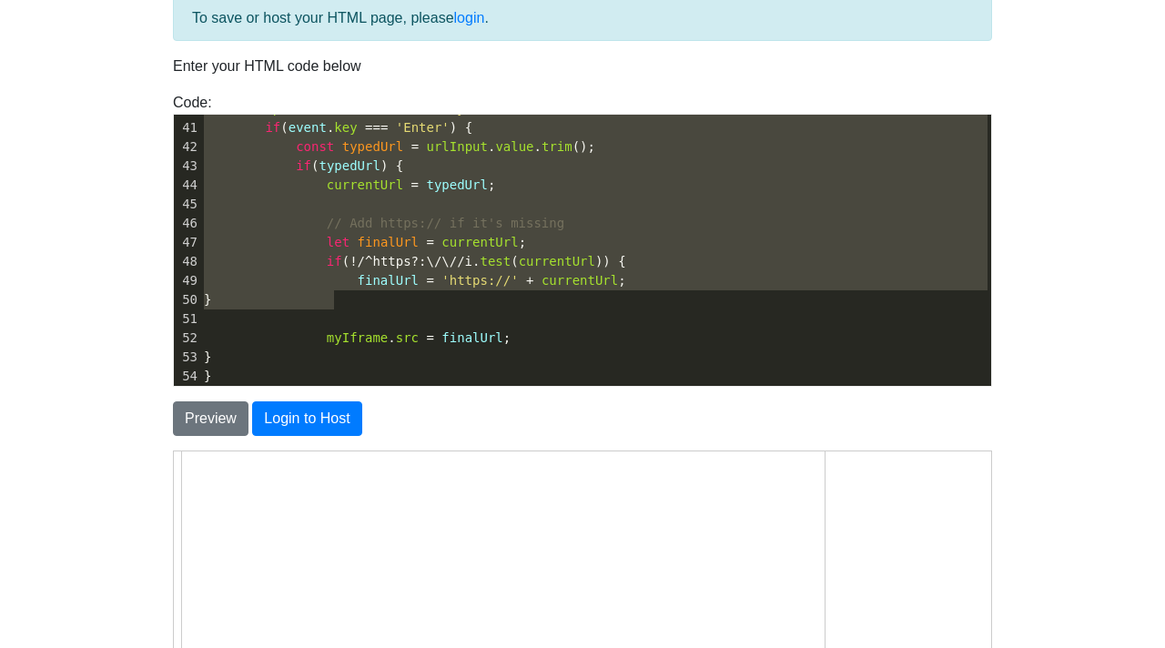
type textarea "<iframe id="myIframe" src=""></iframe> <input type="text" id="urlInput" placeho…"
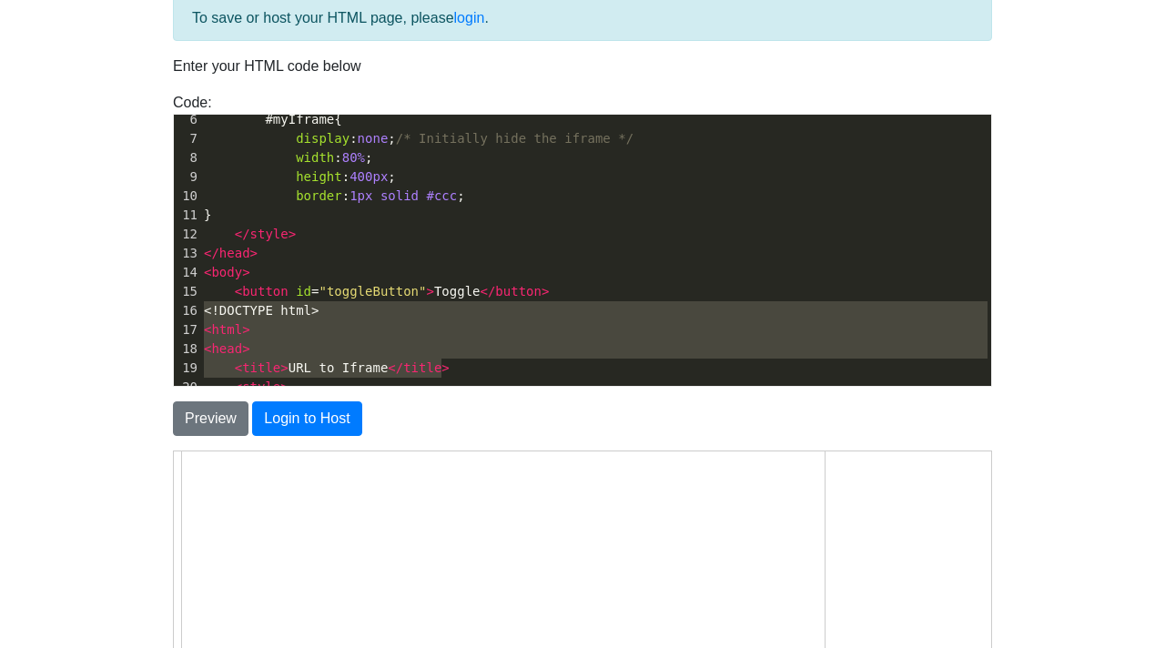
type textarea "<!DOCTYPE html> <html> <head> <title>URL to Iframe</title>"
drag, startPoint x: 203, startPoint y: 308, endPoint x: 478, endPoint y: 363, distance: 280.5
click at [482, 362] on div "1 <!DOCTYPE html> 2 < html > 3 < head > 4 < title > Iframe Toggle </ title > 5 …" at bounding box center [595, 435] width 791 height 841
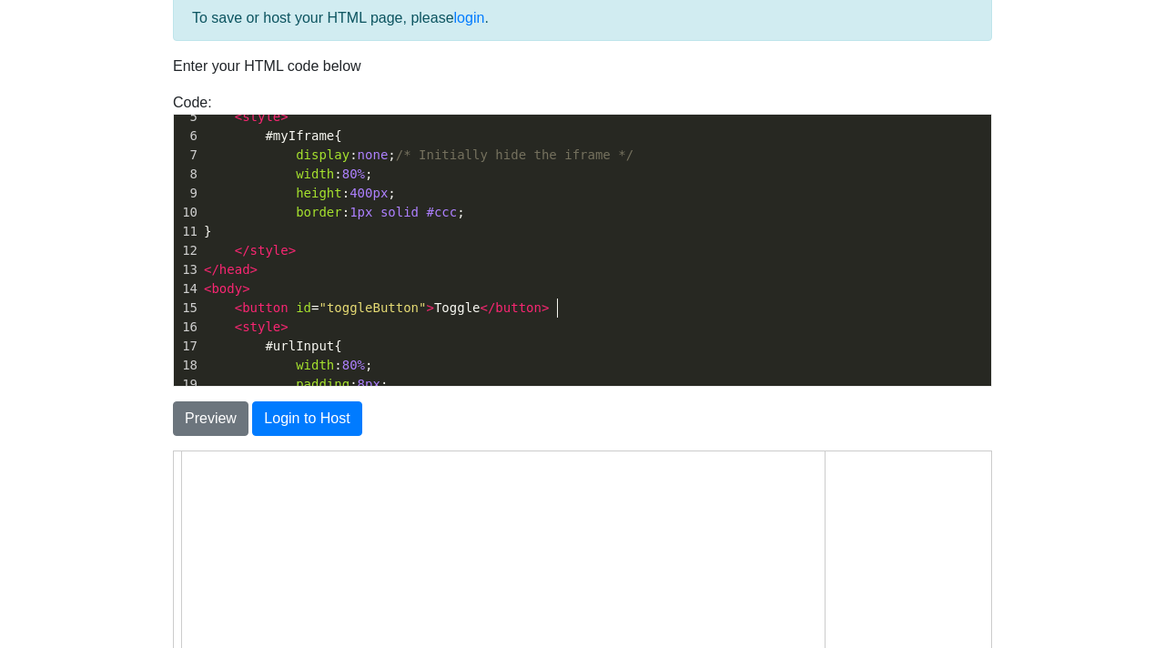
click at [476, 310] on span "< button id = "toggleButton" > Toggle </ button >" at bounding box center [376, 307] width 345 height 15
click at [483, 308] on span "< button id = "toggleButton" > Toggle </ button >" at bounding box center [376, 307] width 345 height 15
type textarea "URL"
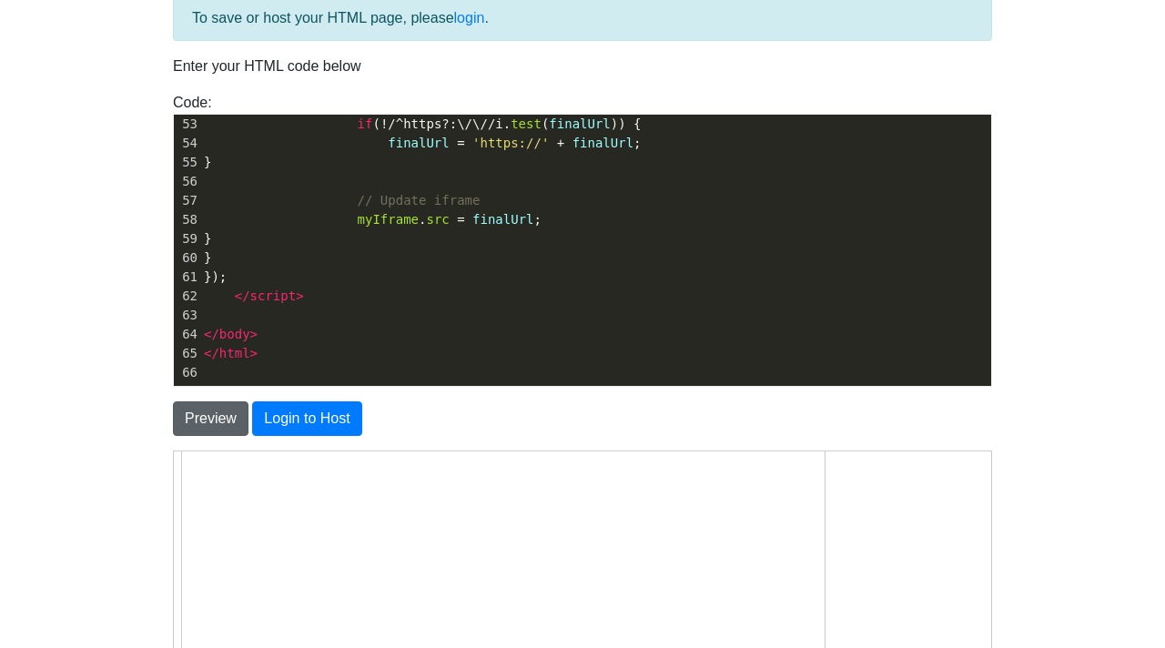
type textarea "Open/Close"
click at [200, 422] on button "Preview" at bounding box center [211, 419] width 76 height 35
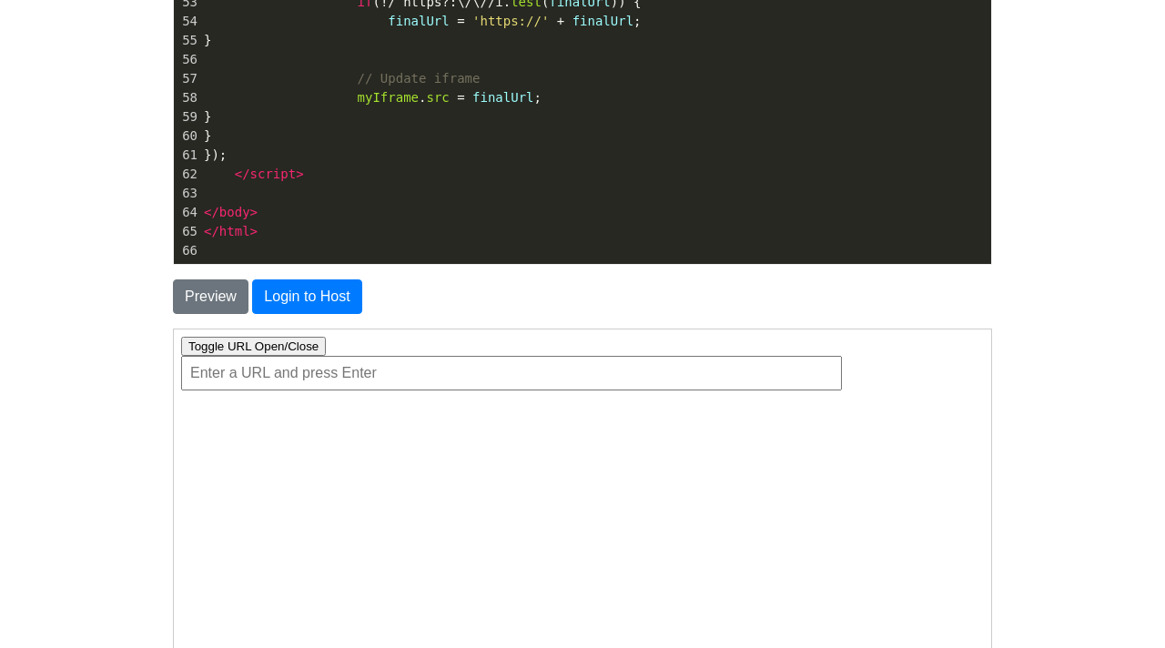
click at [399, 369] on input "text" at bounding box center [510, 372] width 661 height 35
click at [333, 374] on input "classic.minecraft.net" at bounding box center [510, 372] width 661 height 35
type input "\"
paste input "classic.minecraft.net"
type input "classic.minecraft.net"
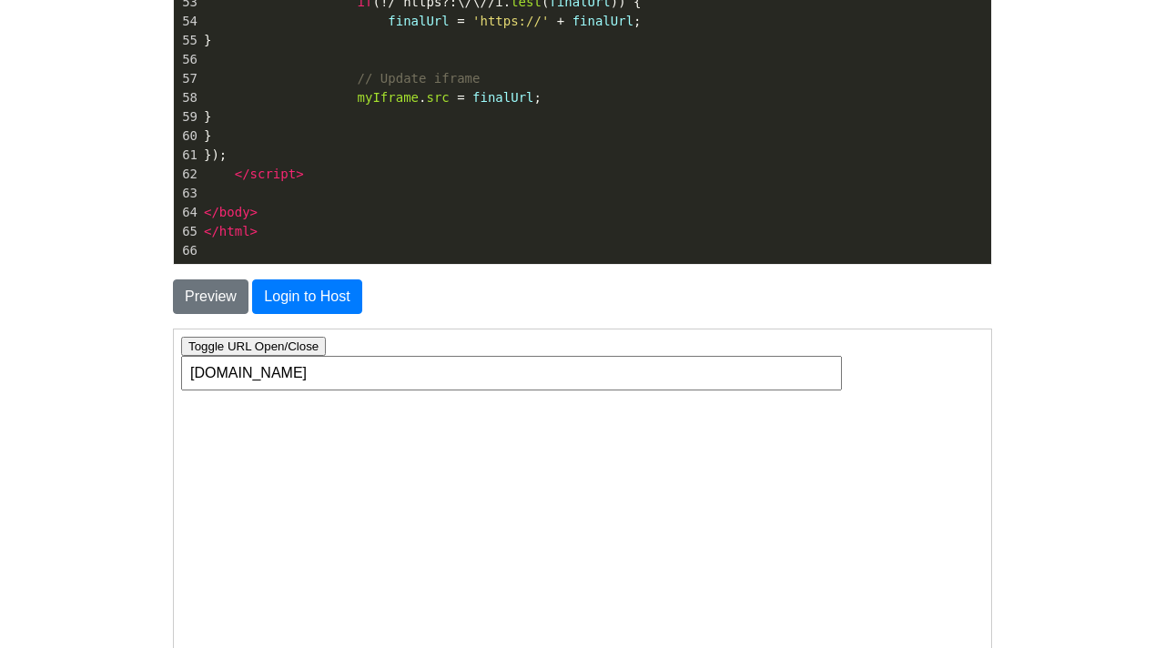
click at [247, 346] on button "Toggle URL Open/Close" at bounding box center [252, 345] width 145 height 19
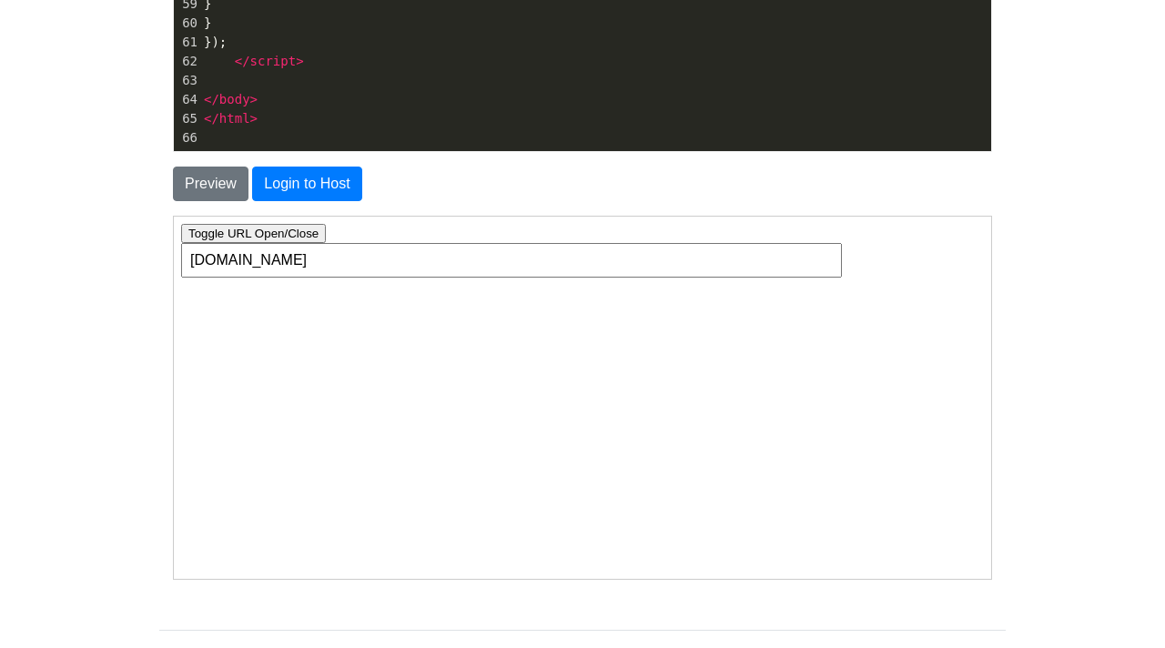
click at [329, 258] on input "classic.minecraft.net" at bounding box center [510, 259] width 661 height 35
click at [277, 238] on button "Toggle URL Open/Close" at bounding box center [252, 232] width 145 height 19
click at [277, 234] on button "Toggle URL Open/Close" at bounding box center [252, 232] width 145 height 19
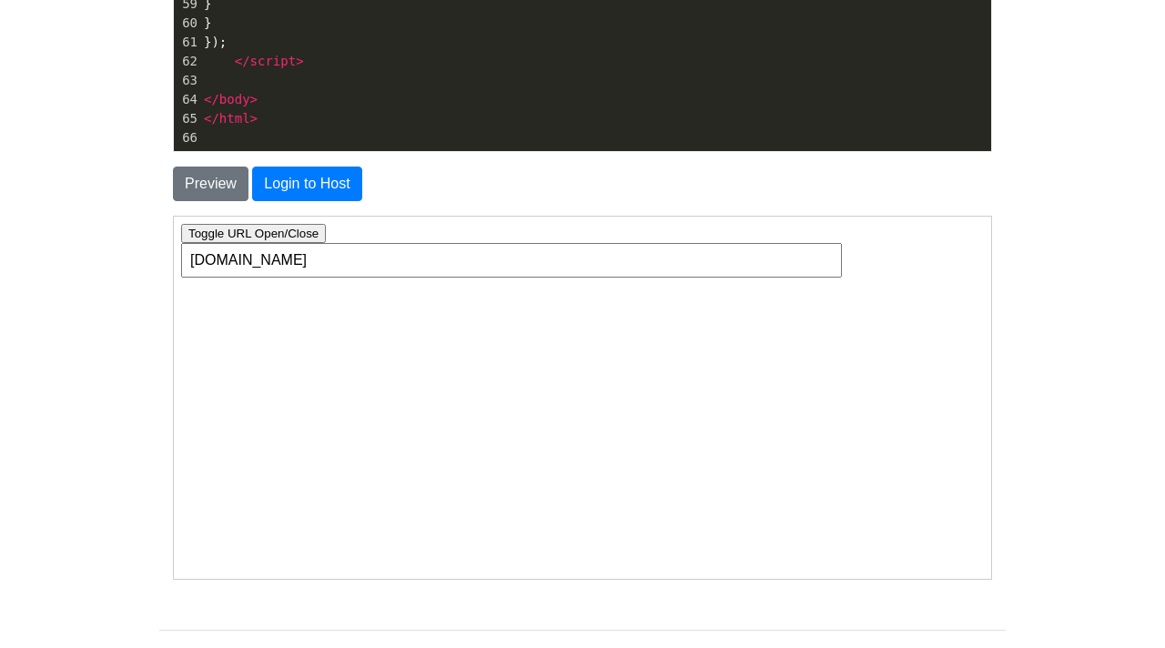
click at [277, 234] on button "Toggle URL Open/Close" at bounding box center [252, 232] width 145 height 19
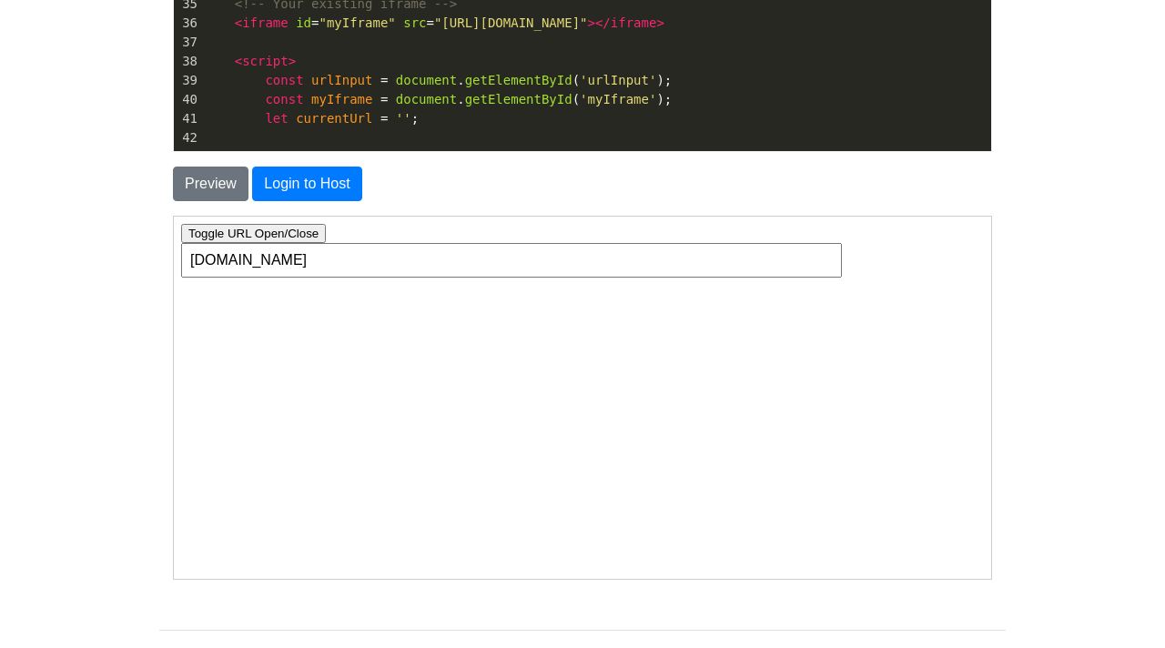
scroll to position [336, 0]
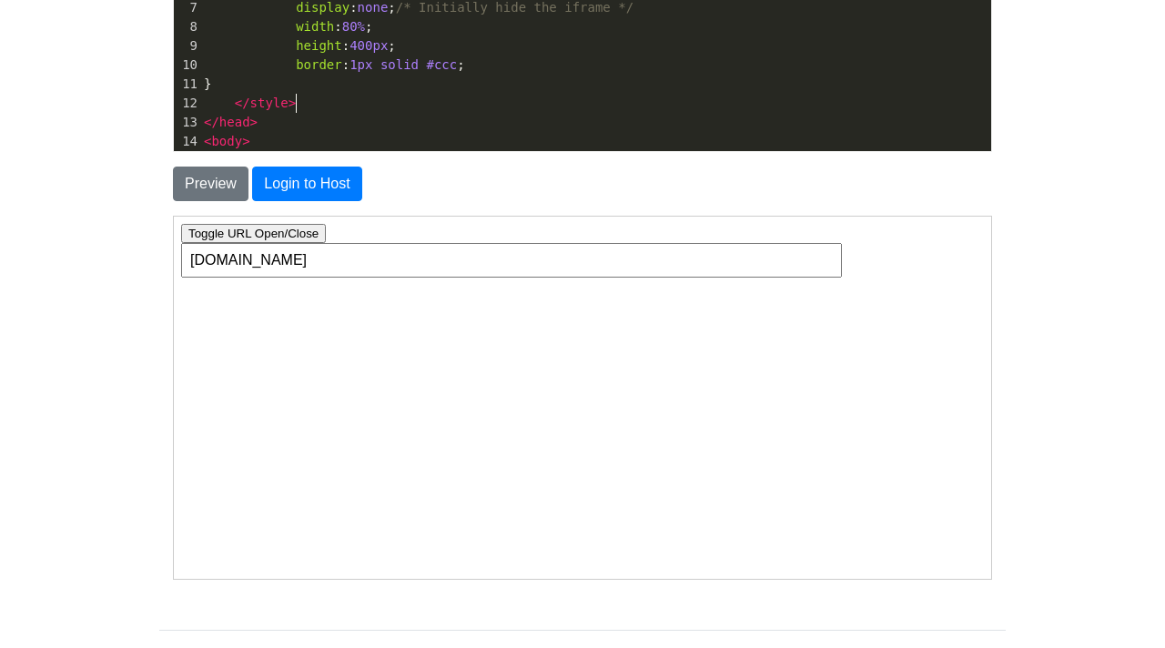
click at [390, 110] on pre "</ style >" at bounding box center [595, 103] width 791 height 19
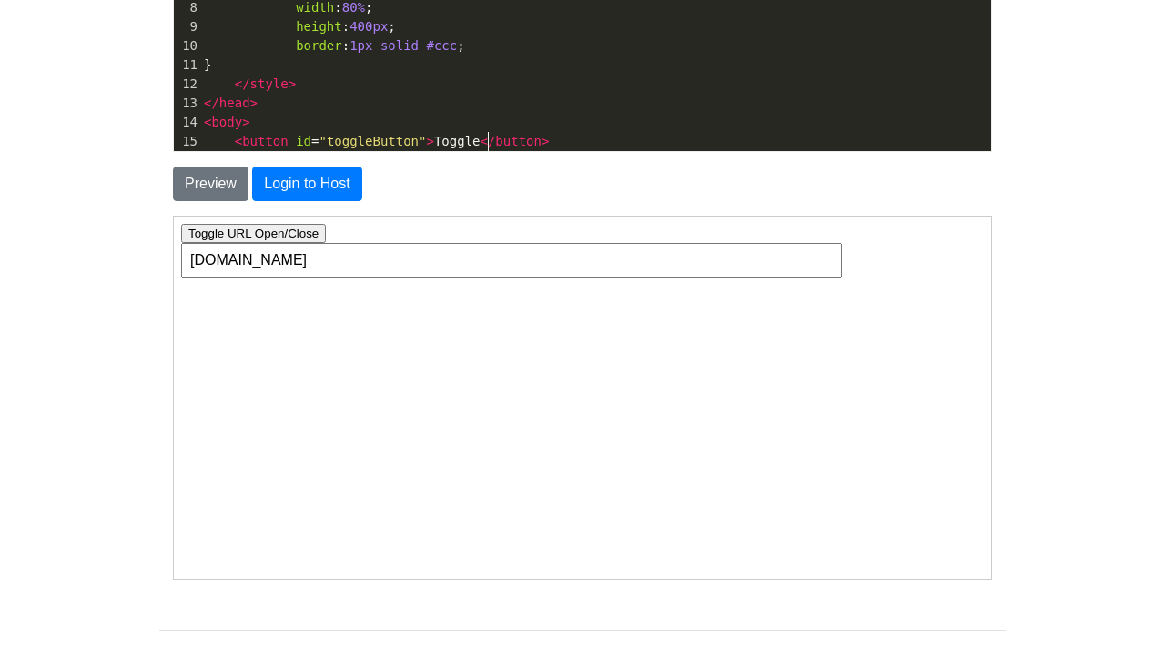
type textarea "<!DOCTYPE html> <html> <head> <title>URL to Iframe</title>"
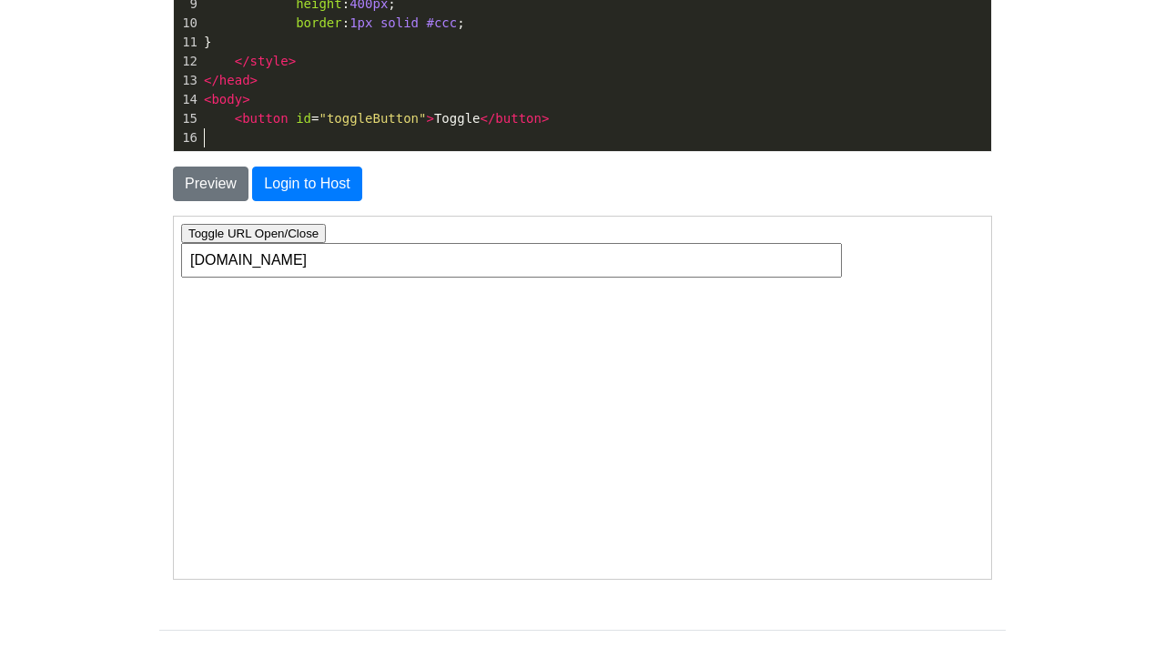
type textarea "https://eaglercraft.com/mc/1.12.2/"
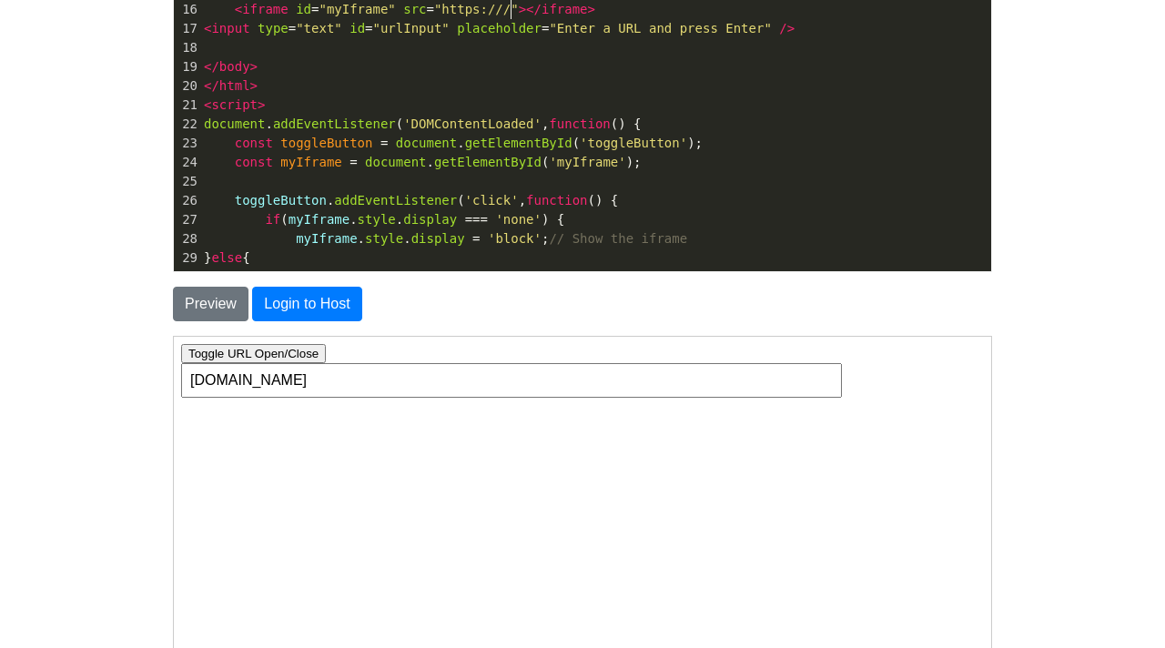
type textarea "google.com"
type textarea "https://www.example.com"
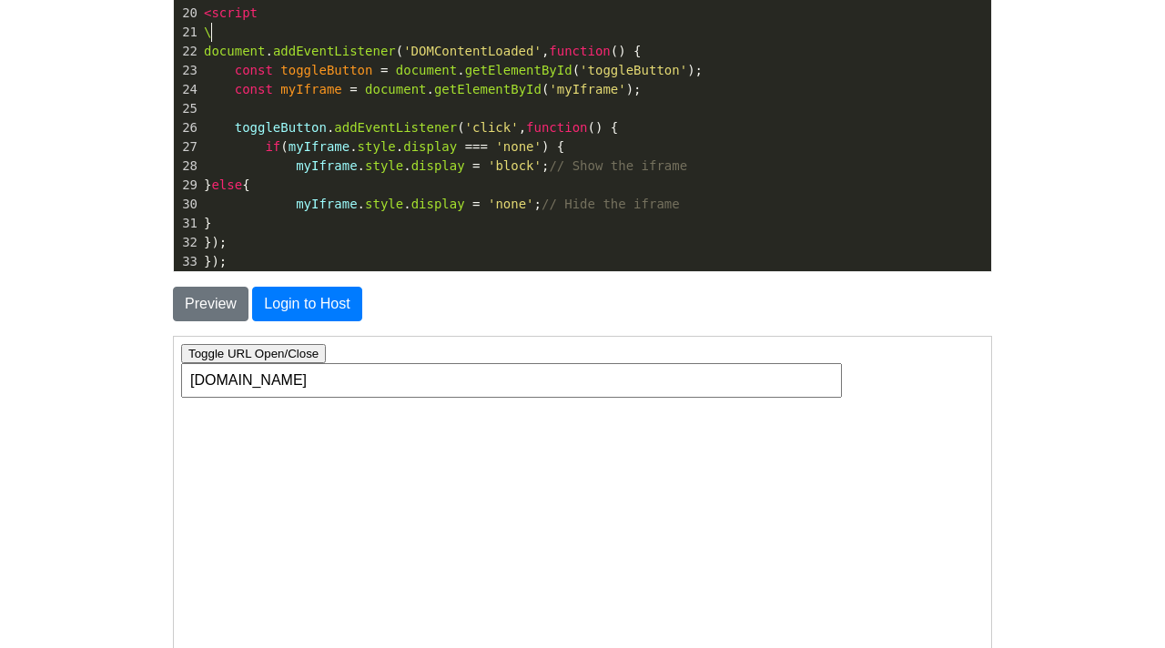
type textarea "// script.js"
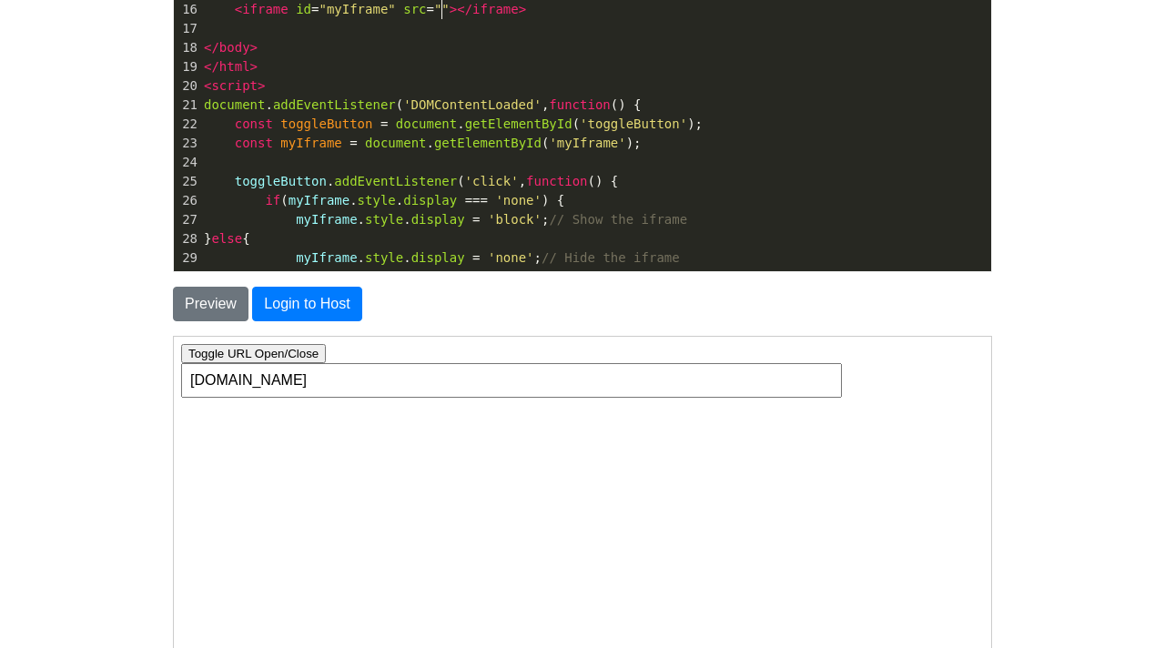
type textarea "https://www.example.com"
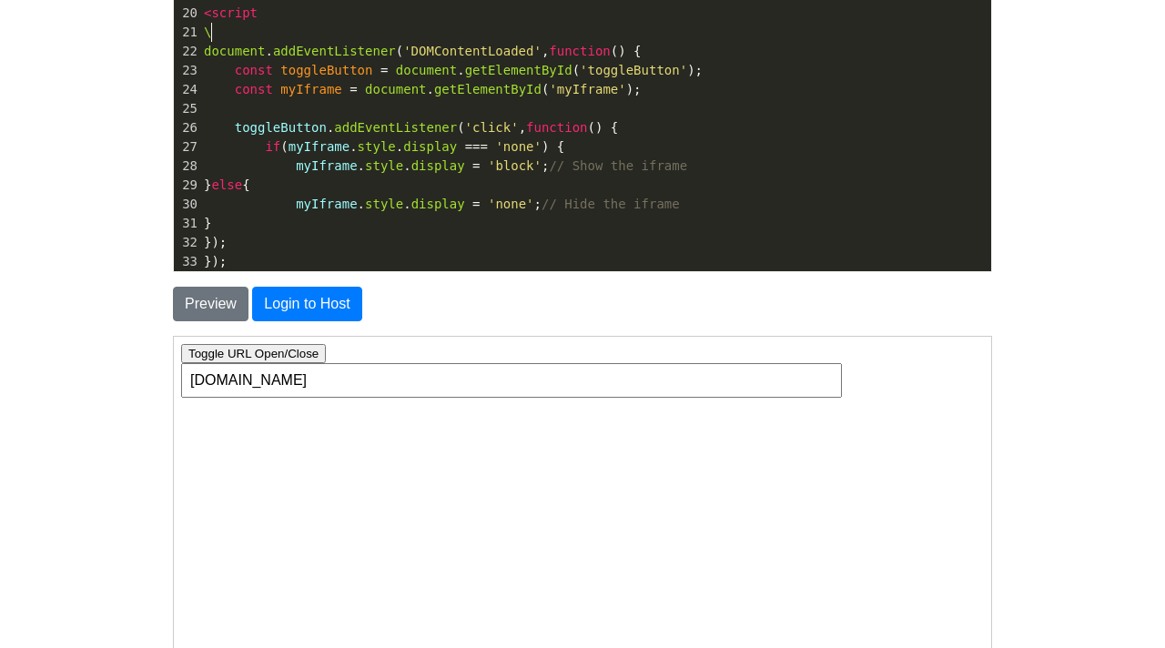
type textarea "// script.js"
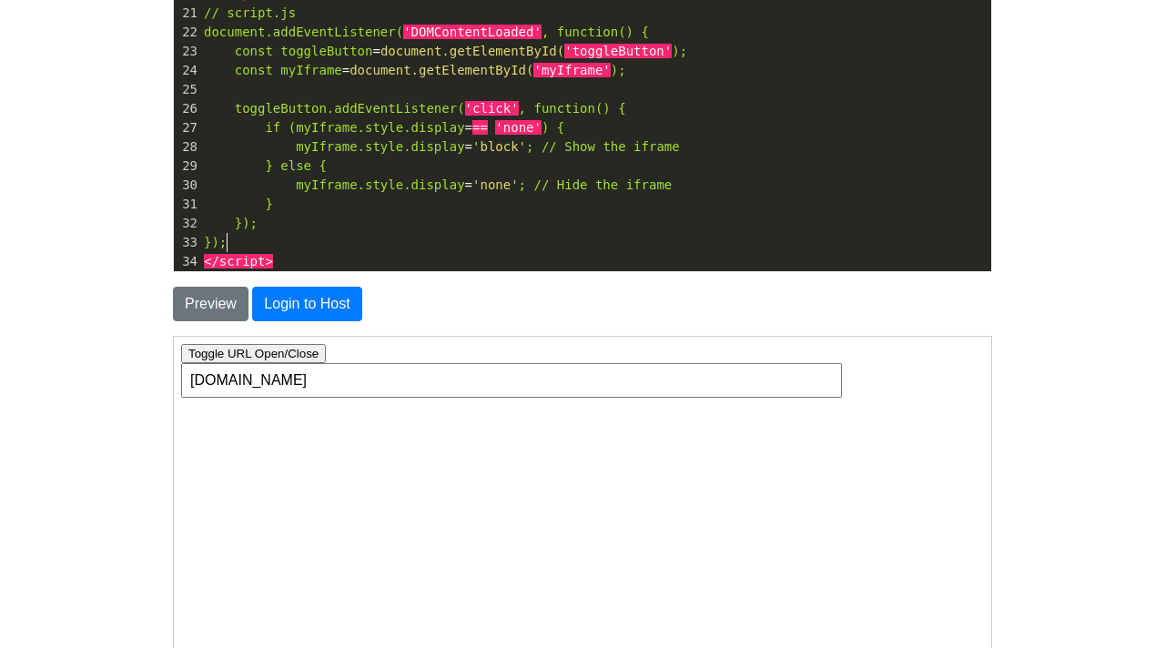
click at [466, 178] on span "myIframe.style.display = 'none' ; // Hide the iframe" at bounding box center [438, 185] width 468 height 15
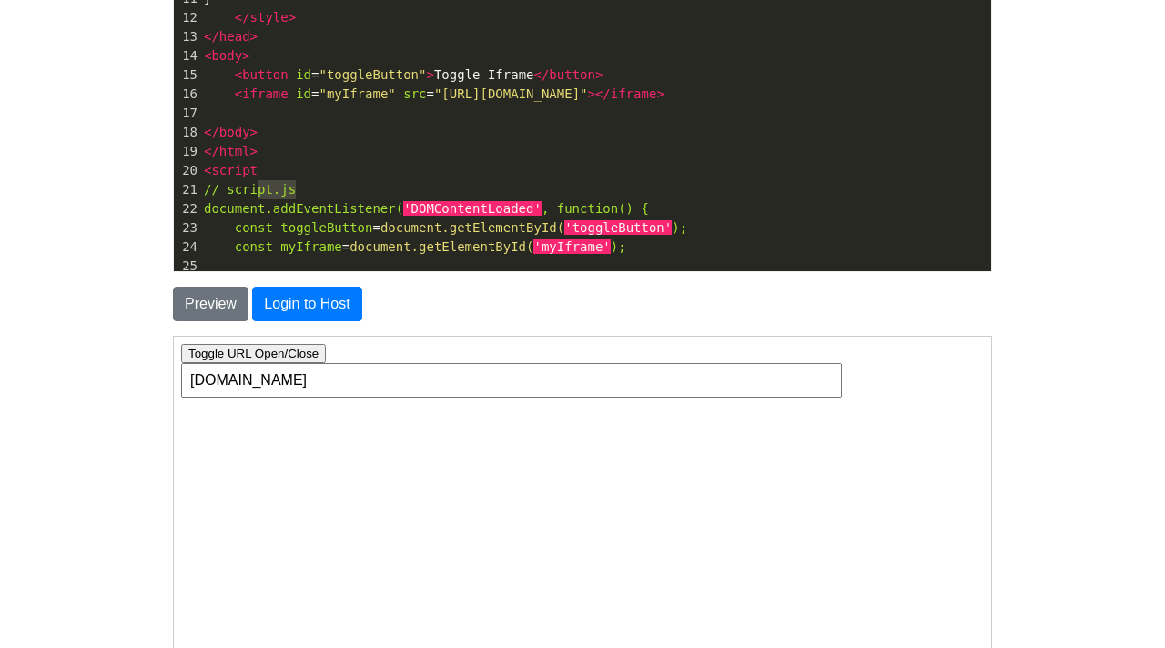
type textarea "// script.js"
drag, startPoint x: 319, startPoint y: 194, endPoint x: 165, endPoint y: 181, distance: 154.4
click at [164, 182] on div "Code: <!DOCTYPE html> <html> <head> <title>Test</title> </head> <body> <h1>Hell…" at bounding box center [582, 124] width 847 height 295
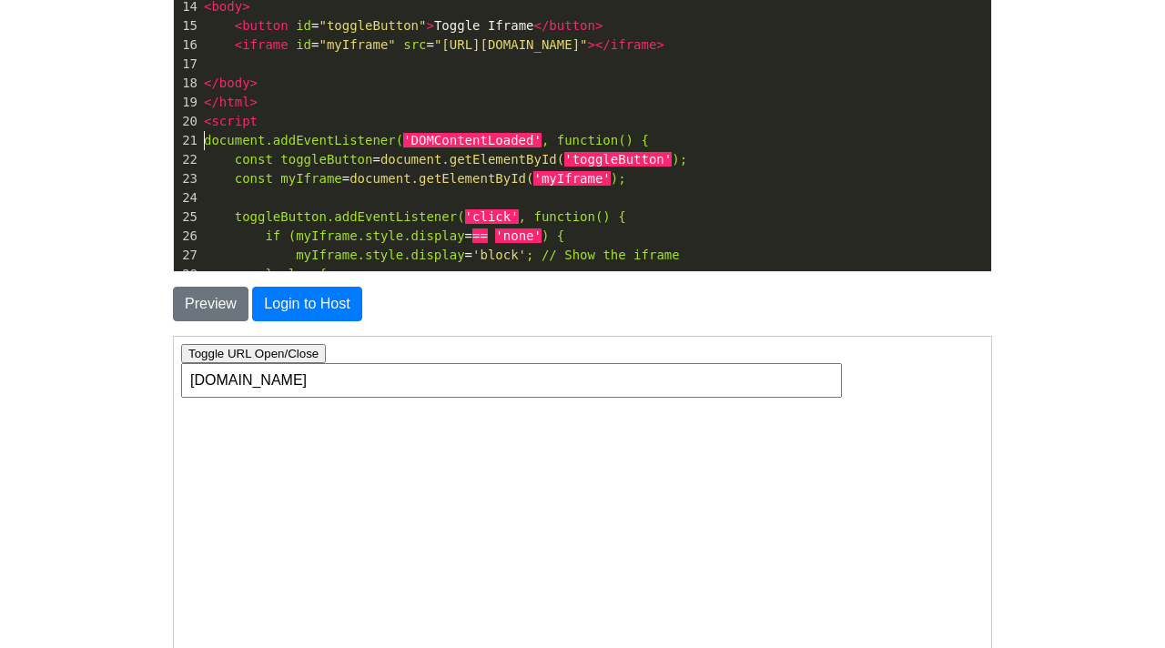
click at [277, 126] on pre "< script" at bounding box center [595, 121] width 791 height 19
type textarea ">"
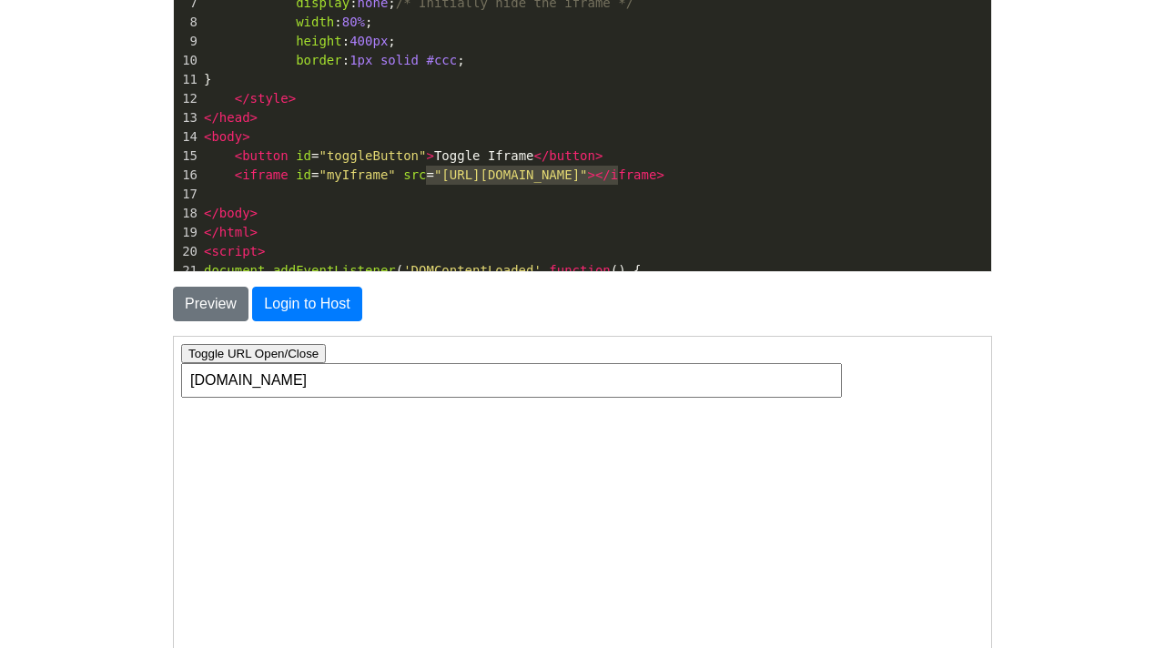
type textarea "https://www.example.com"
drag, startPoint x: 621, startPoint y: 168, endPoint x: 442, endPoint y: 178, distance: 179.6
click at [442, 178] on span ""https://www.example.com"" at bounding box center [511, 175] width 154 height 15
type textarea "any"
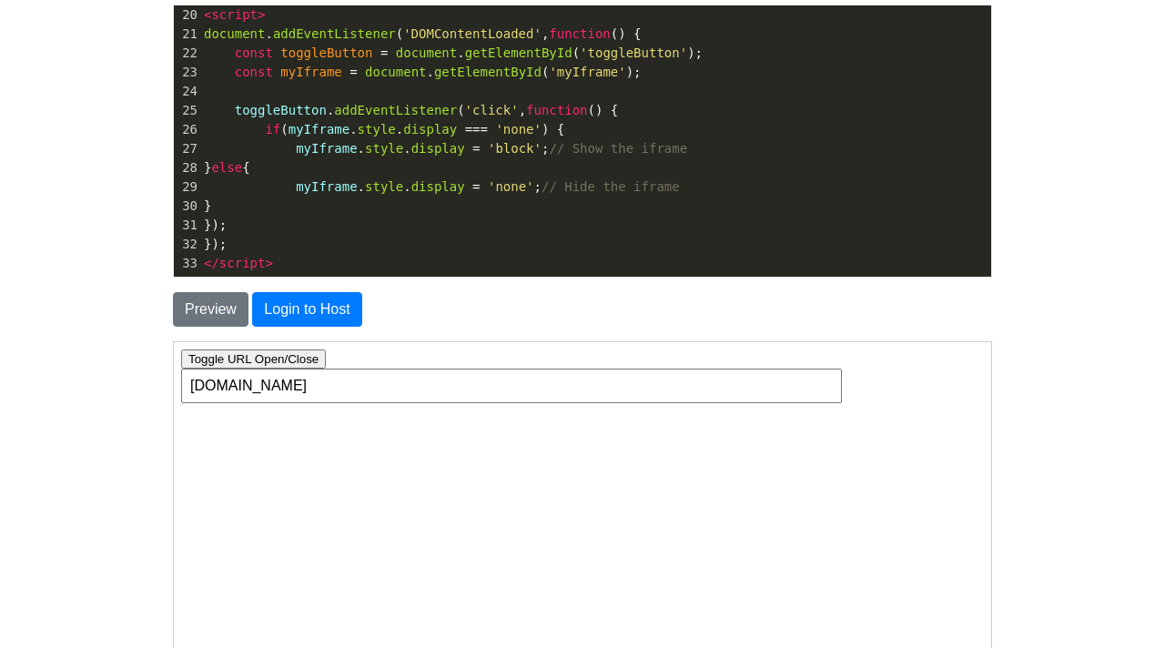
click at [285, 242] on pre "});" at bounding box center [595, 244] width 791 height 19
type textarea "let url;"
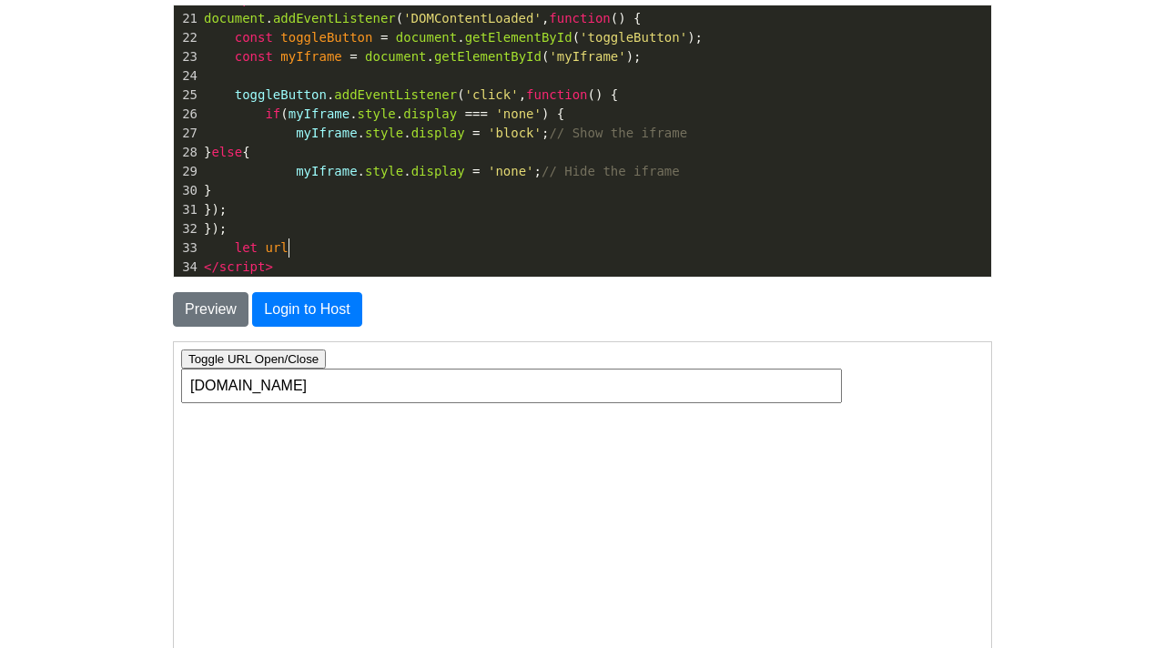
type textarea ";"
type textarea "do ["
type textarea "{"
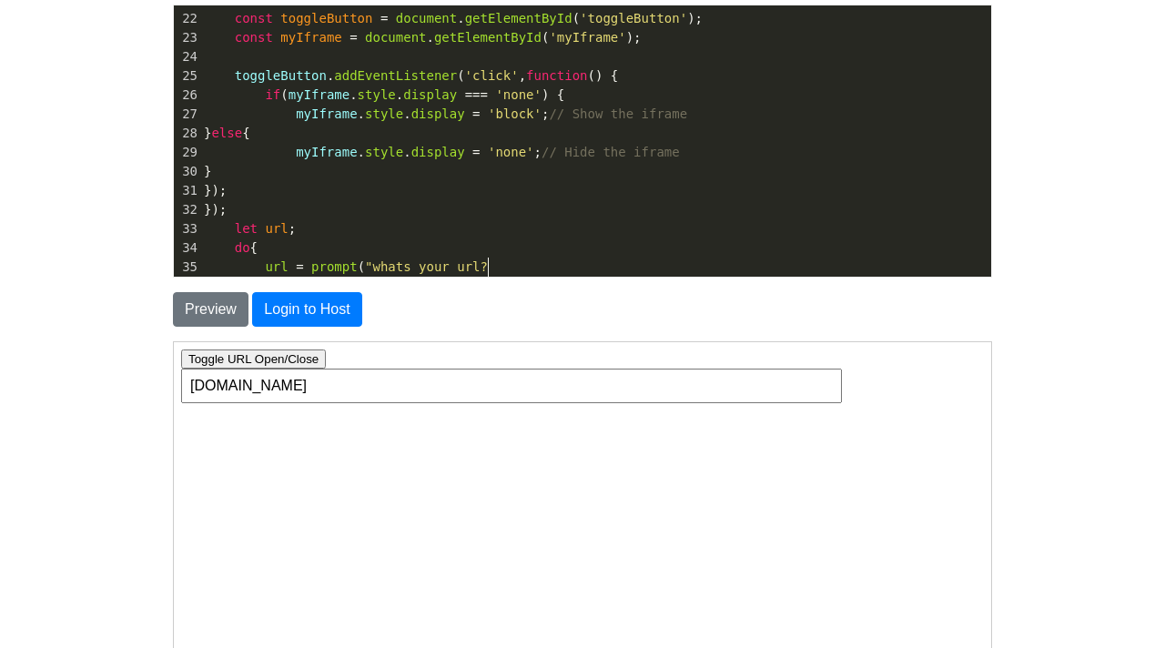
scroll to position [6, 229]
type textarea "url = prompt("whats your url?") +"
type textarea "\]"
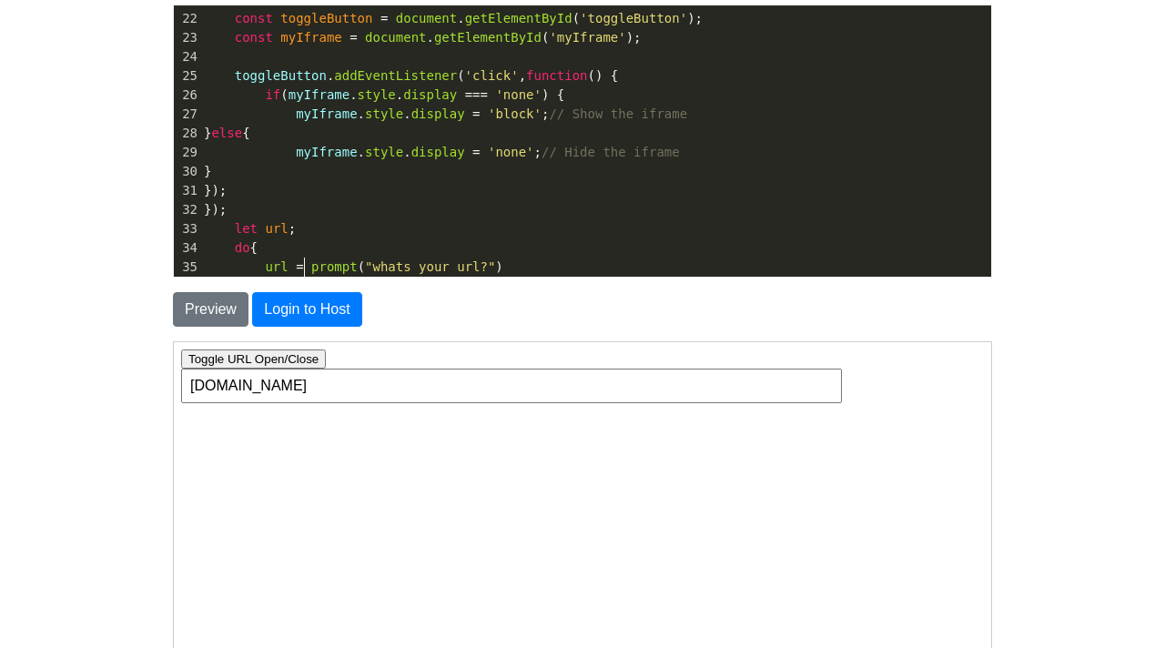
click at [307, 262] on span "url = prompt ( "whats your url?" )" at bounding box center [354, 266] width 300 height 15
type textarea ""https:??"
type textarea "//''"
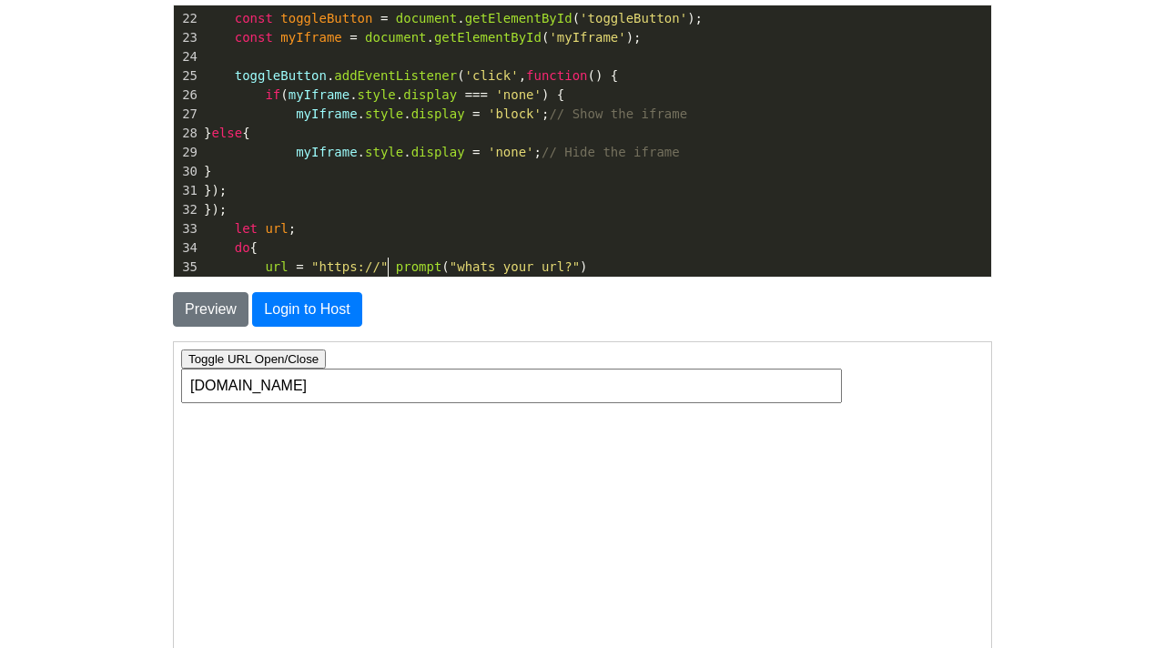
scroll to position [6, 7]
type textarea "" +"
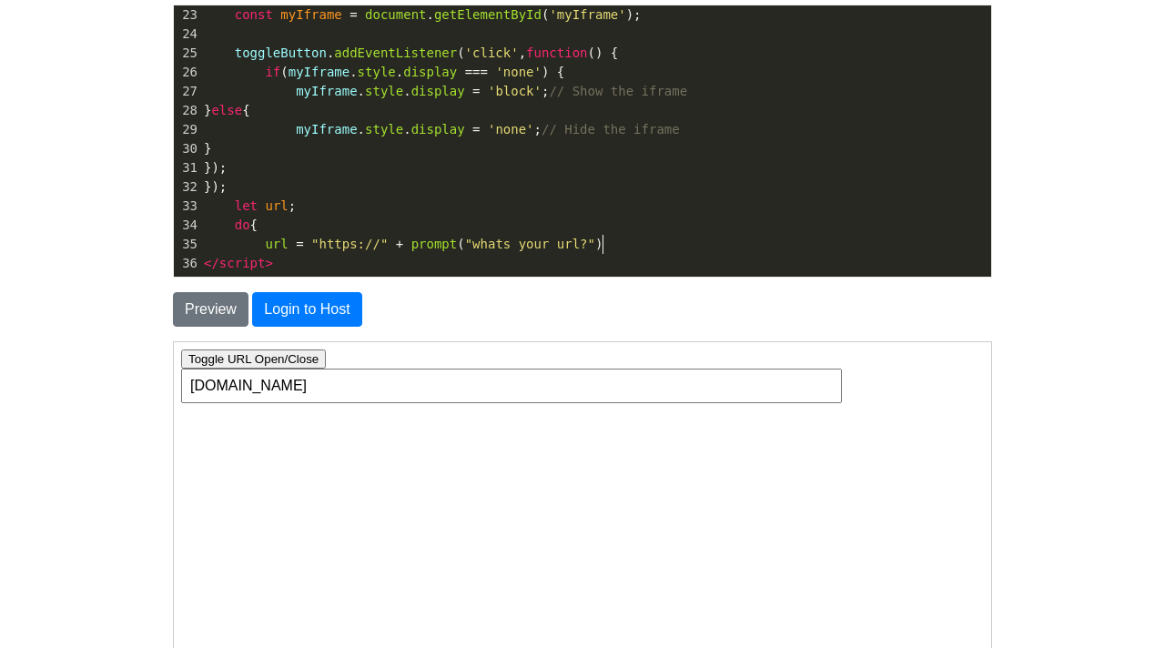
click at [651, 253] on pre "url = "https://" + prompt ( "whats your url?" )" at bounding box center [595, 244] width 791 height 19
click at [286, 238] on span "url" at bounding box center [276, 244] width 23 height 15
type textarea "1"
click at [287, 206] on span "url" at bounding box center [276, 205] width 23 height 15
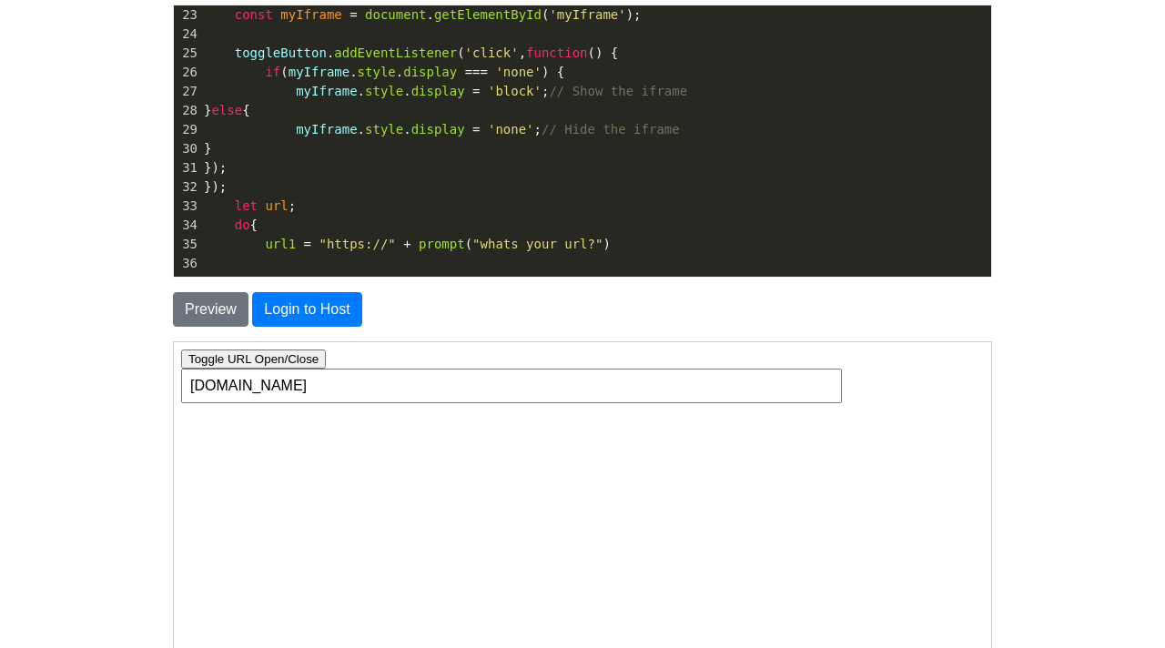
type textarea "1"
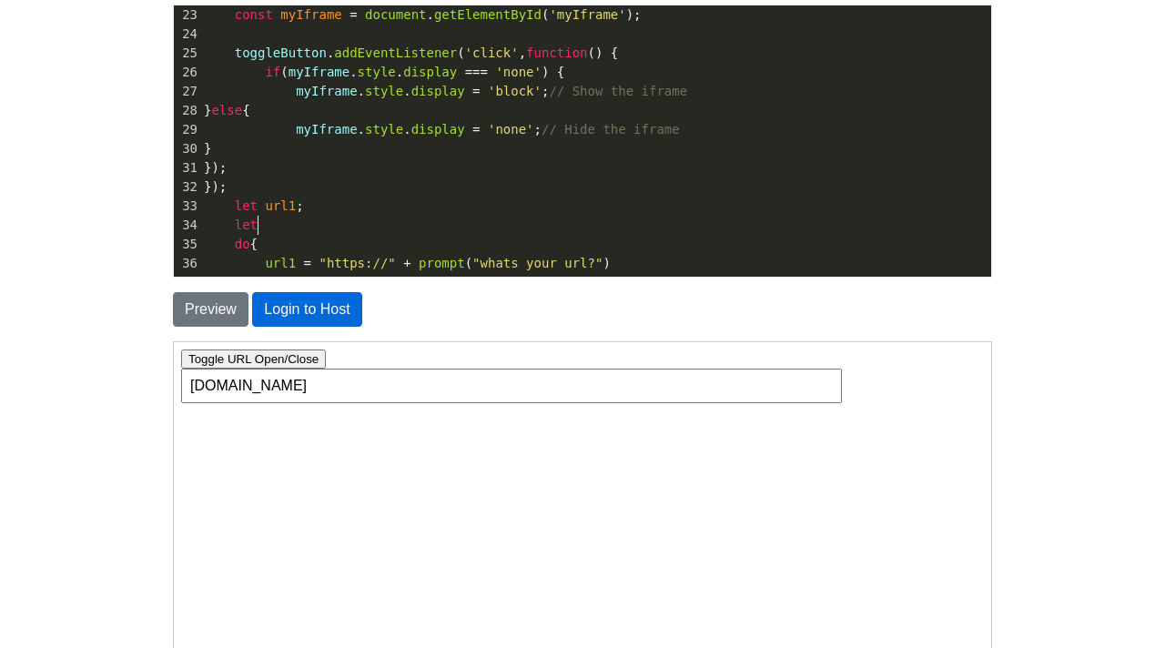
scroll to position [6, 29]
type textarea "let"
click at [298, 203] on span "let url1 ;" at bounding box center [254, 205] width 100 height 15
type textarea "U"
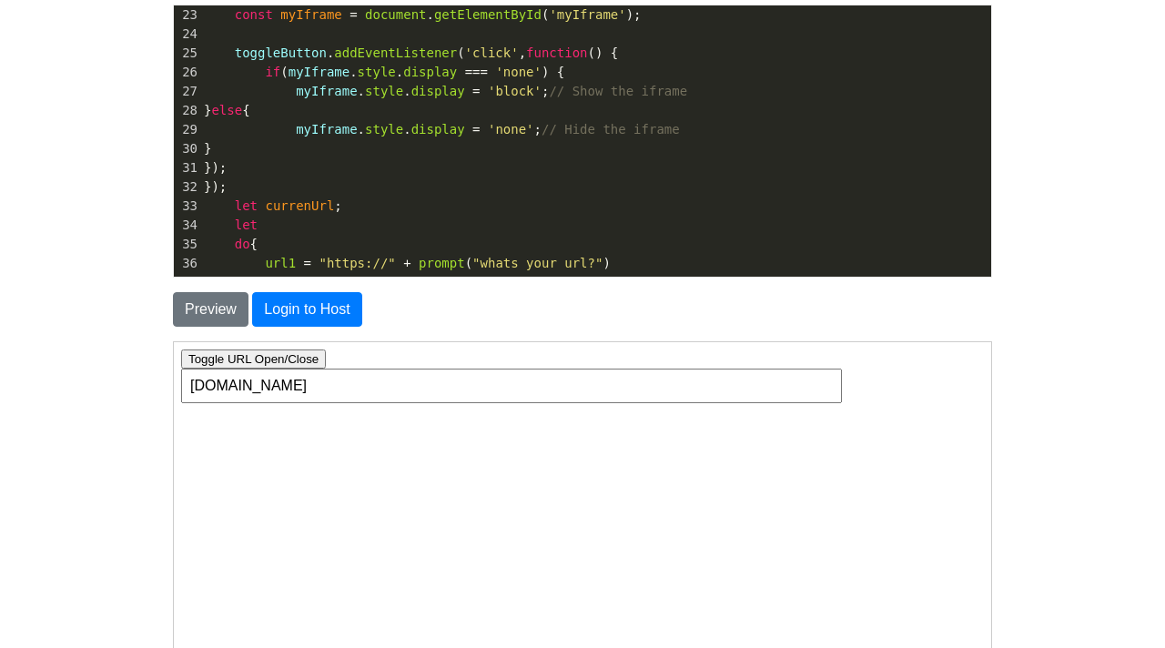
type textarea "current"
click at [299, 264] on span "url1 = "https://" + prompt ( "whats your url?" )" at bounding box center [407, 263] width 407 height 15
type textarea "U"
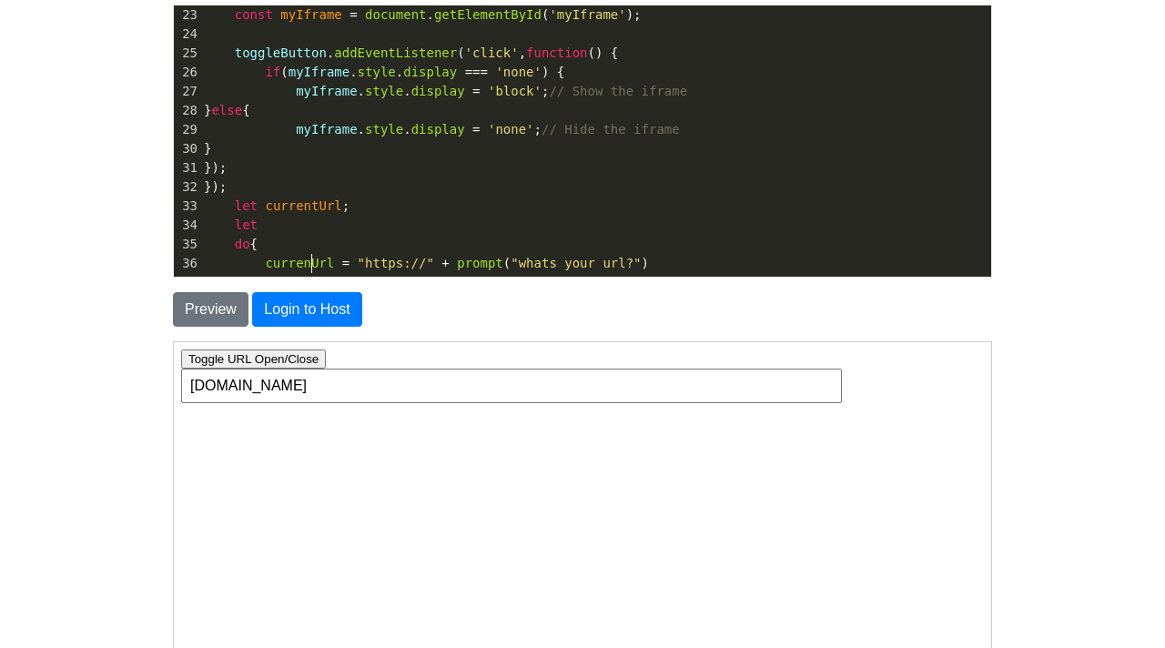
type textarea "current"
click at [444, 263] on span "currentUrl = "https://" + prompt ( "whats your url?" )" at bounding box center [430, 263] width 453 height 15
type textarea ""https://" +"
drag, startPoint x: 464, startPoint y: 260, endPoint x: 364, endPoint y: 264, distance: 100.2
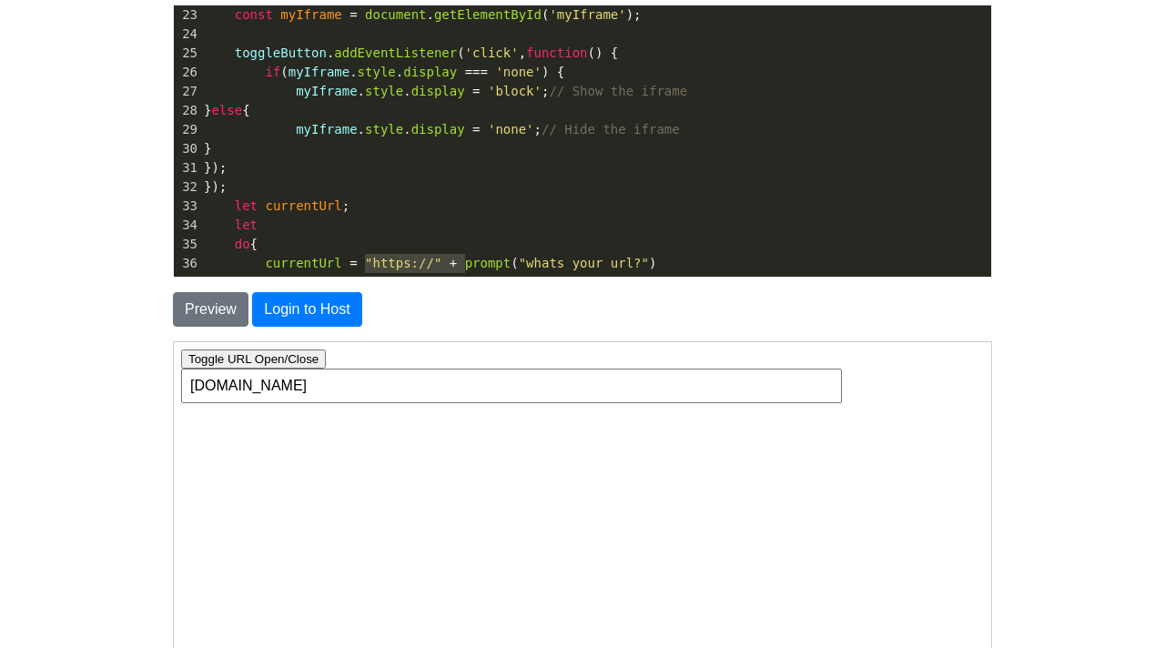
click at [364, 264] on span "currentUrl = "https://" + prompt ( "whats your url?" )" at bounding box center [430, 263] width 453 height 15
click at [574, 259] on pre "currentUrl = prompt ( "whats your url?" )" at bounding box center [595, 263] width 791 height 19
click at [270, 228] on pre "let" at bounding box center [595, 225] width 791 height 19
type textarea "finalUrl ="
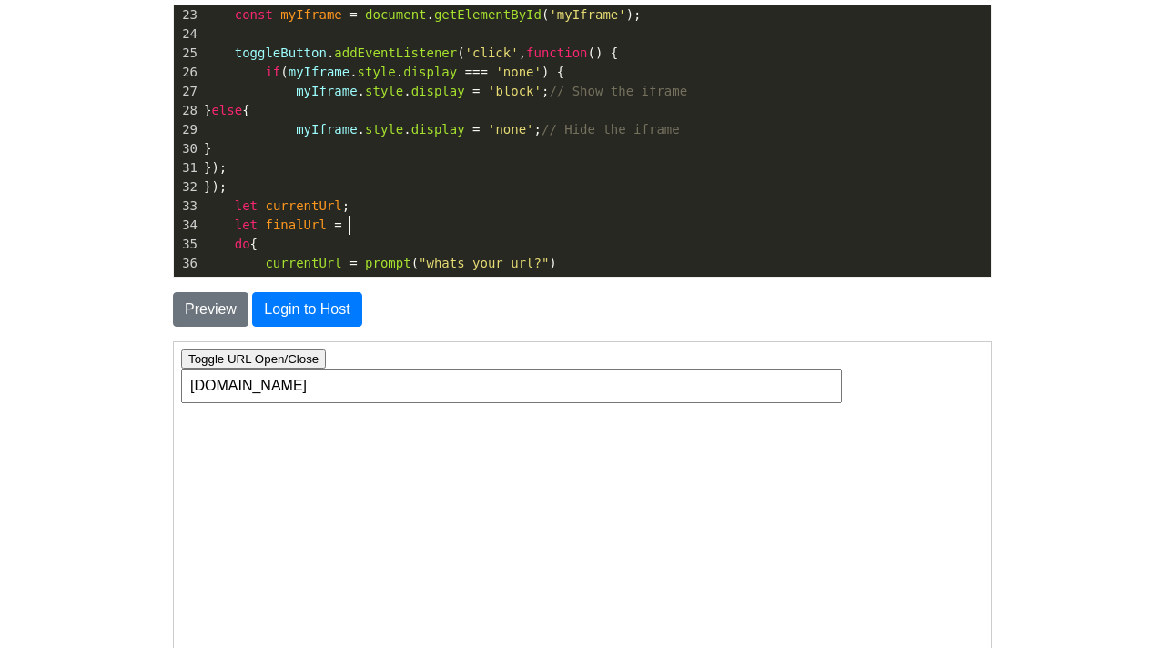
scroll to position [6, 83]
type textarea ";"
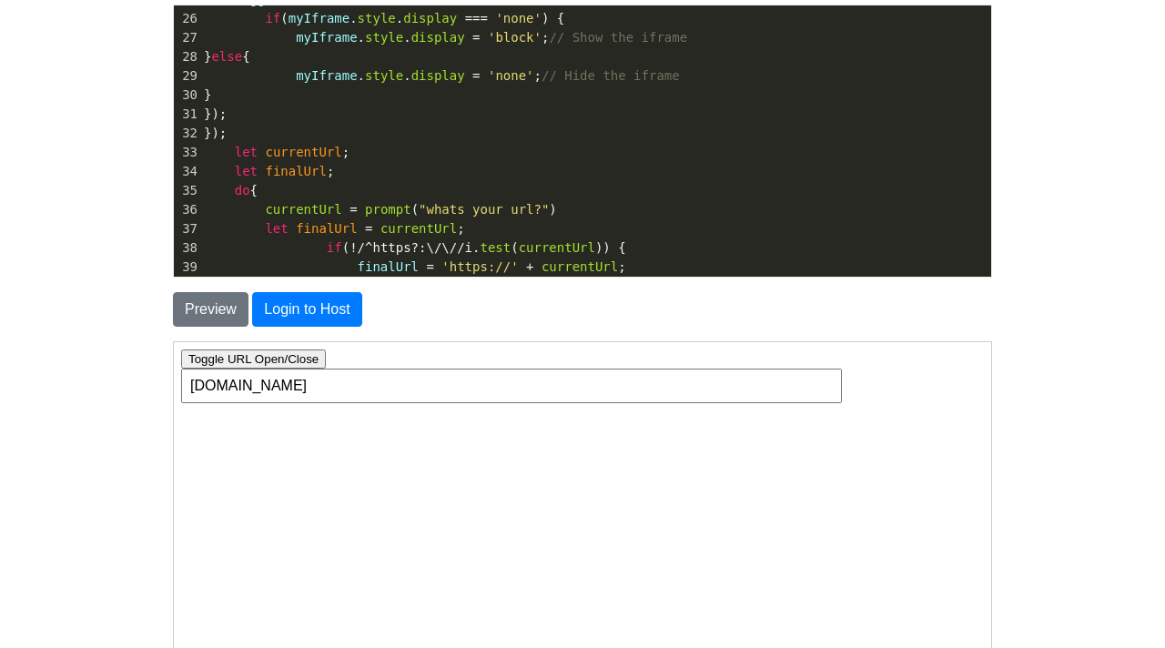
scroll to position [501, 0]
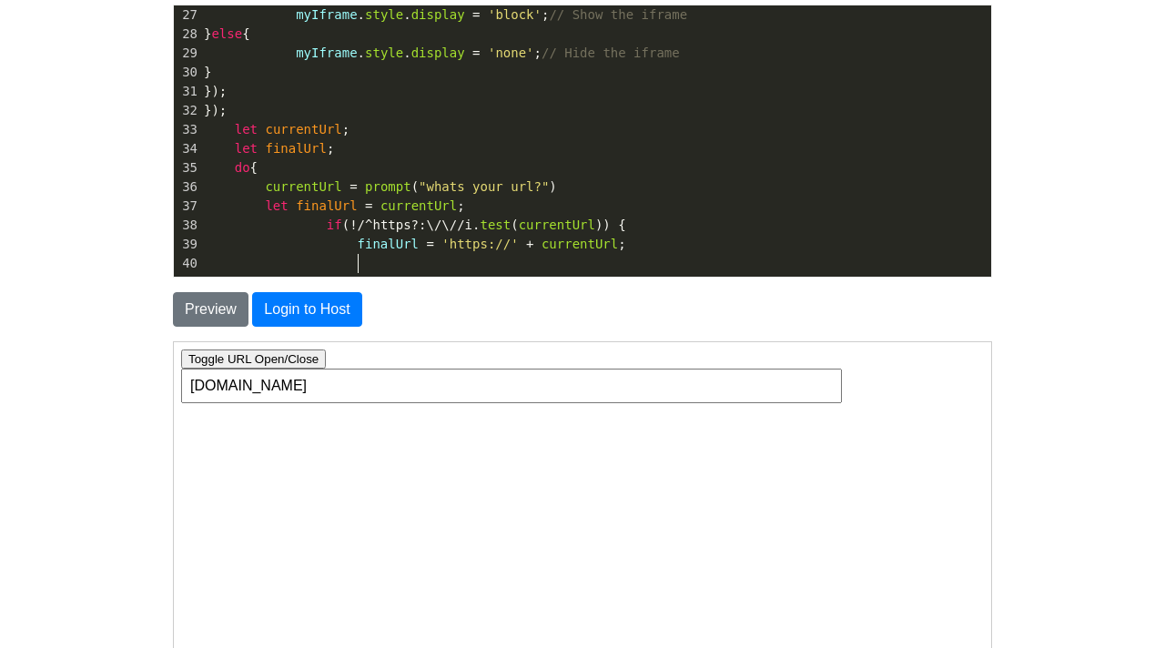
type textarea "}"
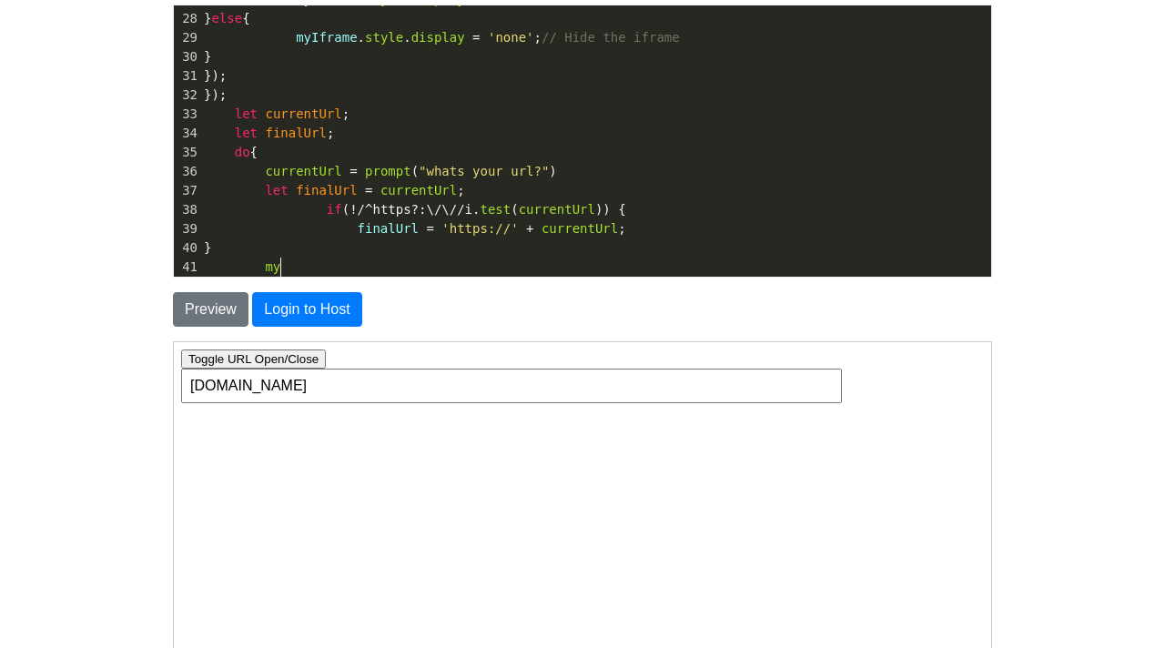
scroll to position [6, 14]
type textarea "myIframw"
type textarea "e.src"
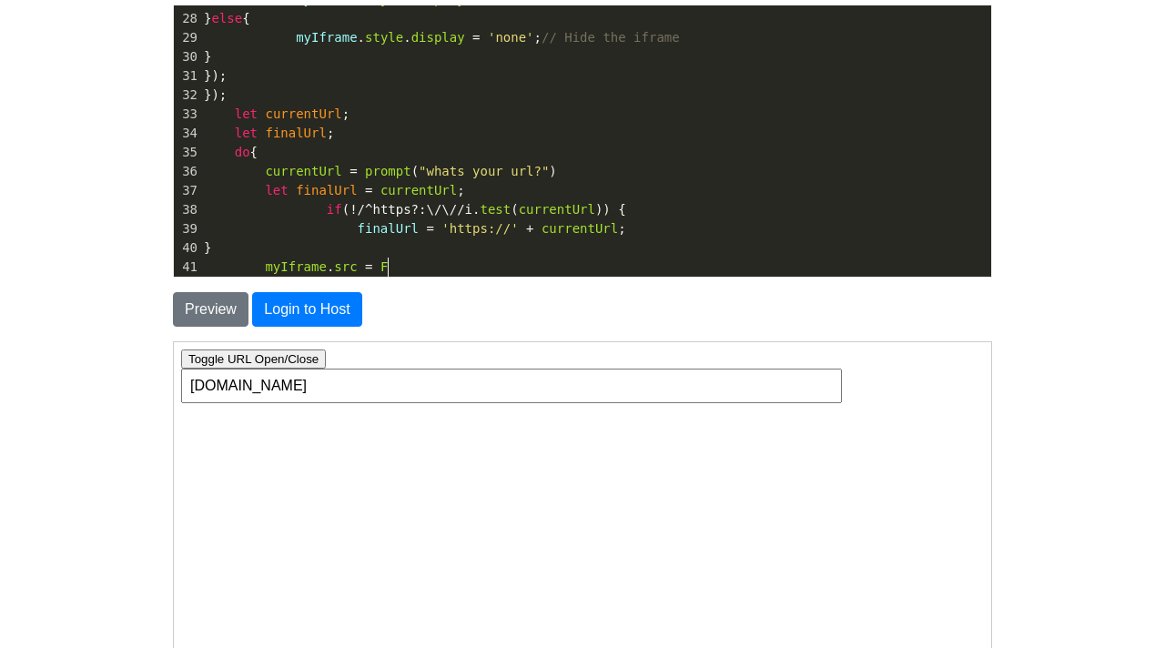
type textarea "= Fi"
type textarea "finalUrl"
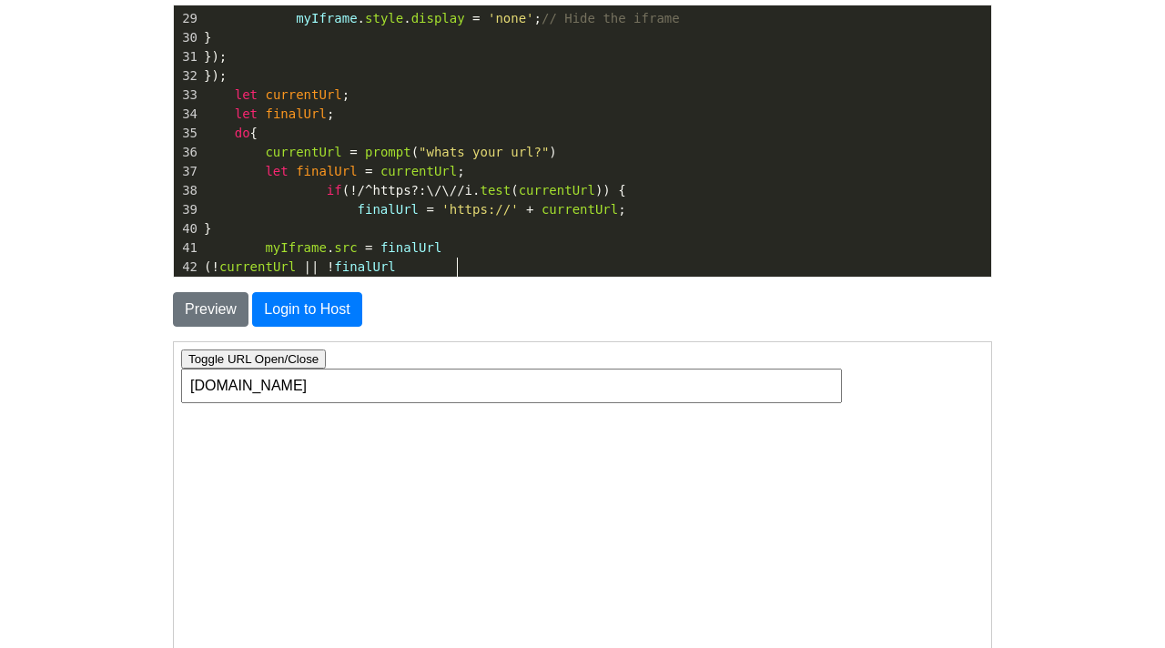
scroll to position [6, 190]
type textarea "(!currentUrl || !finalUrl)"
type textarea "|| !finalUrl)"
drag, startPoint x: 503, startPoint y: 259, endPoint x: 361, endPoint y: 266, distance: 141.3
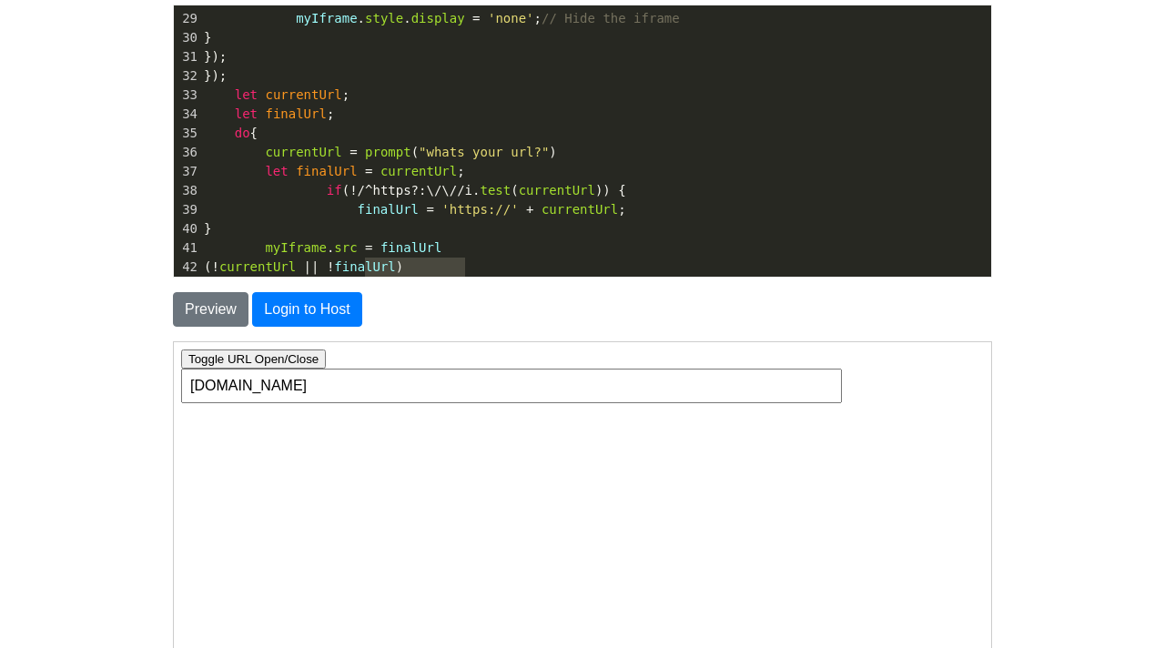
click at [362, 269] on pre "( ! currentUrl || ! finalUrl )" at bounding box center [595, 267] width 791 height 19
click at [361, 270] on span "( ! currentUrl || ! finalUrl )" at bounding box center [303, 266] width 199 height 15
type textarea "|| !finalUrl"
drag, startPoint x: 357, startPoint y: 270, endPoint x: 453, endPoint y: 265, distance: 96.6
click at [403, 265] on span "( ! currentUrl || ! finalUrl )" at bounding box center [303, 266] width 199 height 15
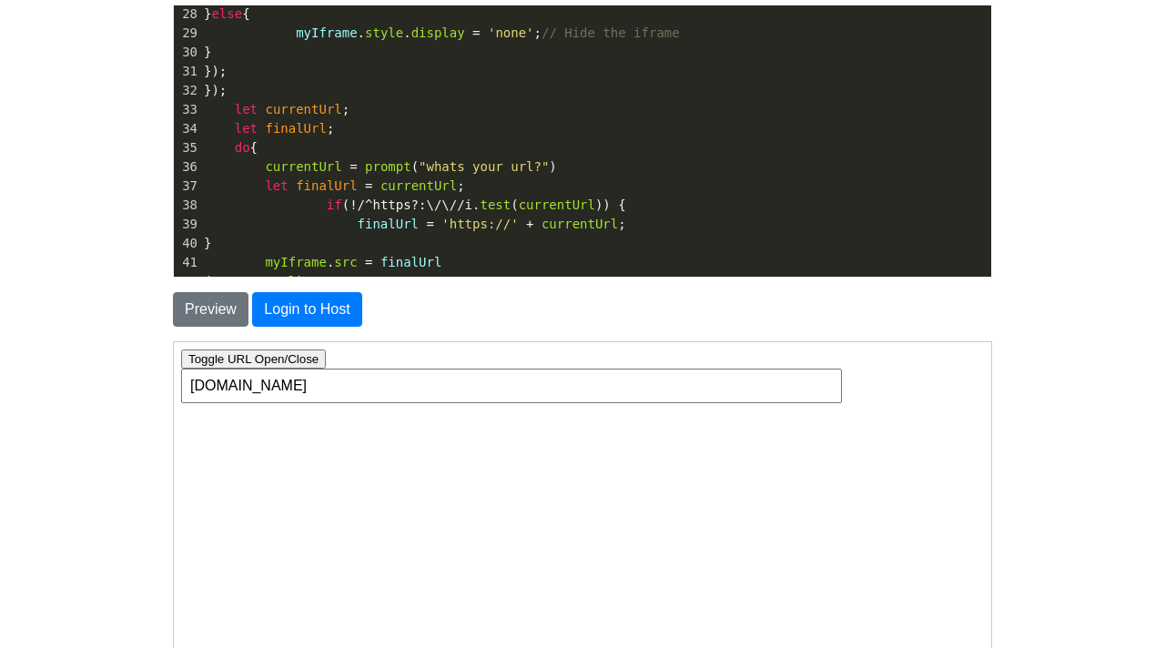
scroll to position [544, 0]
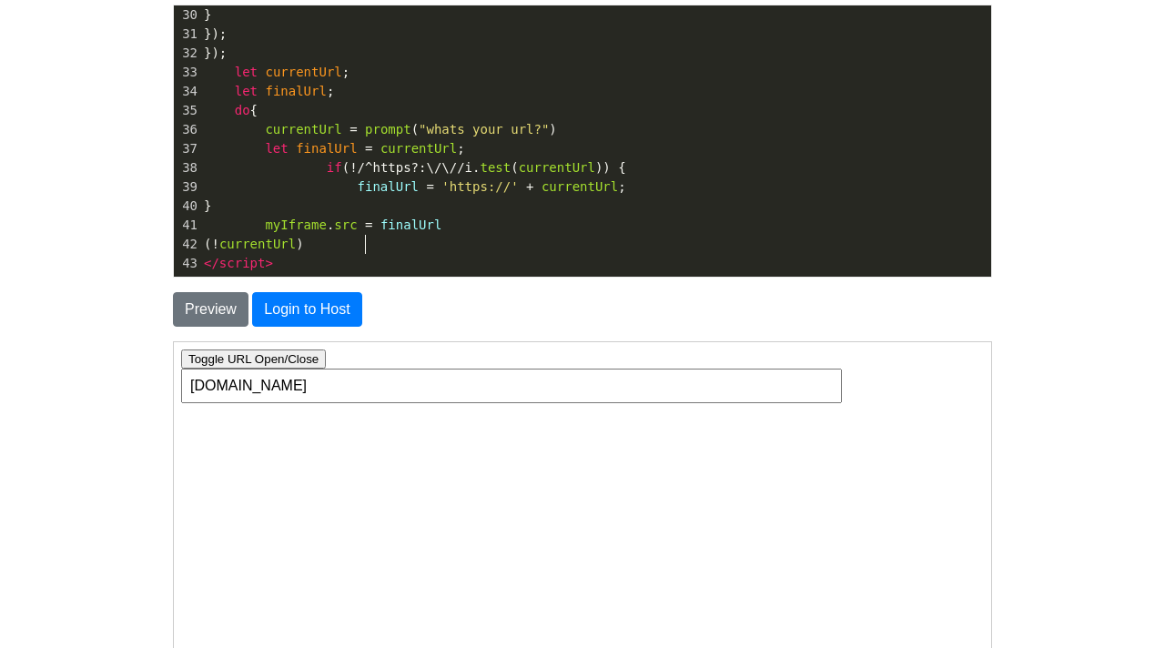
click at [377, 245] on pre "( ! currentUrl )" at bounding box center [595, 244] width 791 height 19
type textarea "} while"
click at [284, 310] on button "Login to Host" at bounding box center [306, 309] width 109 height 35
click at [223, 316] on button "Preview" at bounding box center [211, 309] width 76 height 35
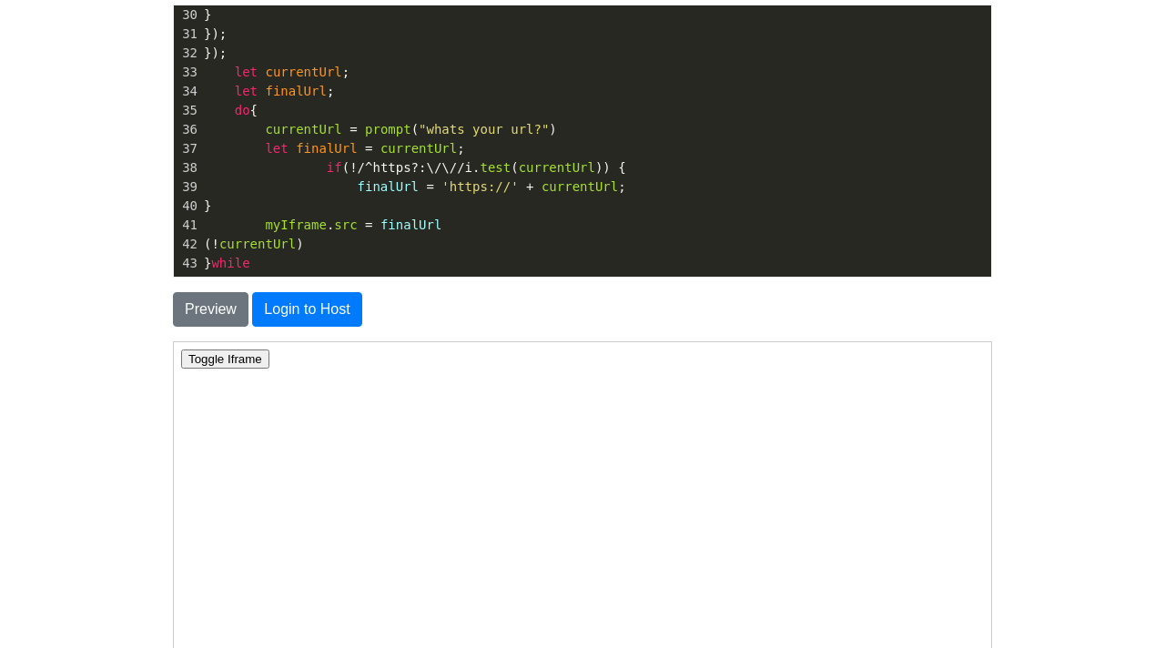
click at [224, 360] on button "Toggle Iframe" at bounding box center [224, 358] width 88 height 19
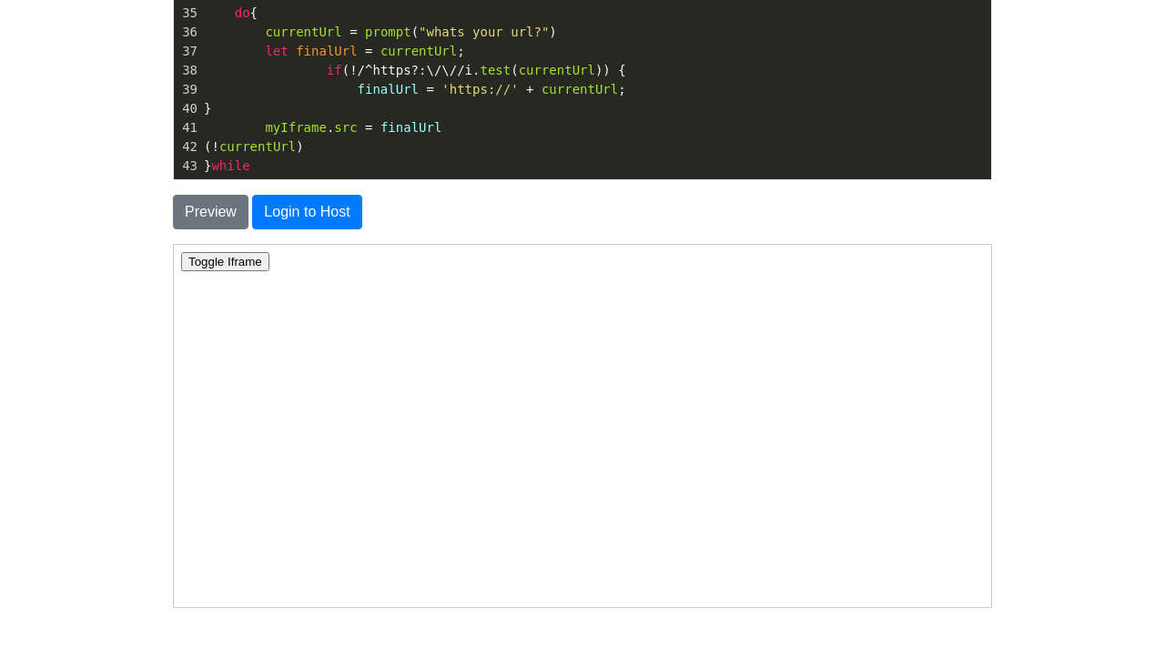
scroll to position [316, 0]
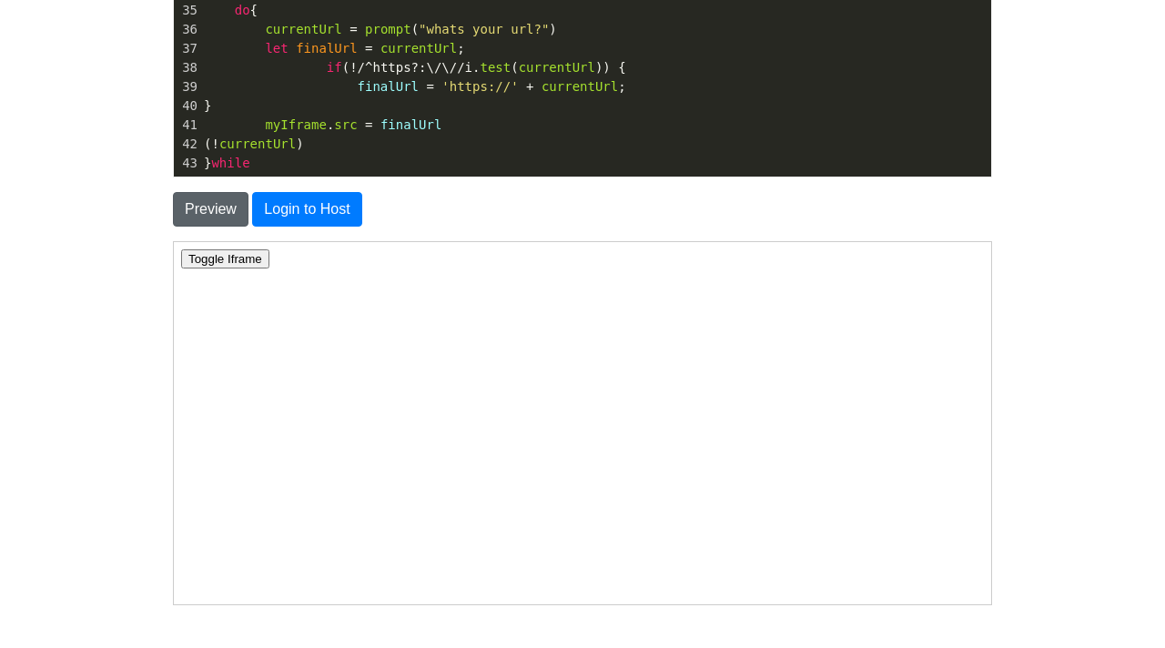
click at [202, 209] on button "Preview" at bounding box center [211, 209] width 76 height 35
click at [215, 248] on html "Toggle Iframe" at bounding box center [582, 258] width 818 height 34
click at [216, 259] on button "Toggle Iframe" at bounding box center [224, 258] width 88 height 19
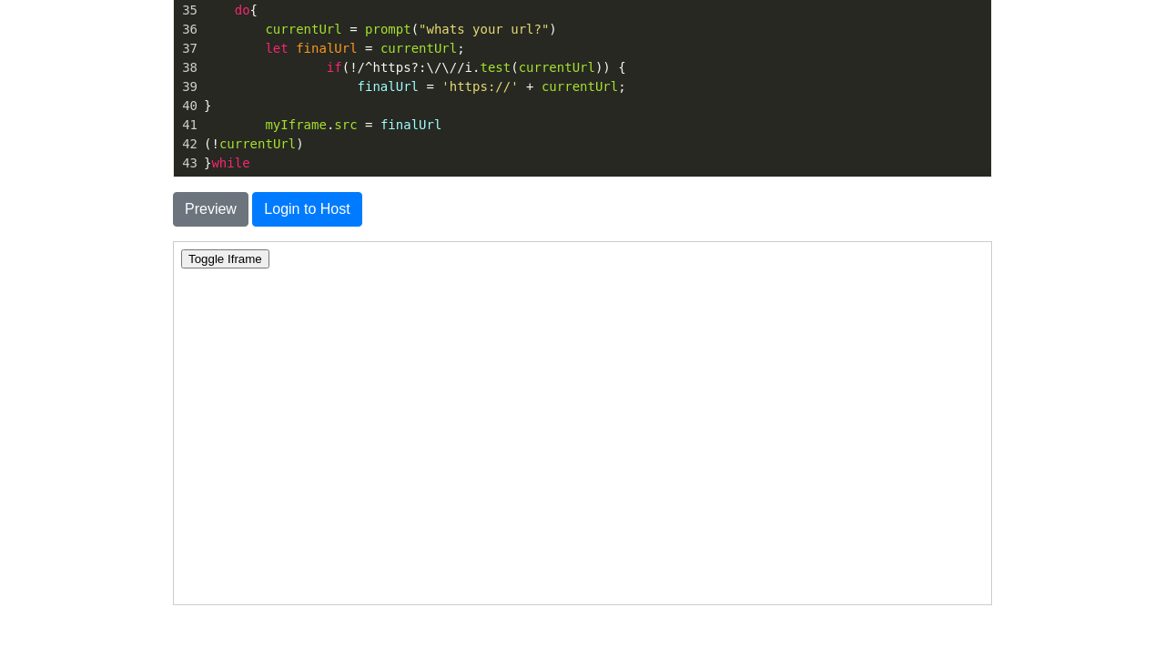
click at [216, 259] on button "Toggle Iframe" at bounding box center [224, 258] width 88 height 19
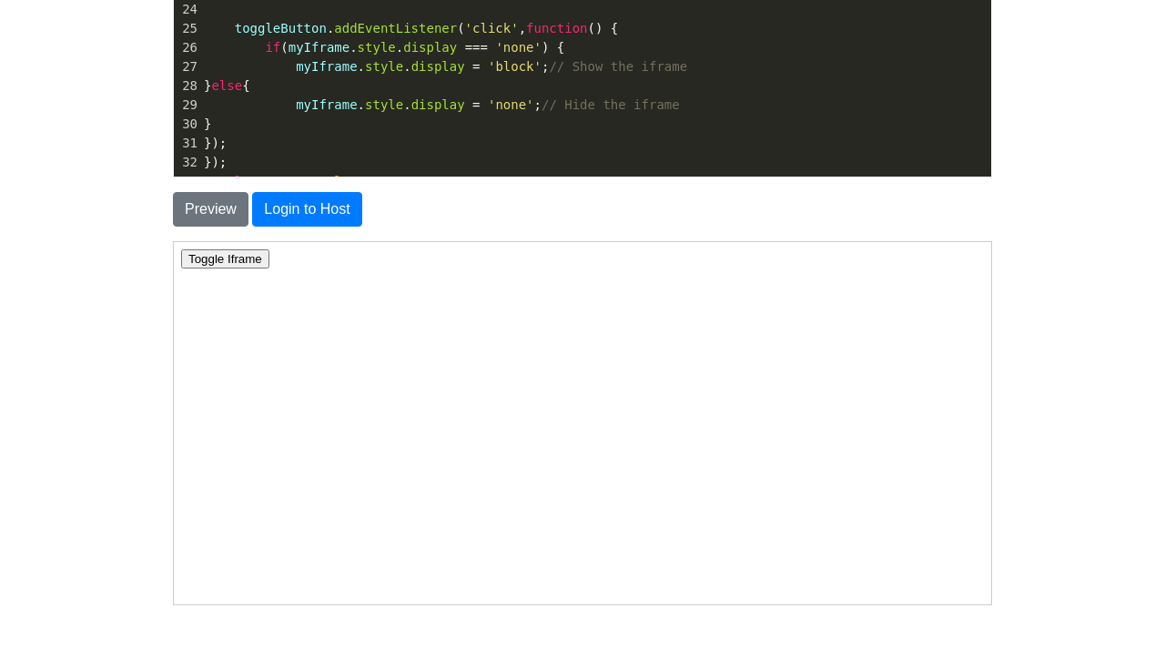
scroll to position [284, 0]
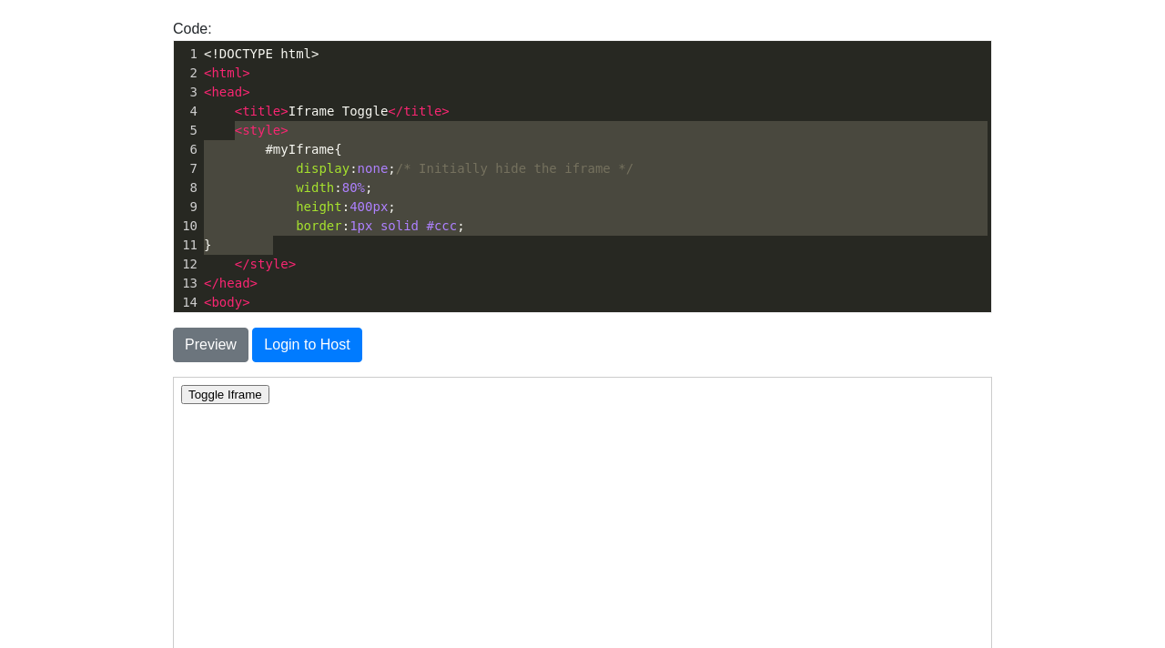
type textarea "<style> #myIframe { display: none; /* Initially hide the iframe */ width: 80%; …"
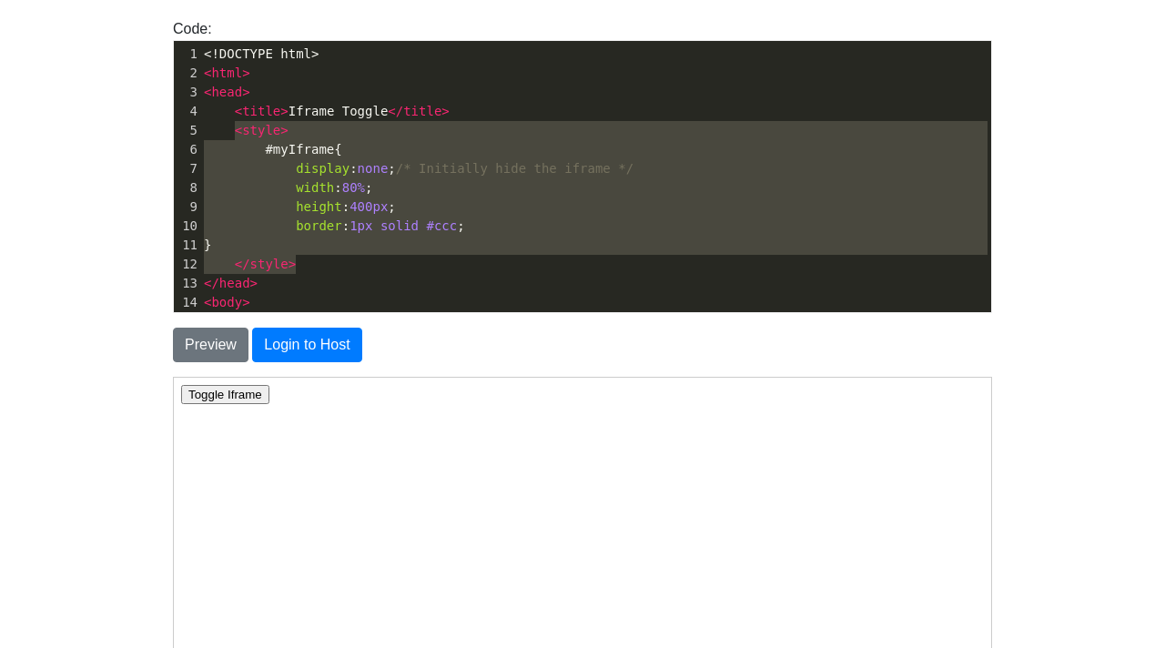
drag, startPoint x: 234, startPoint y: 130, endPoint x: 454, endPoint y: 270, distance: 260.7
click at [454, 270] on div "1 <!DOCTYPE html> 2 < html > 3 < head > 4 < title > Iframe Toggle </ title > 5 …" at bounding box center [595, 465] width 791 height 841
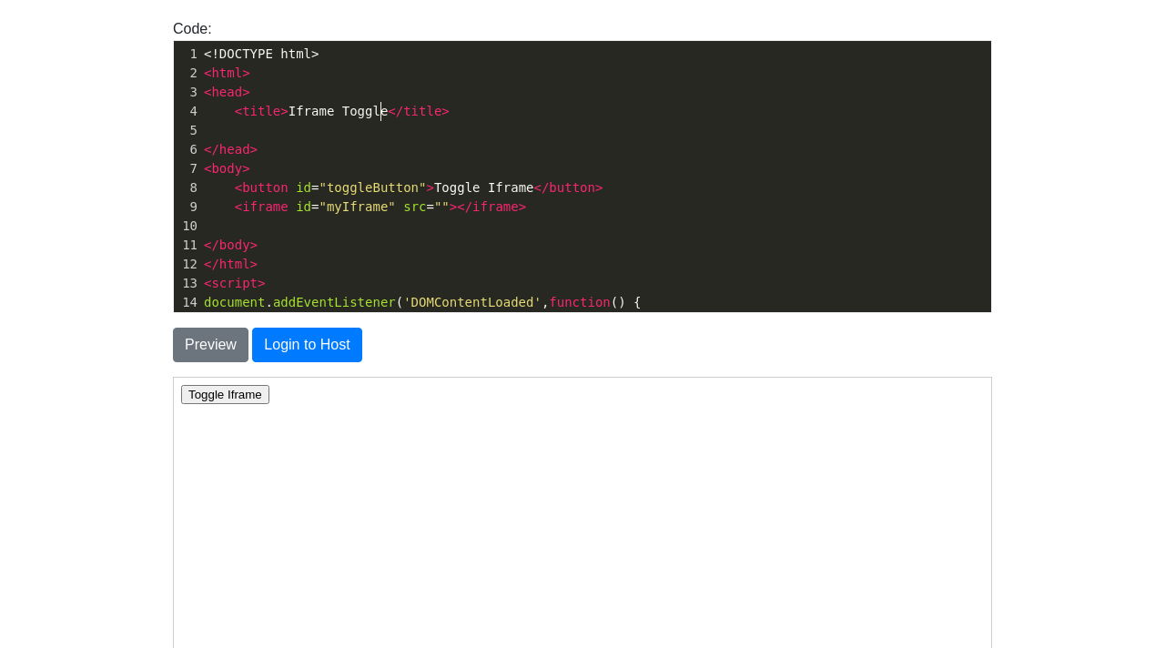
click at [384, 113] on span "< title > Iframe Toggle </ title >" at bounding box center [327, 111] width 246 height 15
type textarea "Toggle"
drag, startPoint x: 386, startPoint y: 113, endPoint x: 334, endPoint y: 111, distance: 51.9
click at [334, 111] on span "< title > Iframe Toggle </ title >" at bounding box center [327, 111] width 246 height 15
type textarea "me"
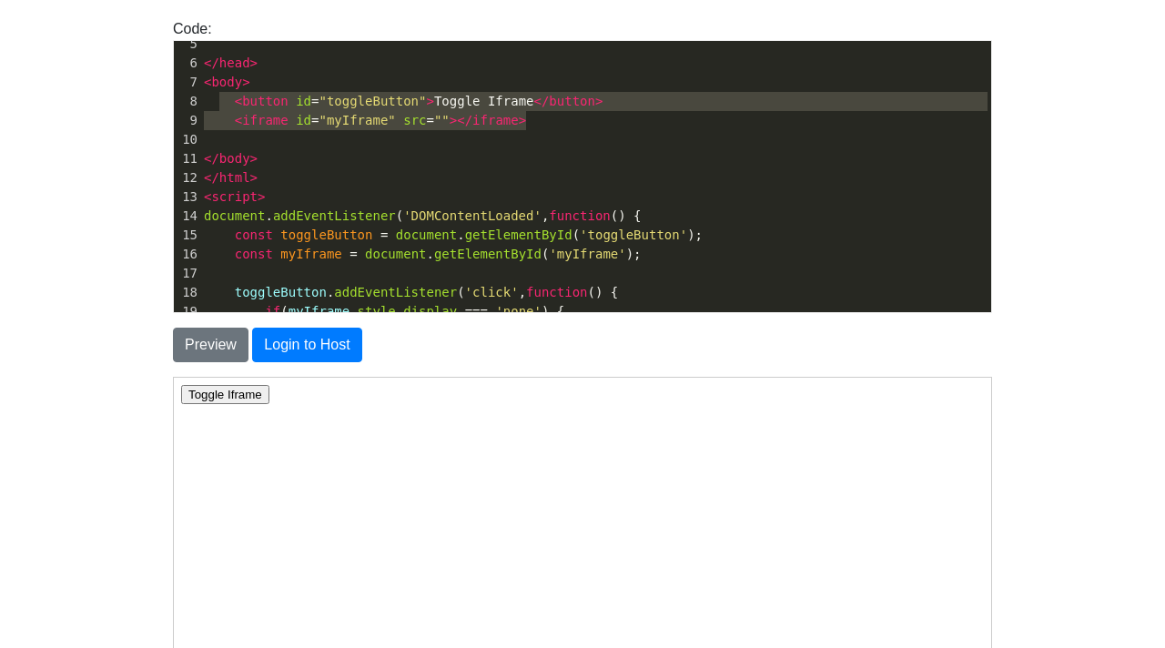
type textarea "<button id="toggleButton">Toggle Iframe</button>"
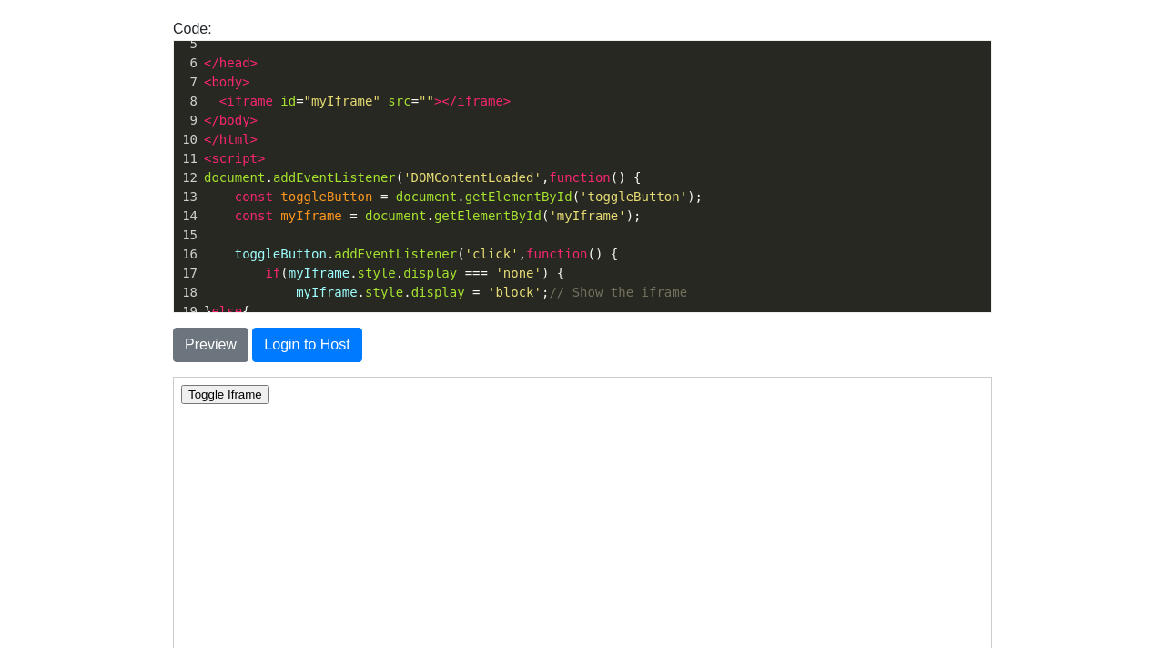
click at [426, 100] on span """" at bounding box center [426, 101] width 15 height 15
type textarea "finalurl"
click at [493, 96] on span ""finalurl"" at bounding box center [457, 101] width 76 height 15
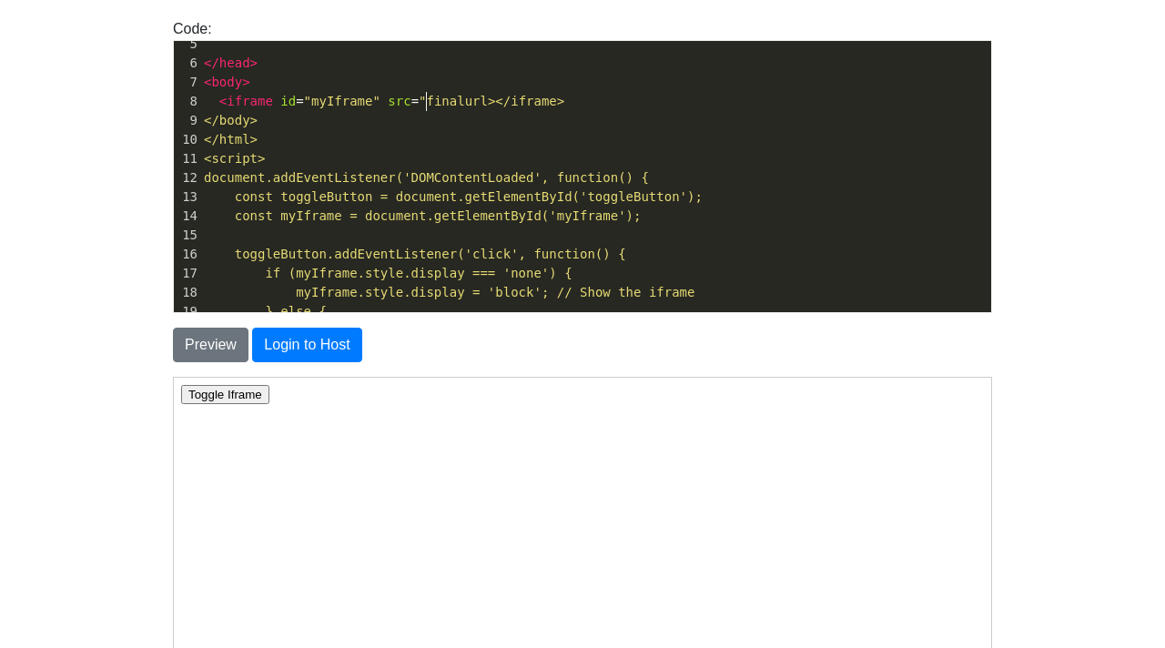
click at [424, 98] on span ""finalurl></iframe>" at bounding box center [492, 101] width 146 height 15
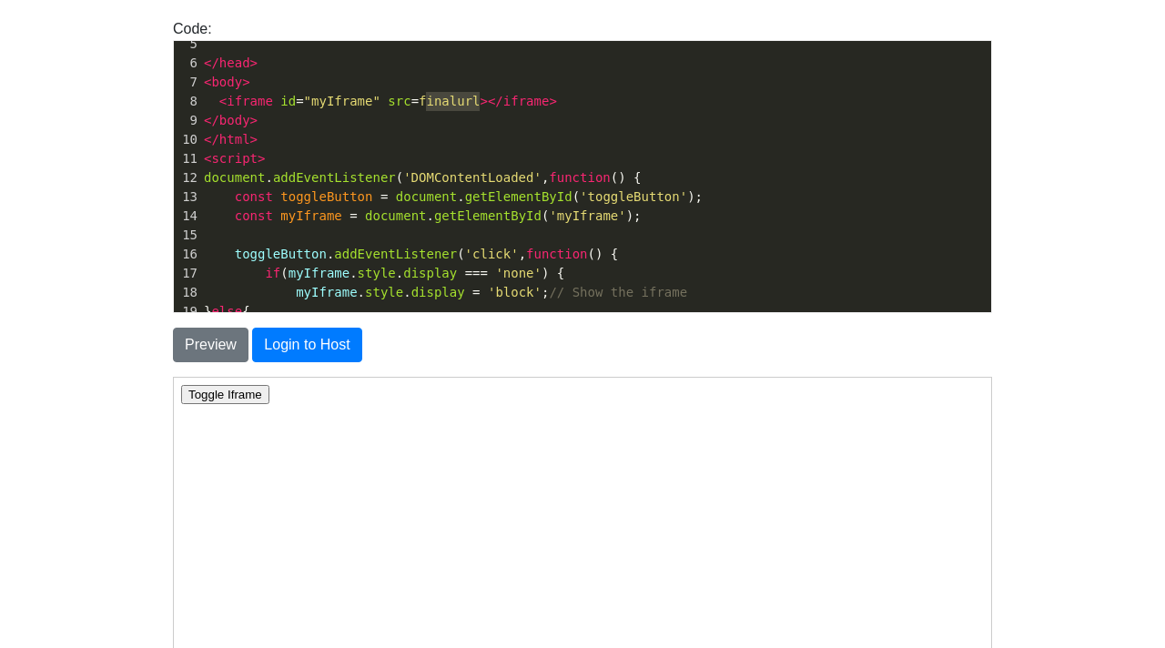
type textarea "finalurl"
drag, startPoint x: 477, startPoint y: 99, endPoint x: 418, endPoint y: 100, distance: 59.2
click at [418, 100] on span "< iframe id = "myIframe" src = finalurl ></ iframe >" at bounding box center [380, 101] width 353 height 15
type textarea ">"
type textarea "sc"
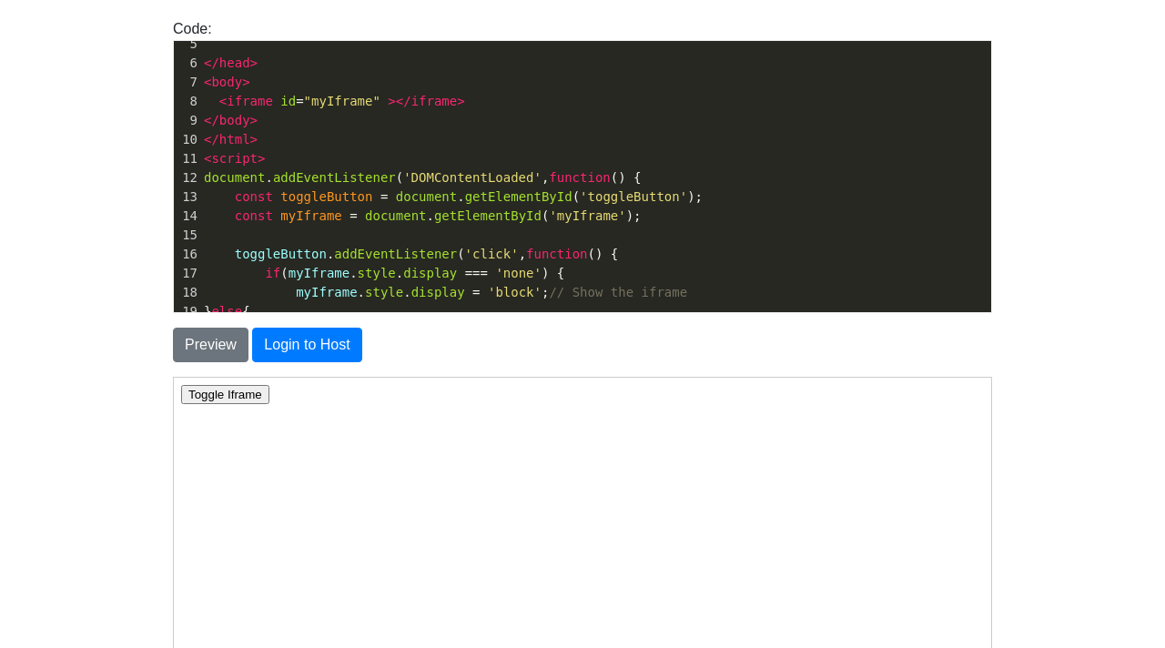
type textarea "c"
type textarea "src="""
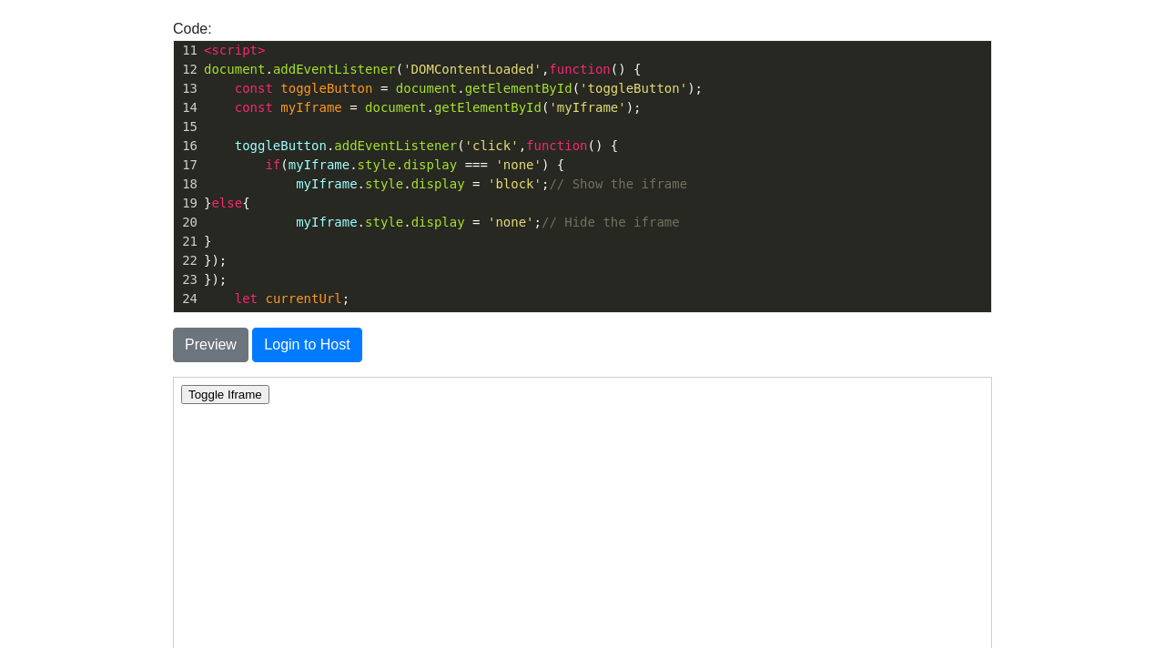
scroll to position [405, 0]
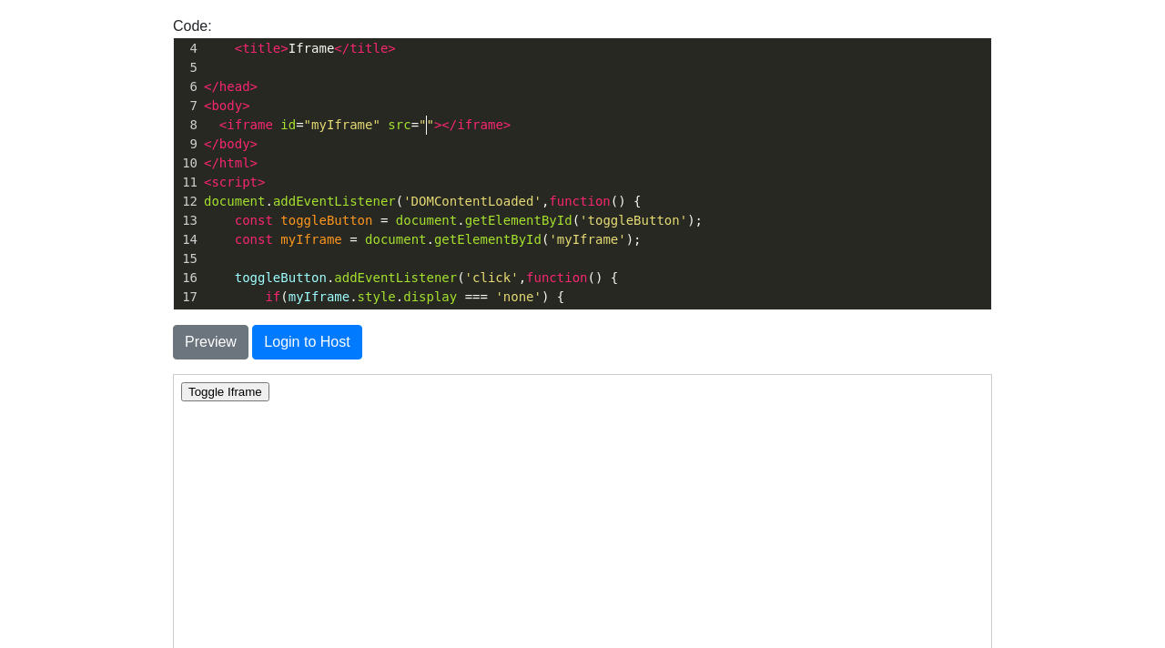
type textarea "an"
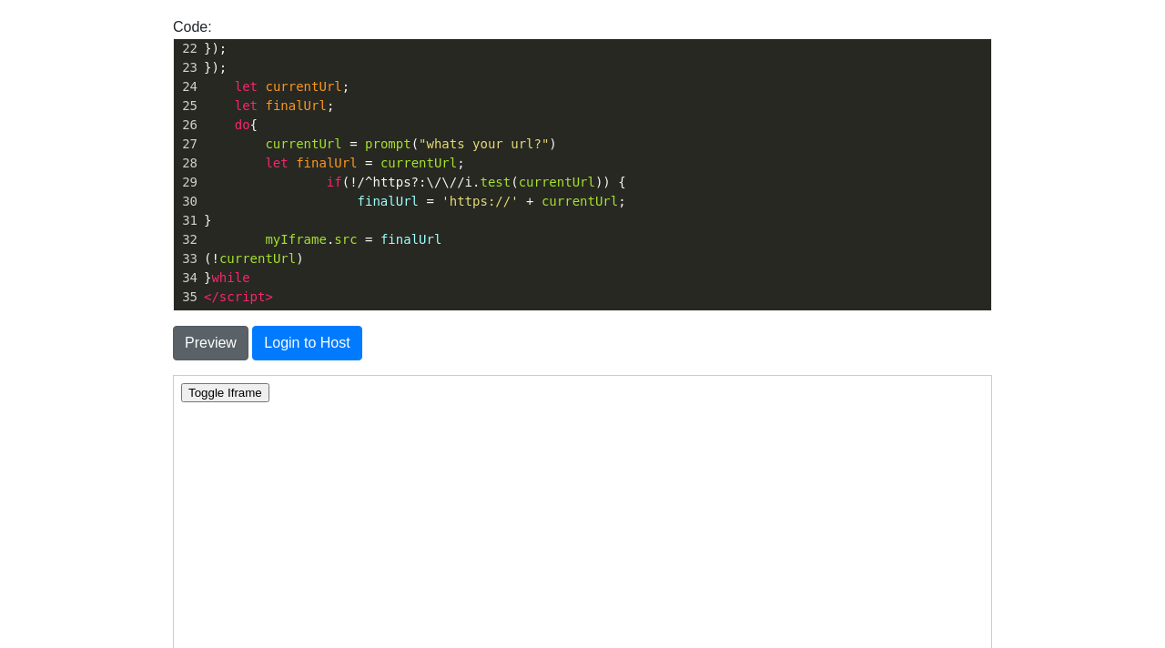
type textarea "script.js"
click at [228, 352] on button "Preview" at bounding box center [211, 343] width 76 height 35
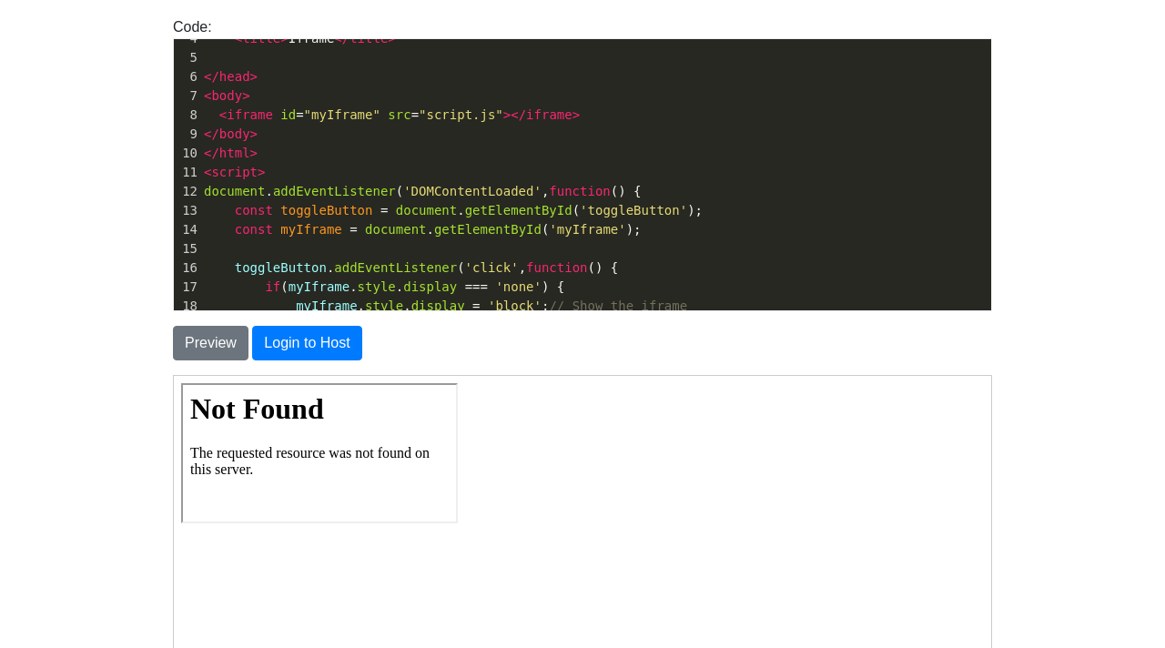
click at [263, 159] on pre "</ html >" at bounding box center [595, 153] width 791 height 19
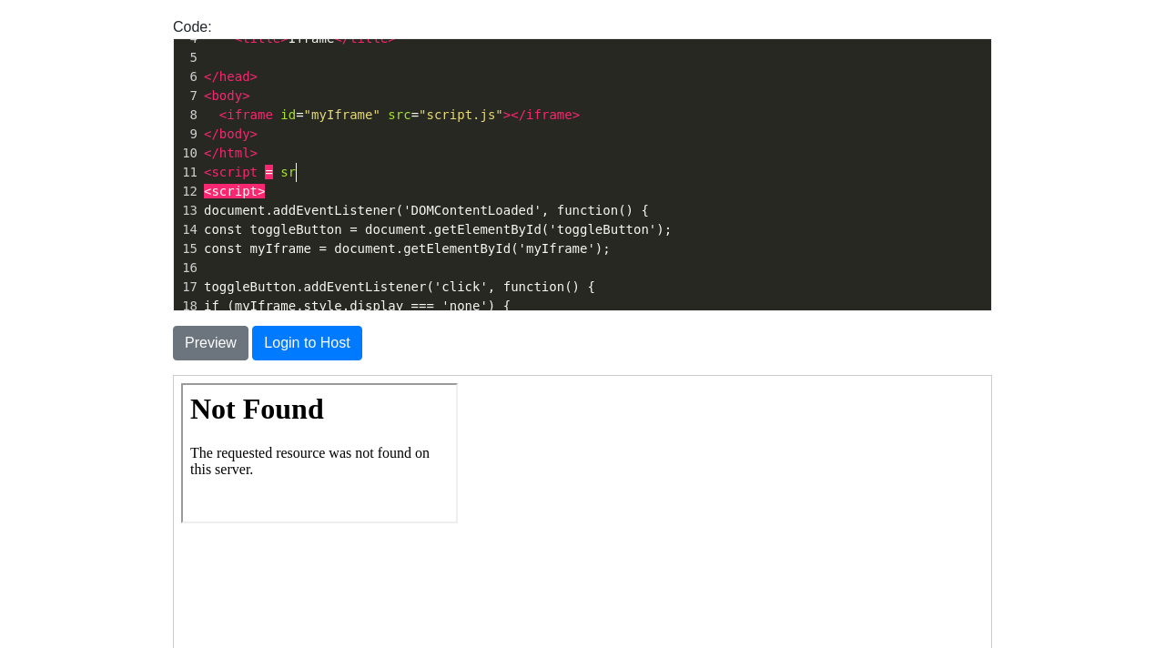
type textarea "<script = src"
type textarea "src="script.js")"
type textarea ")"
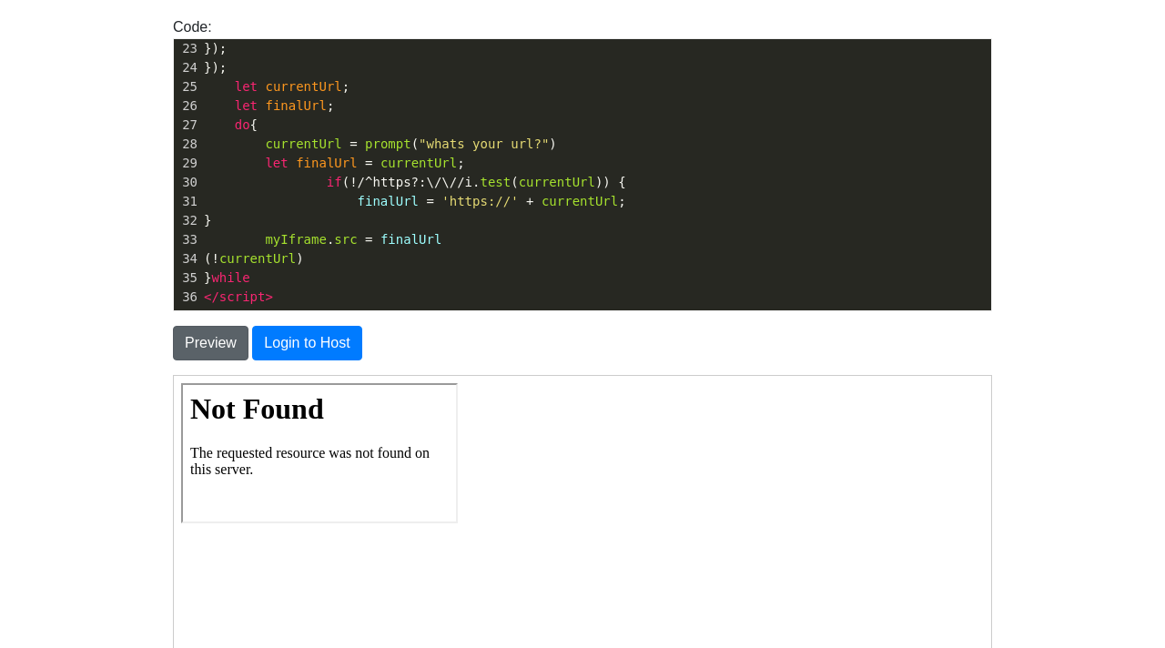
type textarea "></script>"
click at [209, 341] on button "Preview" at bounding box center [211, 343] width 76 height 35
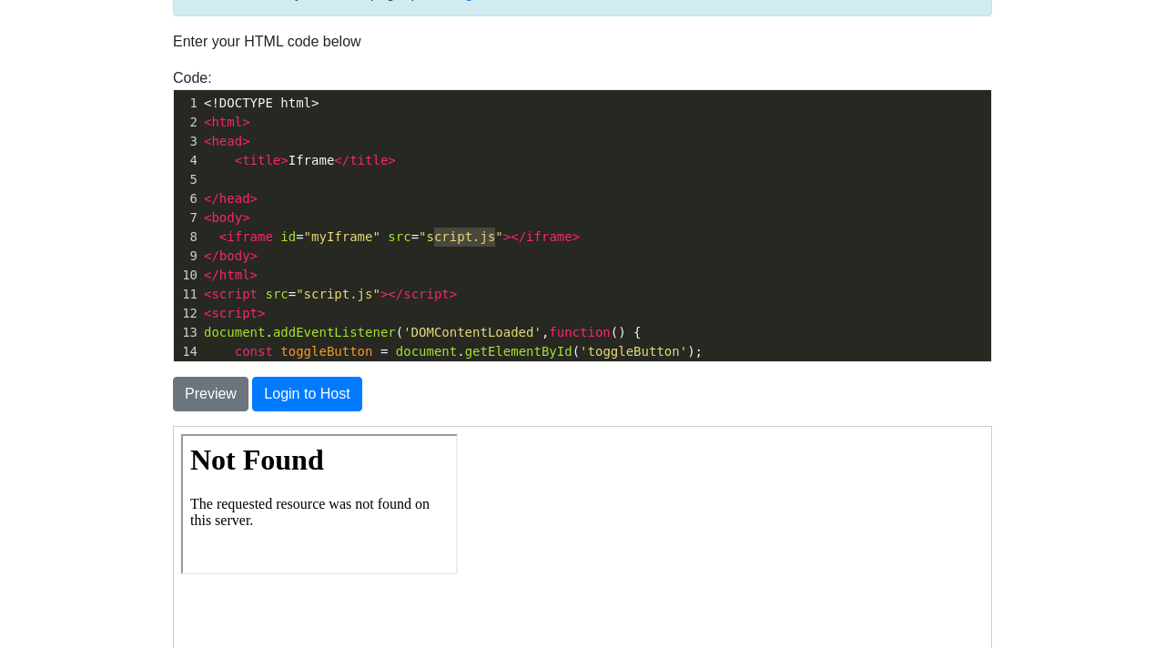
type textarea "script.js"
drag, startPoint x: 495, startPoint y: 233, endPoint x: 426, endPoint y: 237, distance: 69.3
click at [426, 237] on span ""script.js"" at bounding box center [461, 236] width 85 height 15
click at [197, 382] on button "Preview" at bounding box center [211, 394] width 76 height 35
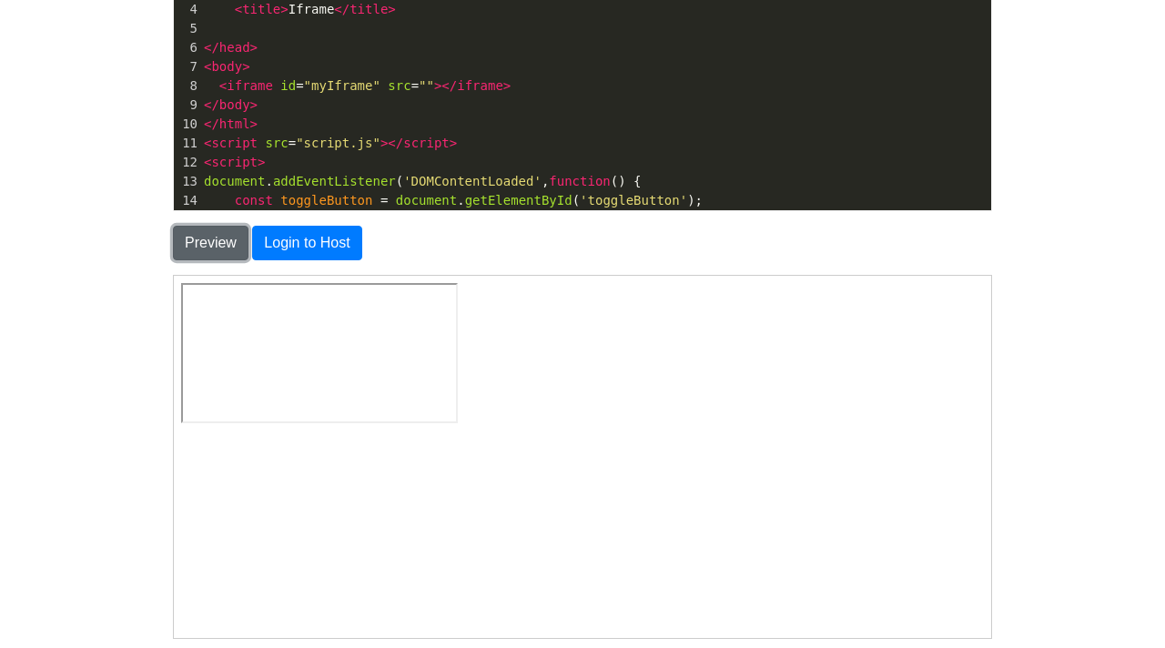
click at [200, 239] on button "Preview" at bounding box center [211, 243] width 76 height 35
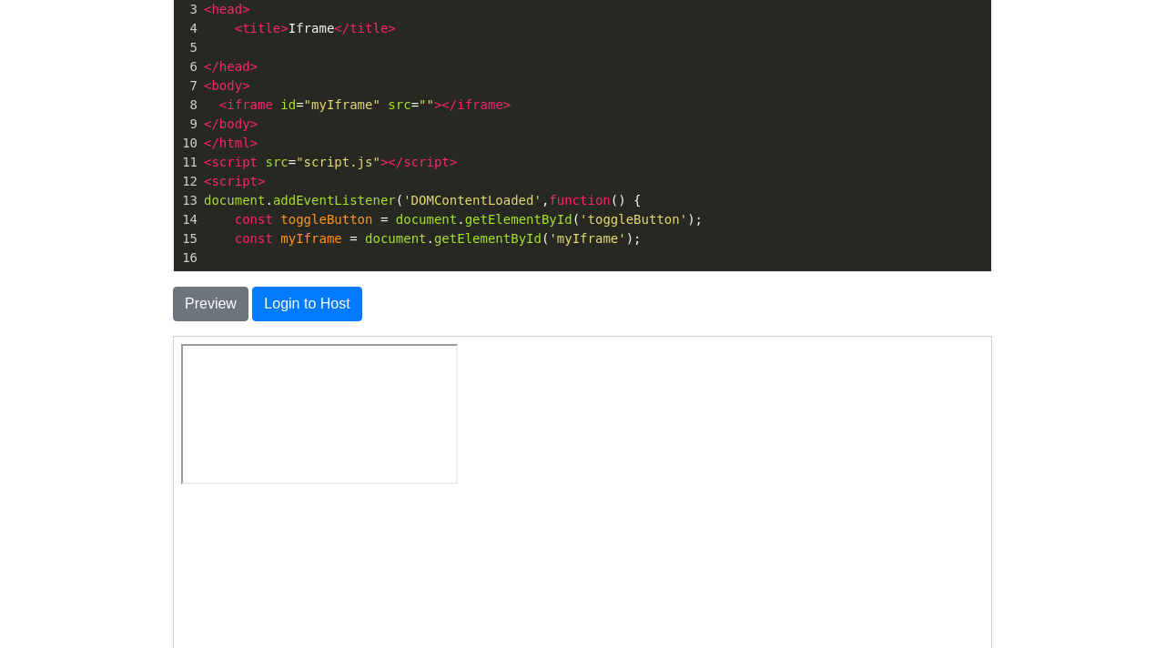
type textarea "<!DOCTYPE html> <html> <head> <title>Iframe</title> </head> <body> <iframe id="…"
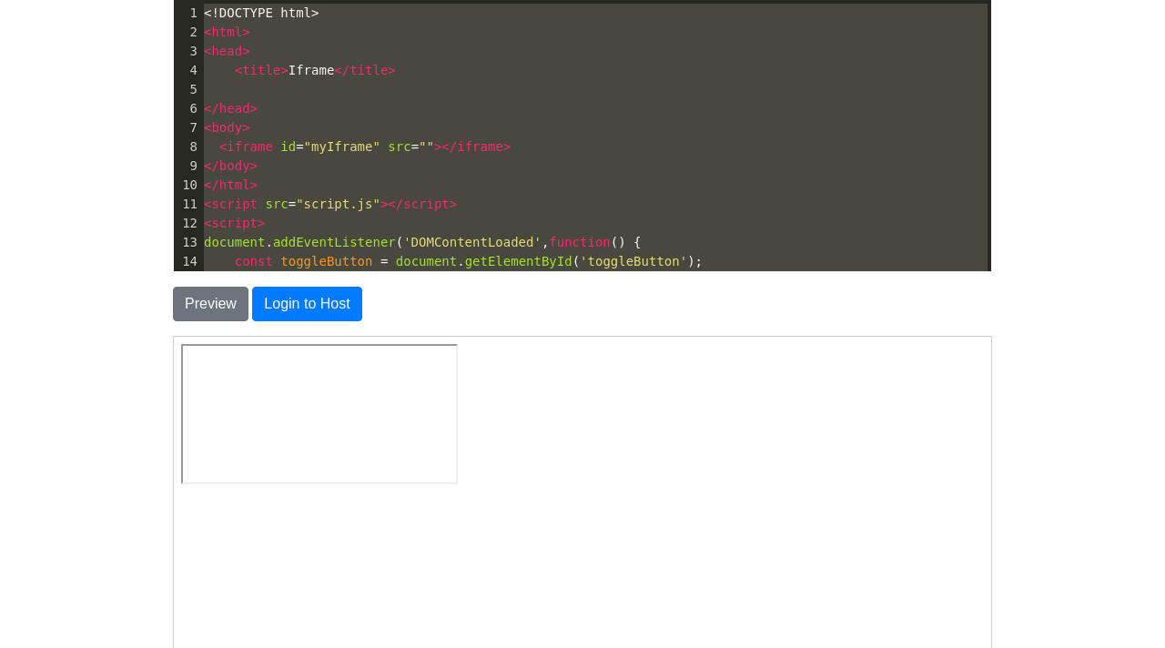
drag, startPoint x: 290, startPoint y: 202, endPoint x: 36, endPoint y: -75, distance: 375.1
click at [36, 0] on html "CodeTester Assessment Tool Widget Contact Login To save or host your HTML page,…" at bounding box center [582, 321] width 1165 height 1084
